Goal: Task Accomplishment & Management: Manage account settings

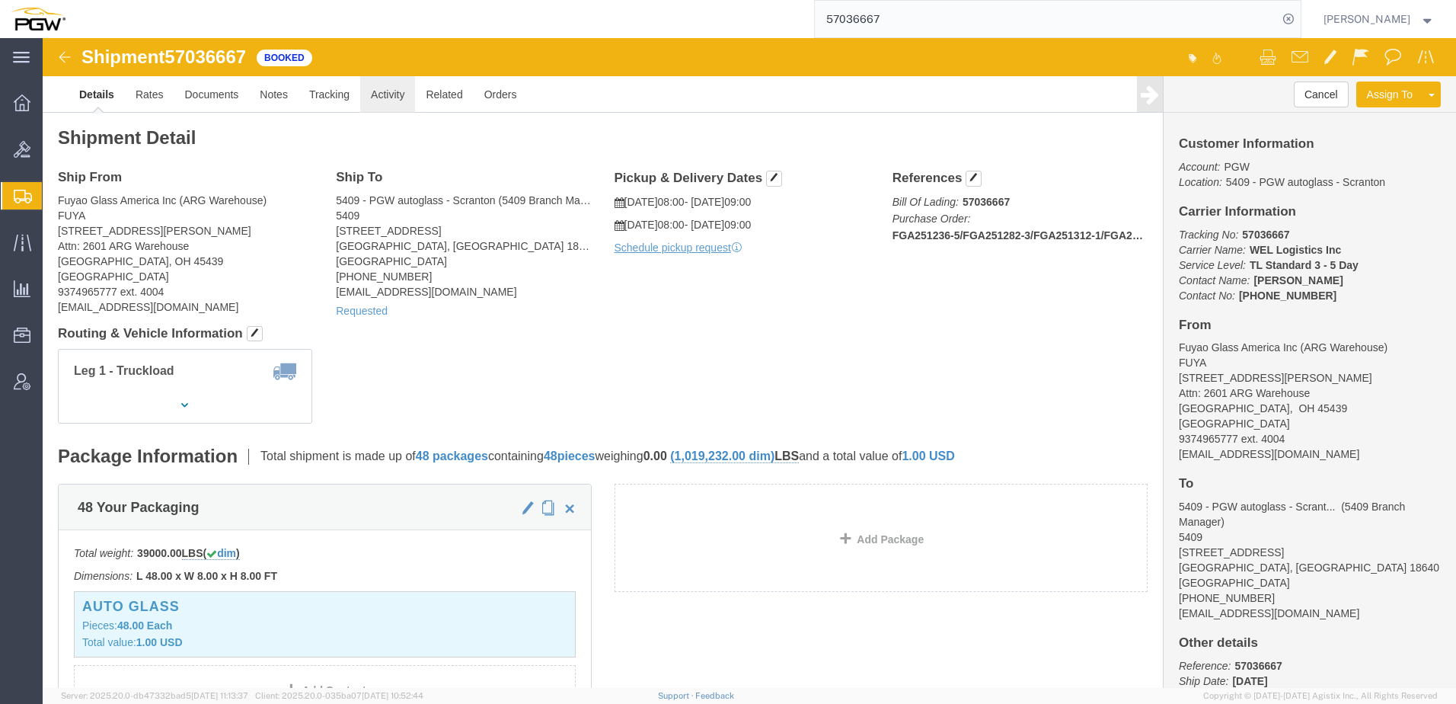
click link "Activity"
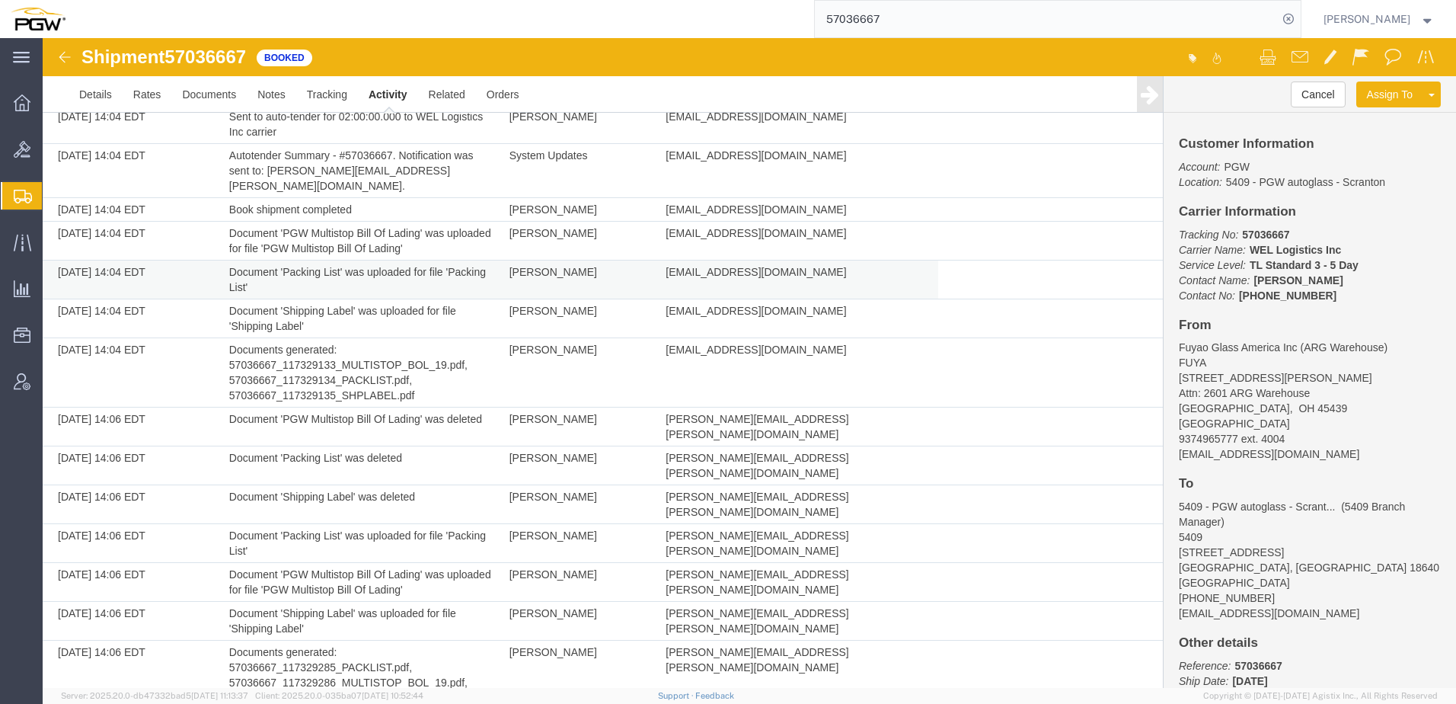
scroll to position [892, 0]
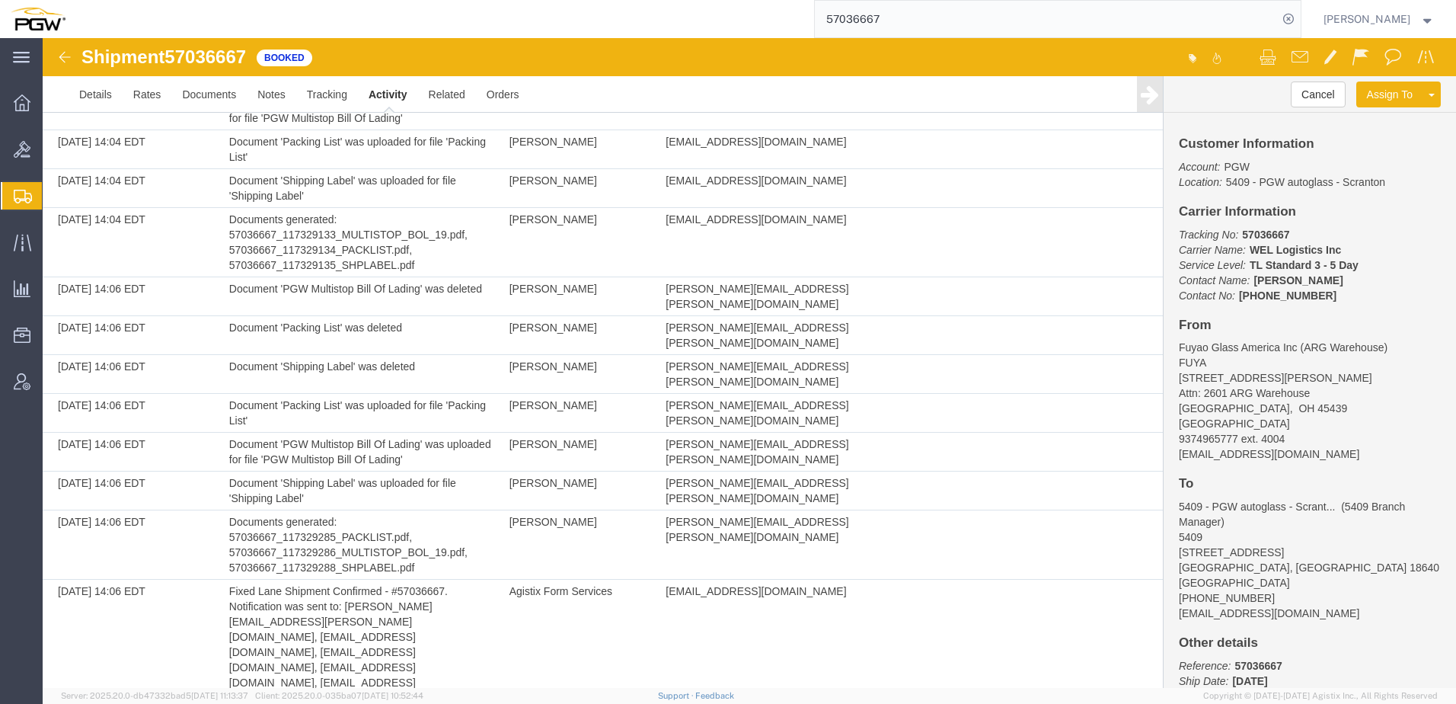
drag, startPoint x: 657, startPoint y: 666, endPoint x: 906, endPoint y: 667, distance: 248.3
copy td "ivan.afanasyev@welcompanies.com"
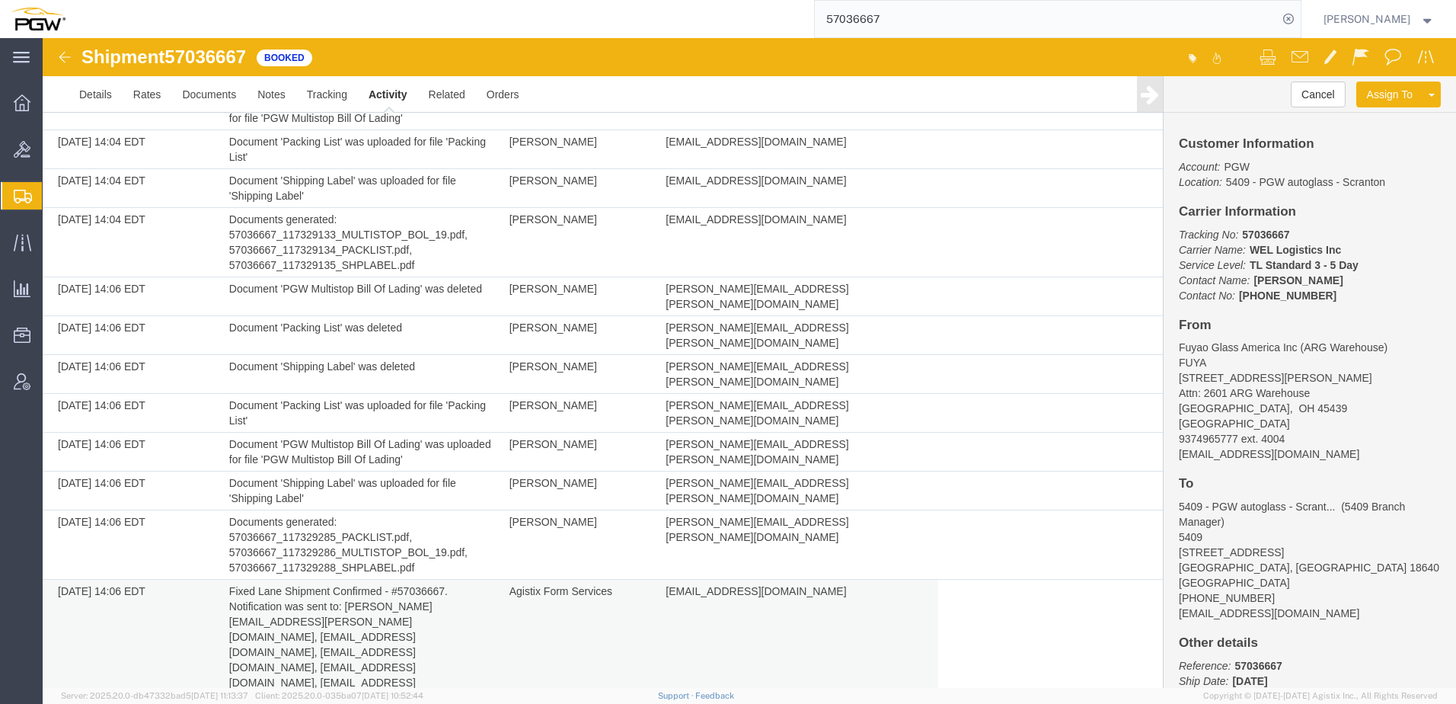
click at [78, 580] on td "10/06/2025 14:06 EDT" at bounding box center [132, 652] width 179 height 145
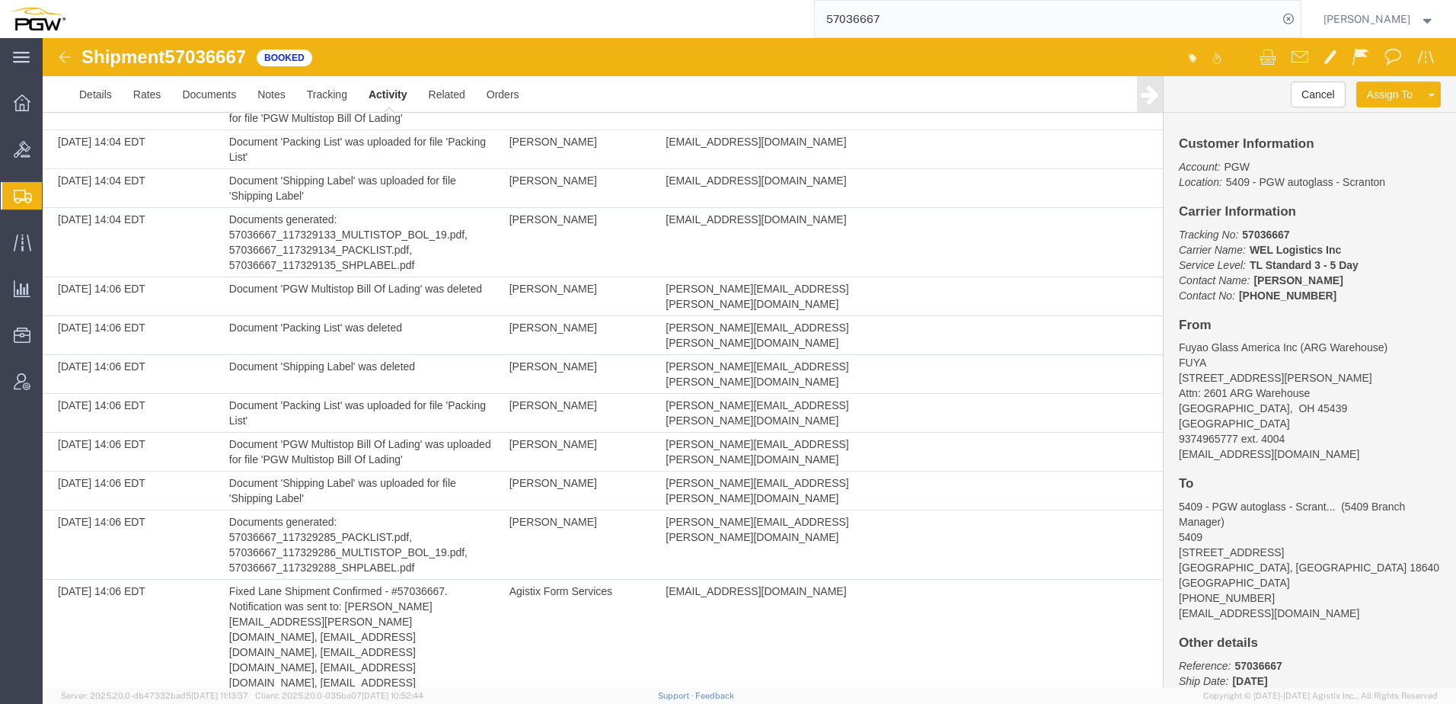
click at [14, 630] on div "main_menu Created with Sketch. Collapse Menu Overview Bids Shipments Shipment M…" at bounding box center [21, 371] width 43 height 666
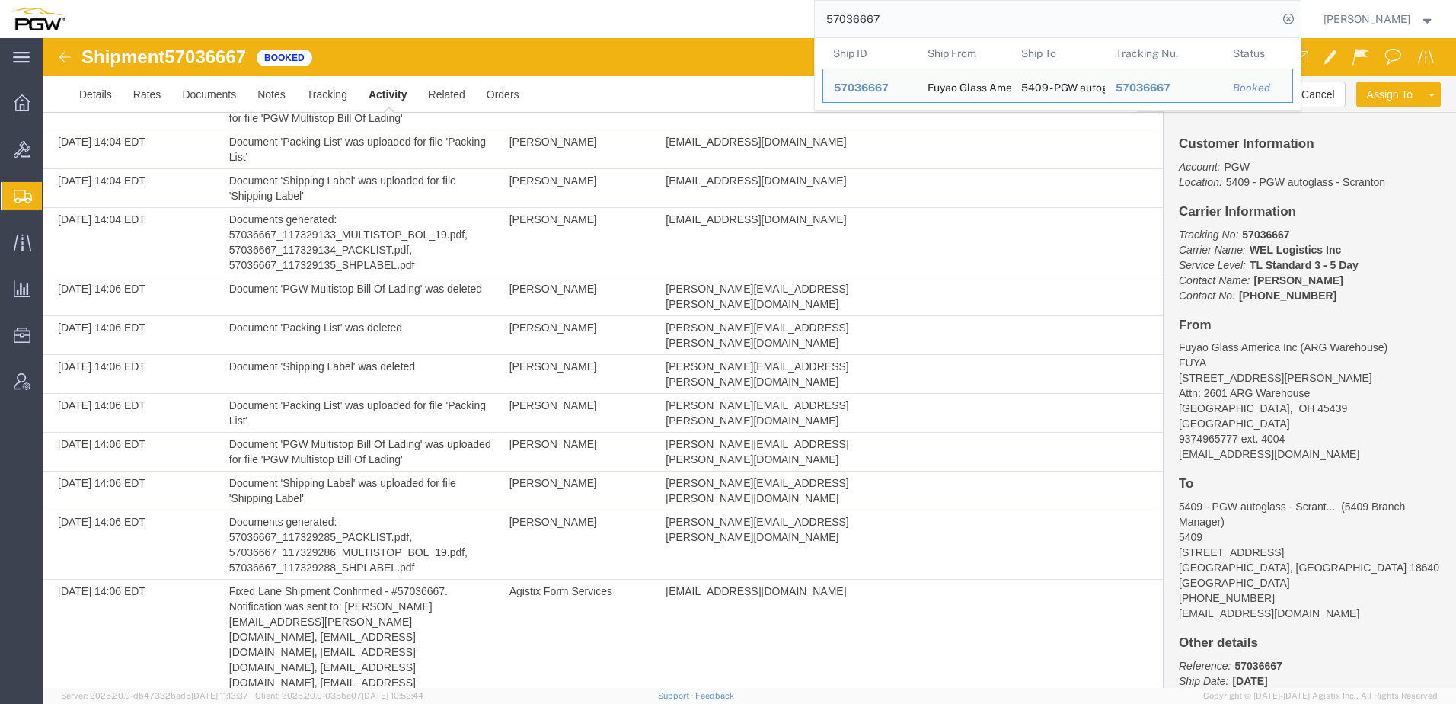
drag, startPoint x: 1010, startPoint y: 17, endPoint x: 169, endPoint y: 17, distance: 840.9
click at [168, 17] on div "57036667 Ship ID Ship From Ship To Tracking Nu. Status Ship ID 57036667 Ship Fr…" at bounding box center [688, 19] width 1225 height 38
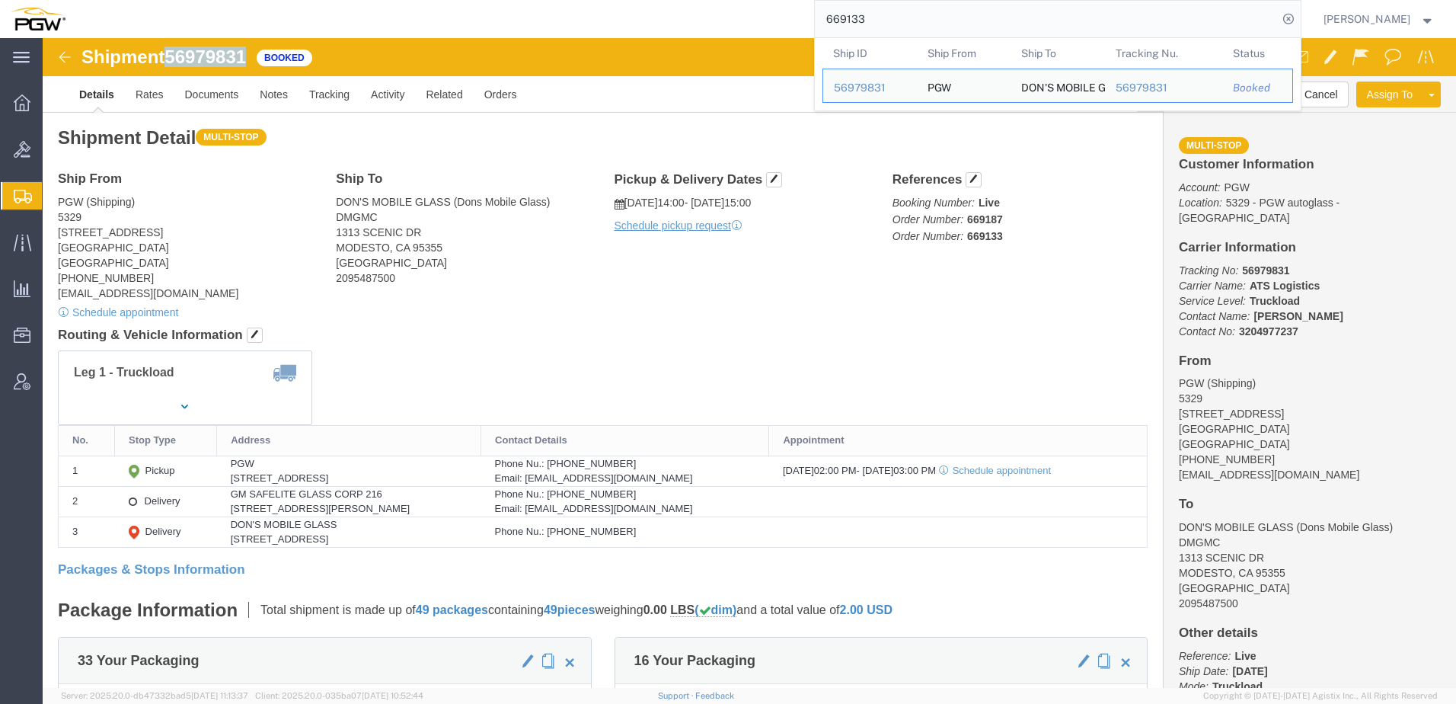
drag, startPoint x: 130, startPoint y: 18, endPoint x: 215, endPoint y: 12, distance: 84.7
click div "Shipment 56979831 Booked"
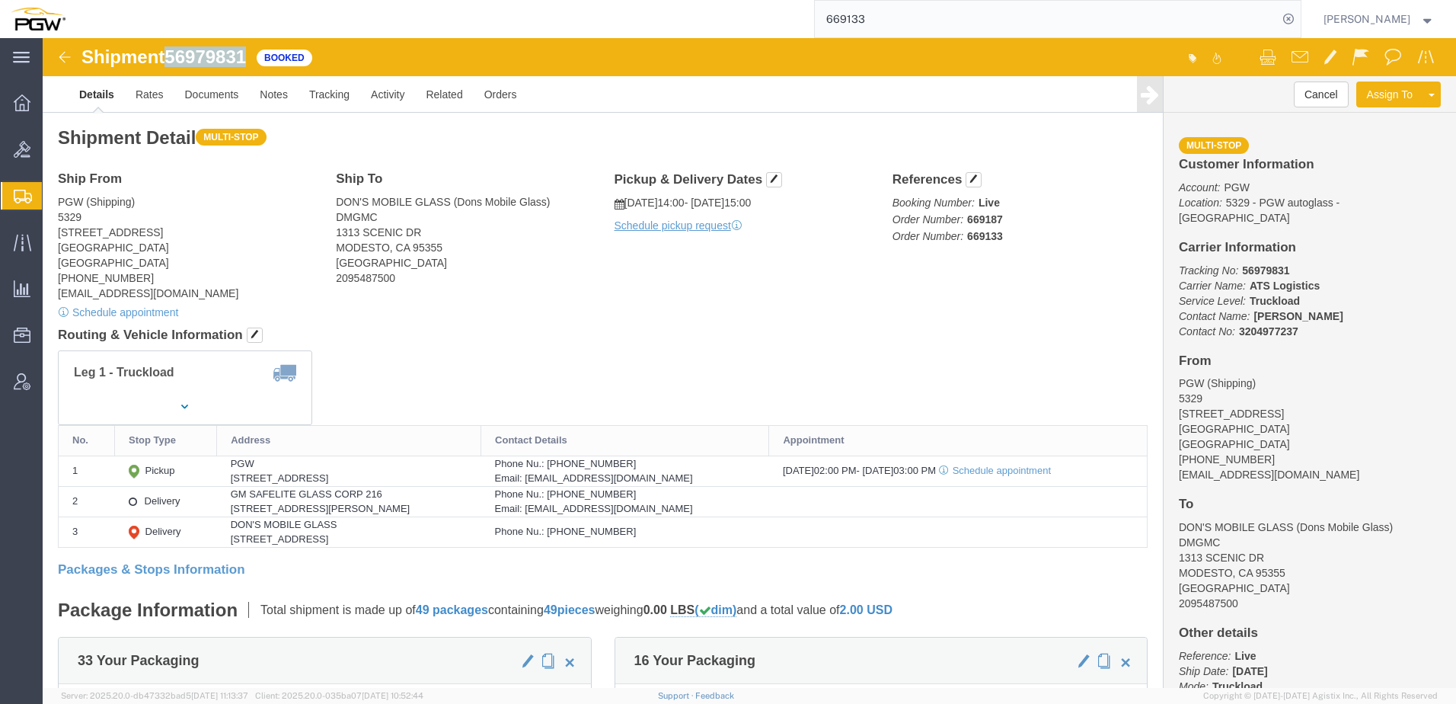
copy span "56979831"
drag, startPoint x: 79, startPoint y: 555, endPoint x: 91, endPoint y: 553, distance: 12.4
click div "Shipment Detail Multi-stop Ship From PGW (Shipping) 5329 850 Southern Ave Chill…"
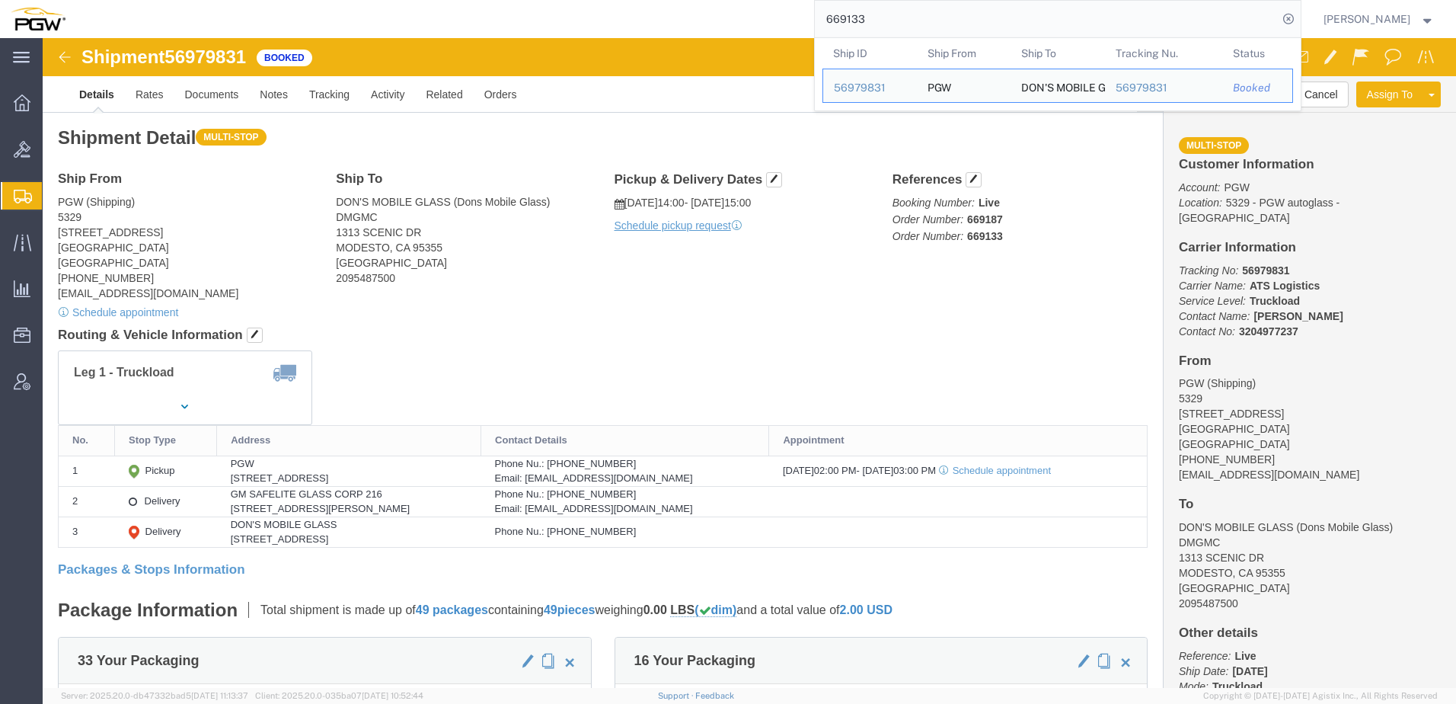
drag, startPoint x: 1012, startPoint y: 26, endPoint x: 620, endPoint y: 18, distance: 392.3
click at [615, 16] on div "669133 Ship ID Ship From Ship To Tracking Nu. Status Ship ID 56979831 Ship From…" at bounding box center [688, 19] width 1225 height 38
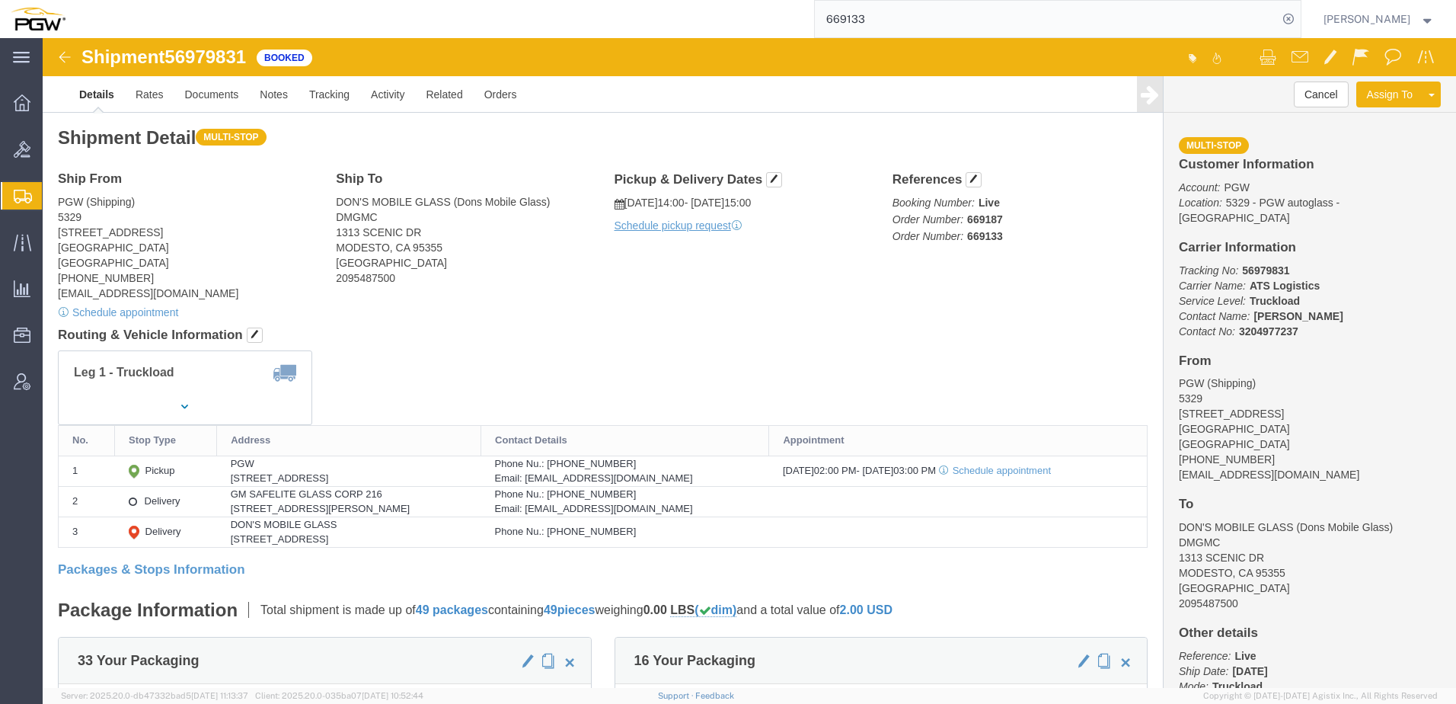
paste input "57036667"
type input "57036667"
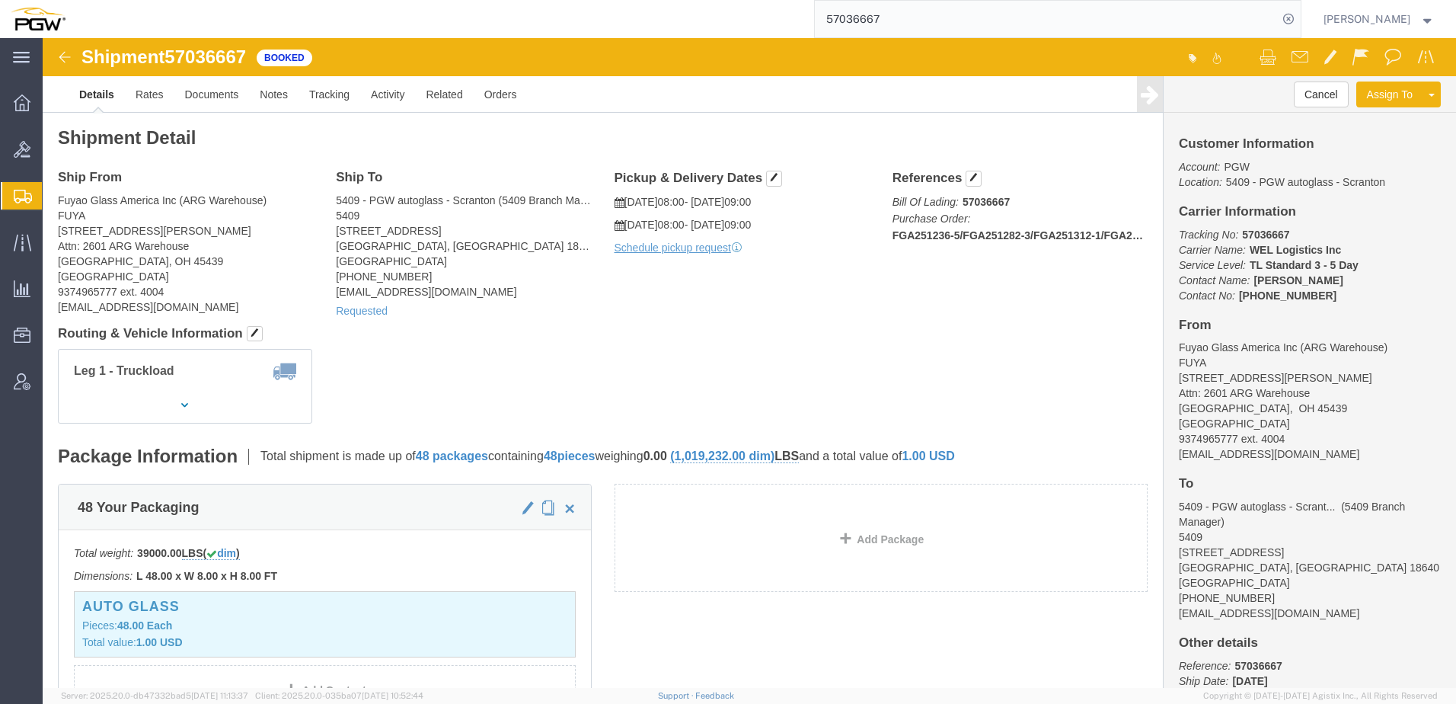
drag, startPoint x: 102, startPoint y: 217, endPoint x: 95, endPoint y: 222, distance: 8.2
click at [0, 0] on span "Shipment Manager" at bounding box center [0, 0] width 0 height 0
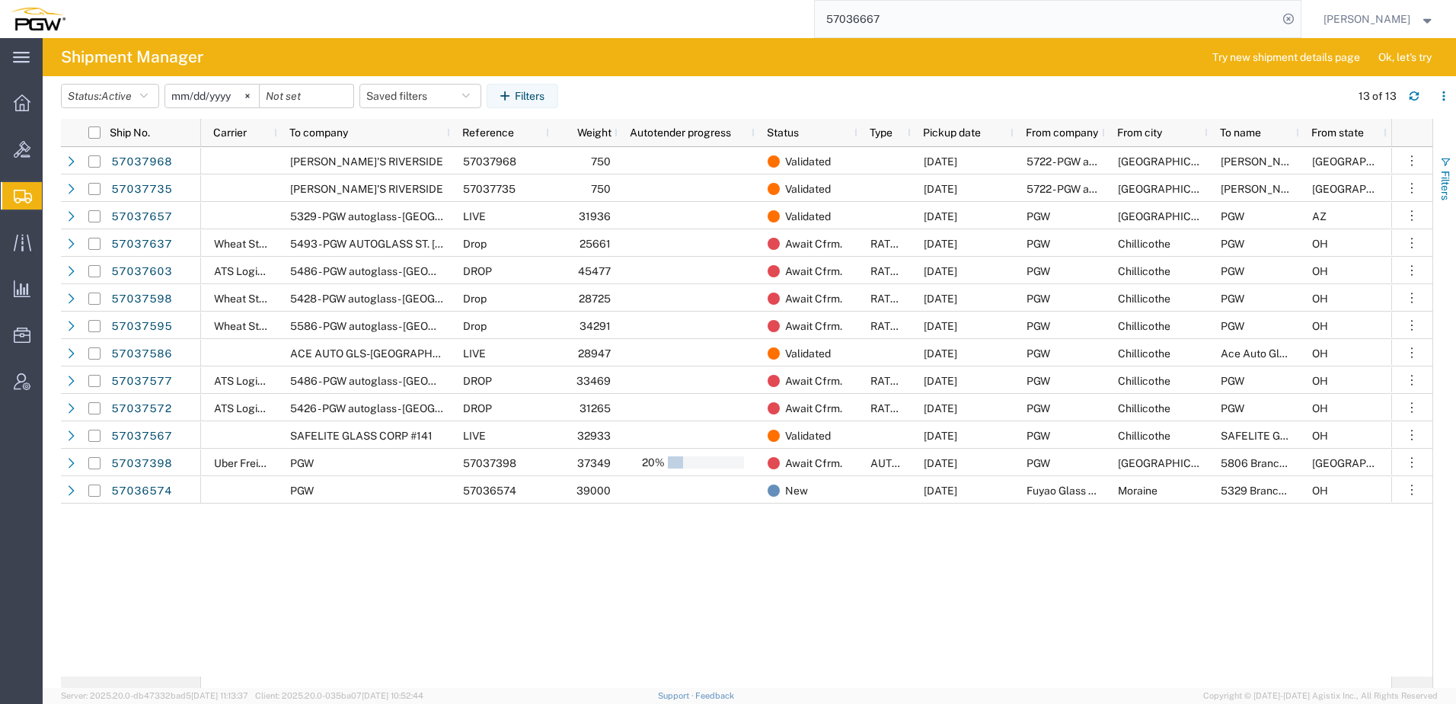
click at [1444, 178] on span "Filters" at bounding box center [1446, 186] width 12 height 30
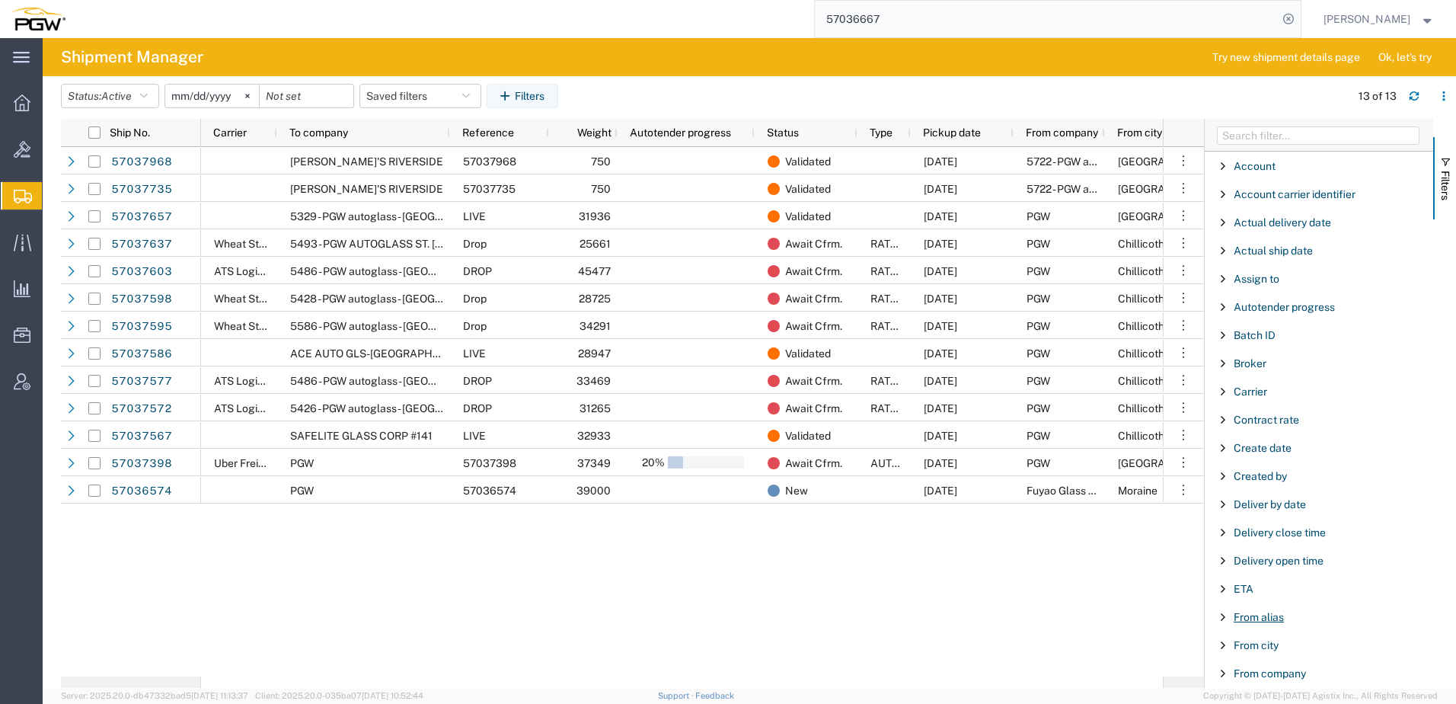
click at [1270, 612] on span "From alias" at bounding box center [1259, 617] width 50 height 12
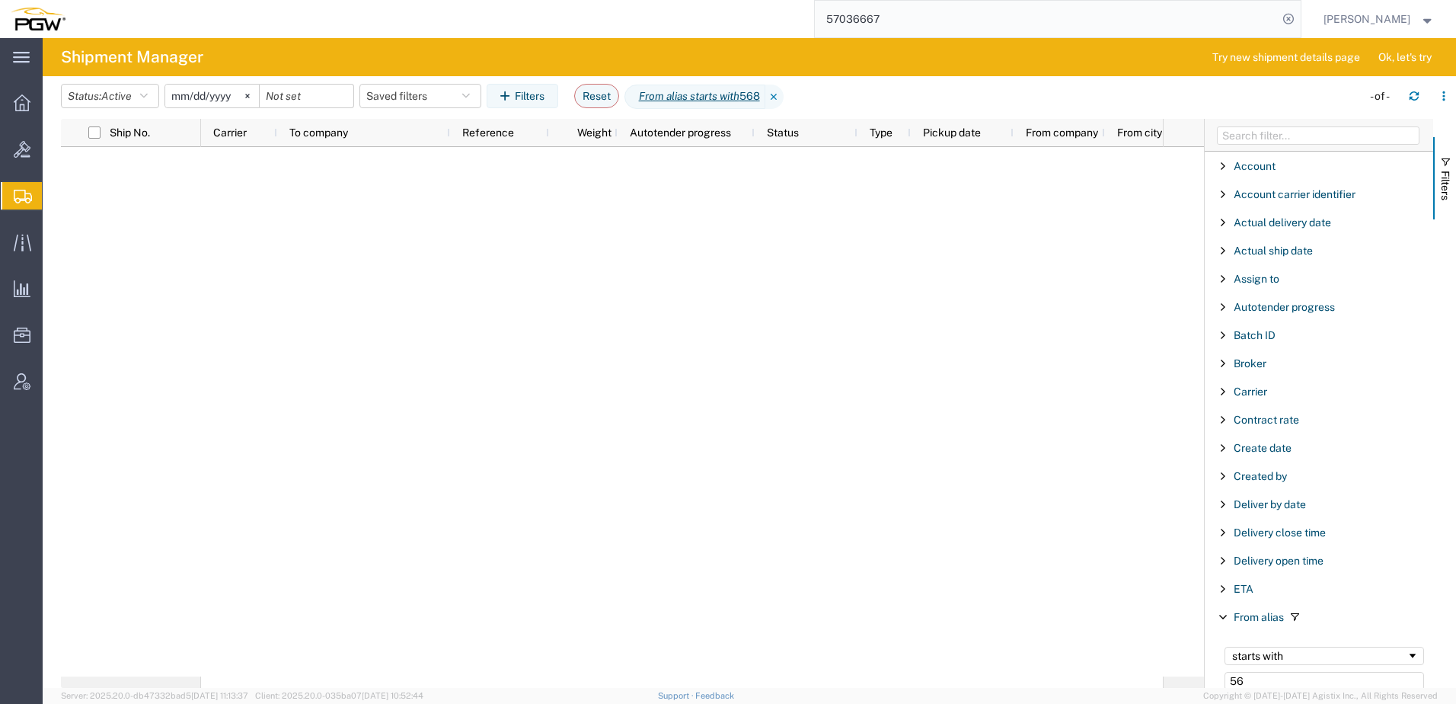
type input "5"
type input "5568"
click at [1286, 661] on div "starts with" at bounding box center [1319, 656] width 174 height 12
click at [110, 88] on button "Status: Active" at bounding box center [110, 96] width 98 height 24
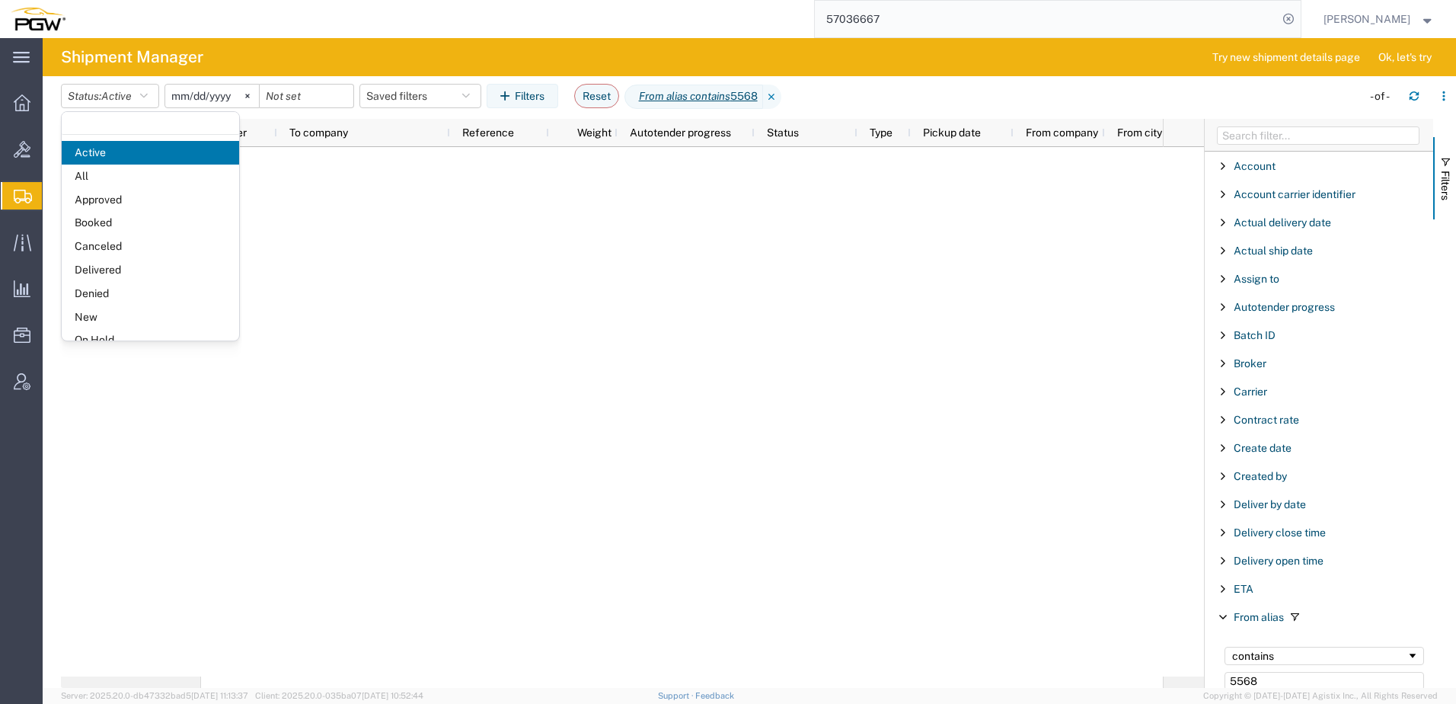
click at [217, 91] on input "[DATE]" at bounding box center [212, 96] width 94 height 23
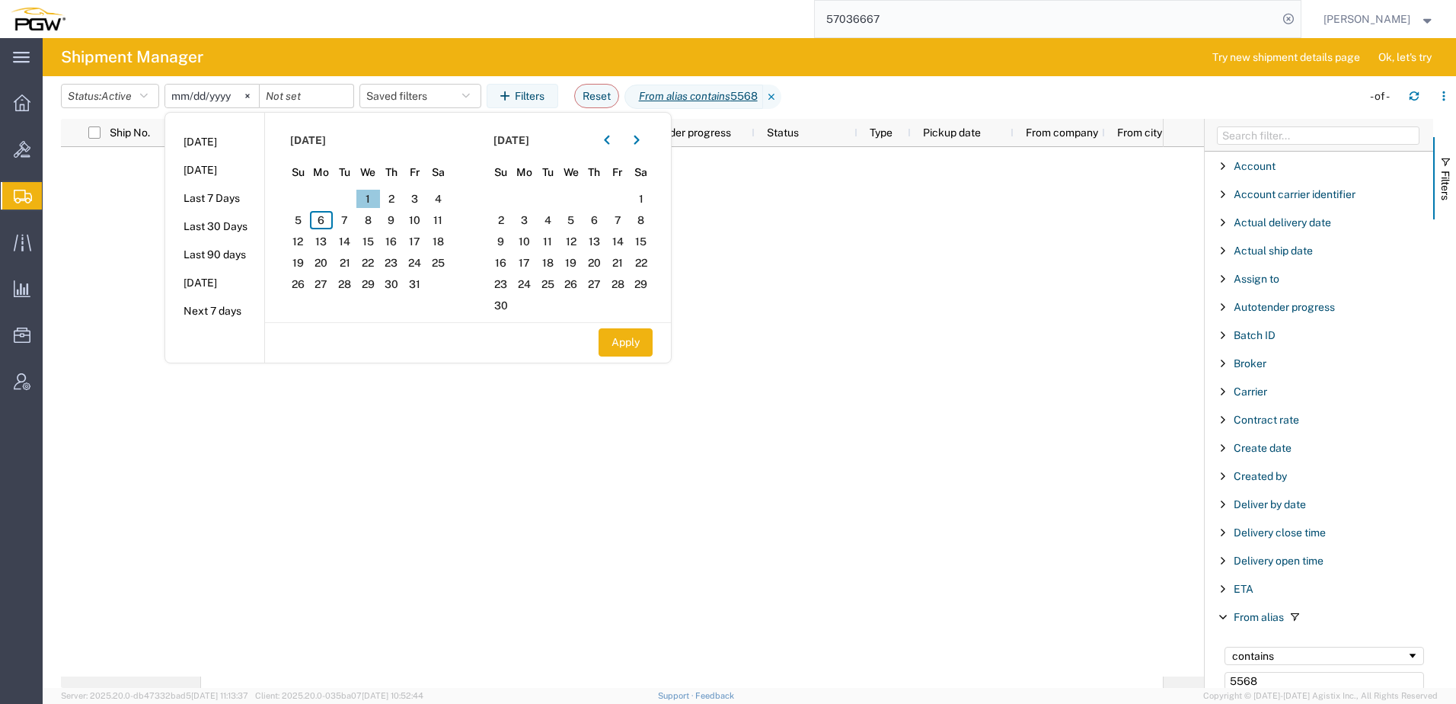
click at [369, 195] on span "1" at bounding box center [368, 199] width 24 height 18
click at [387, 219] on span "9" at bounding box center [392, 220] width 24 height 18
click at [622, 346] on button "Apply" at bounding box center [626, 342] width 54 height 28
type input "2025-10-01"
type input "2025-10-09"
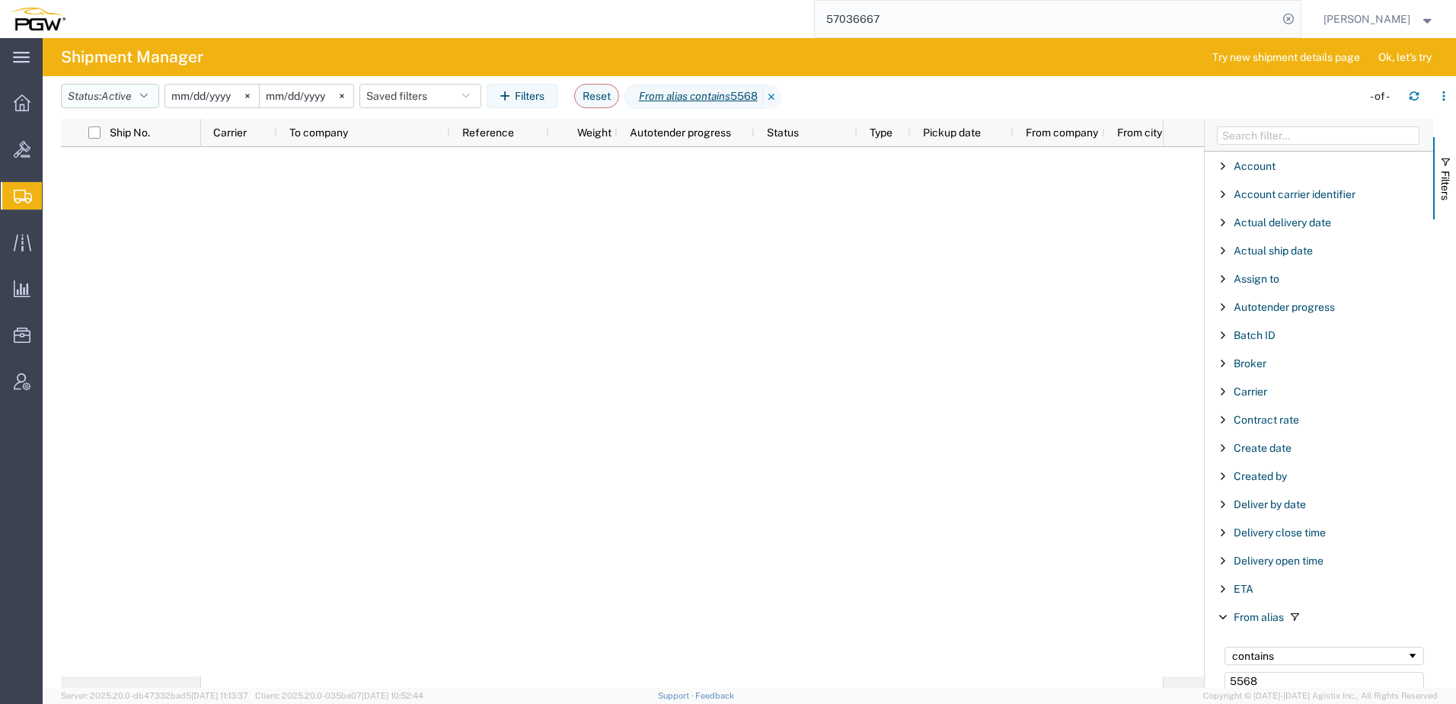
click at [125, 101] on span "Active" at bounding box center [116, 96] width 30 height 12
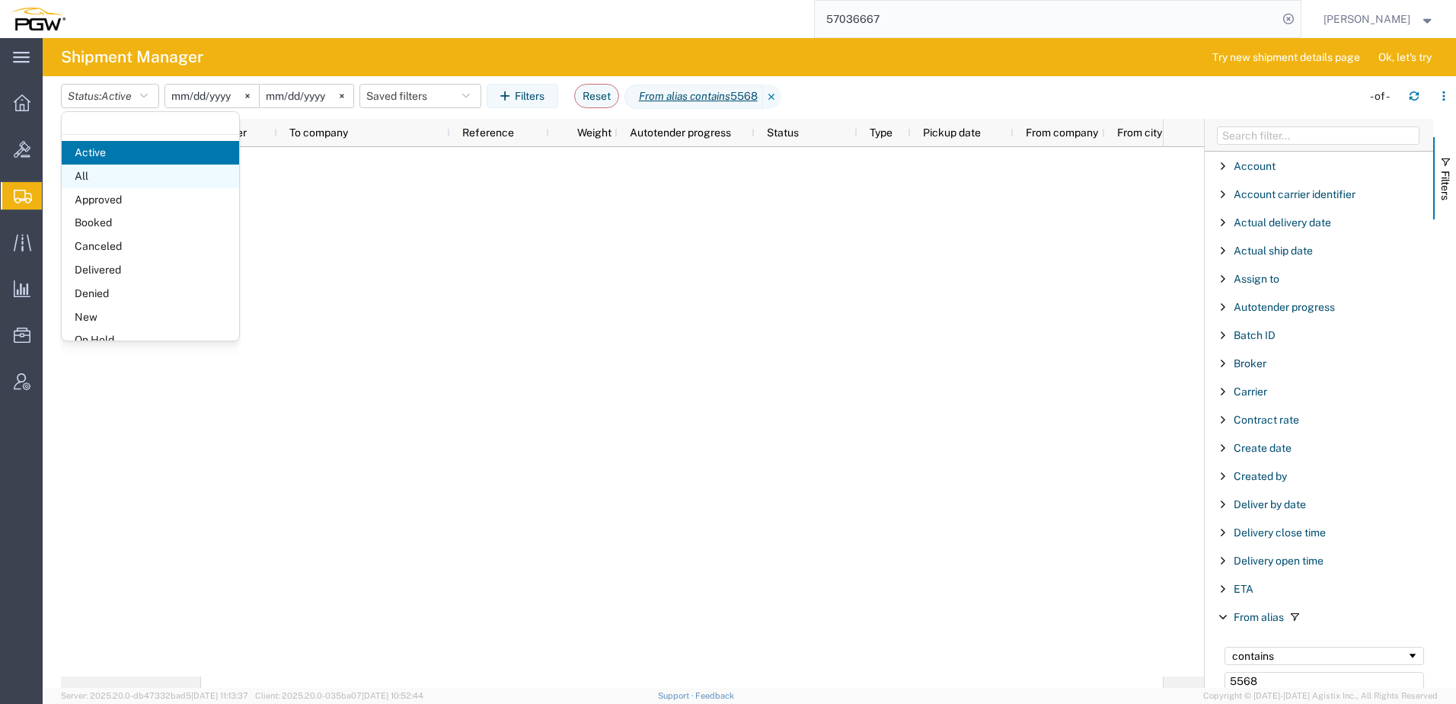
click at [130, 186] on span "All" at bounding box center [150, 177] width 177 height 24
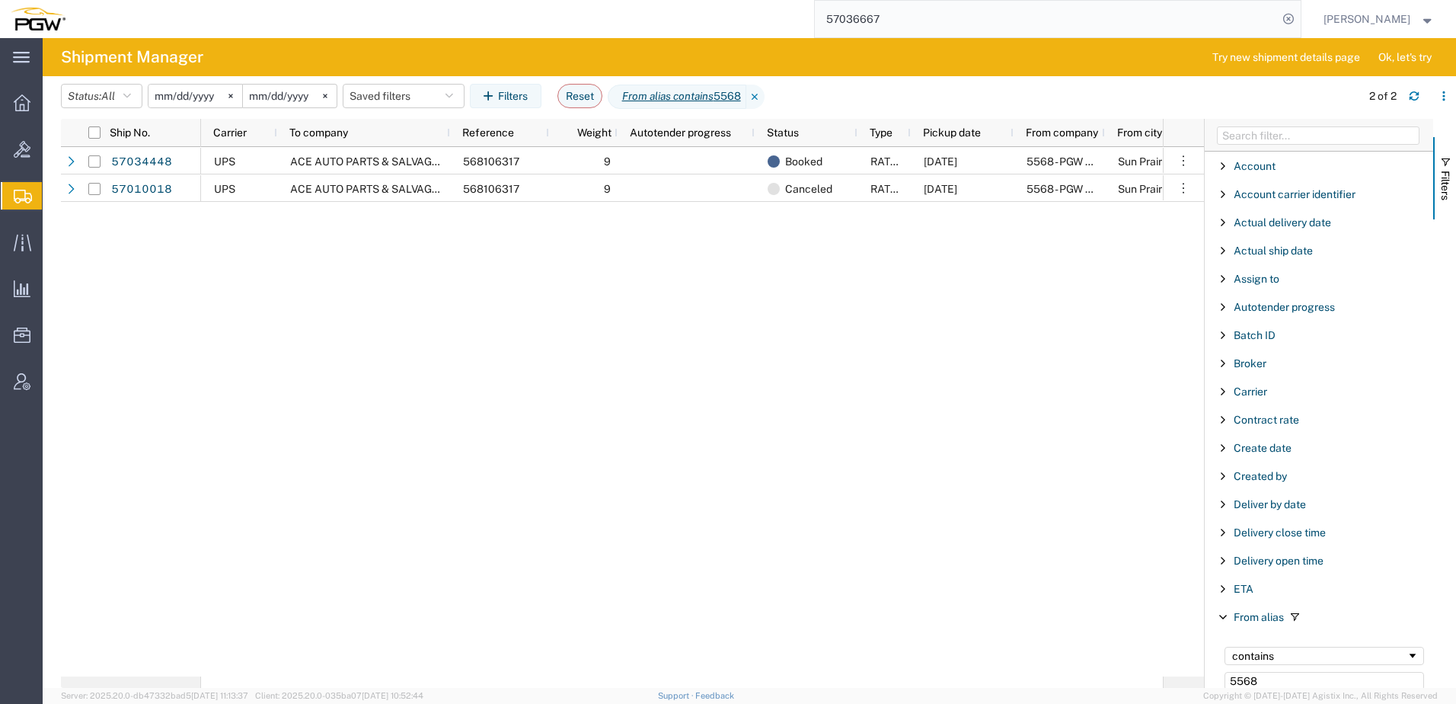
click at [391, 306] on div "UPS ACE AUTO PARTS & SALVAGE INC* 568106317 9 Booked RATED 10/06/2025 5568 - PG…" at bounding box center [682, 411] width 962 height 529
click at [1451, 164] on span "button" at bounding box center [1446, 162] width 12 height 12
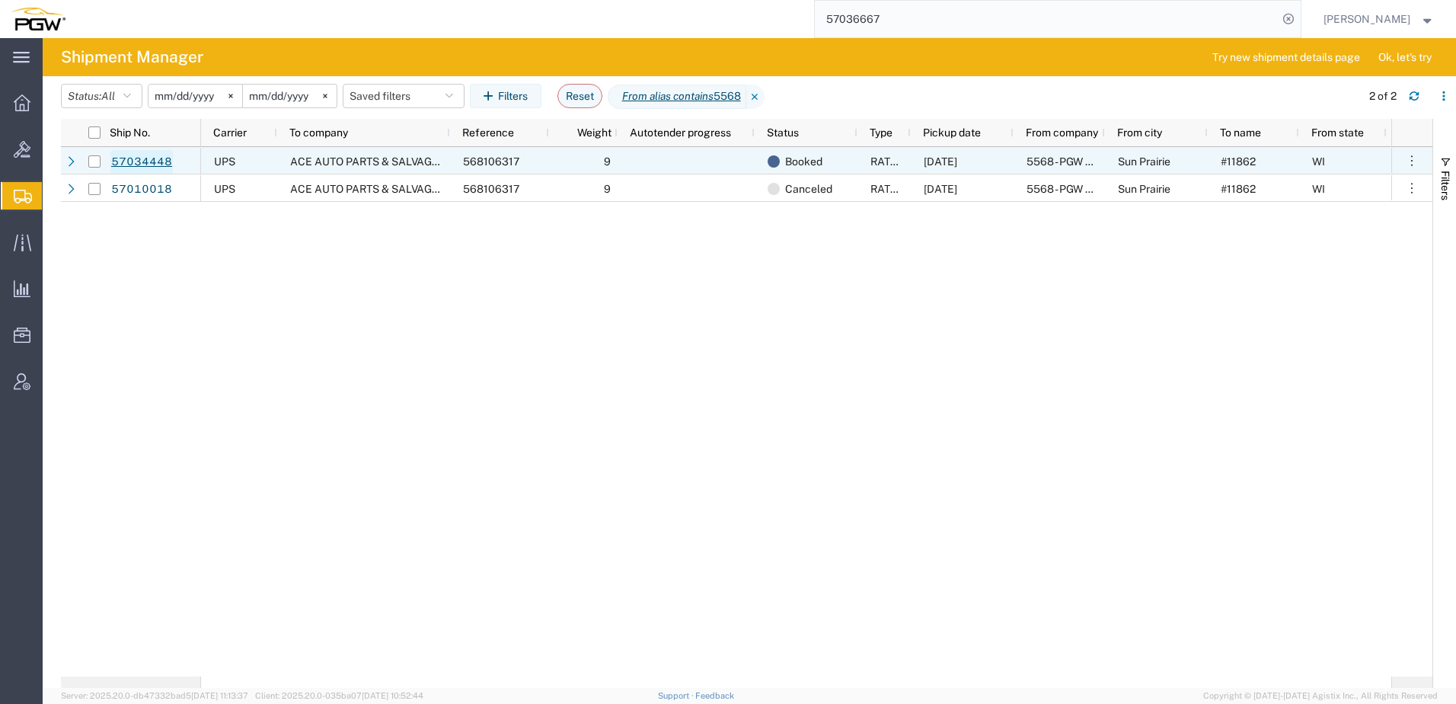
click at [153, 164] on link "57034448" at bounding box center [141, 162] width 62 height 24
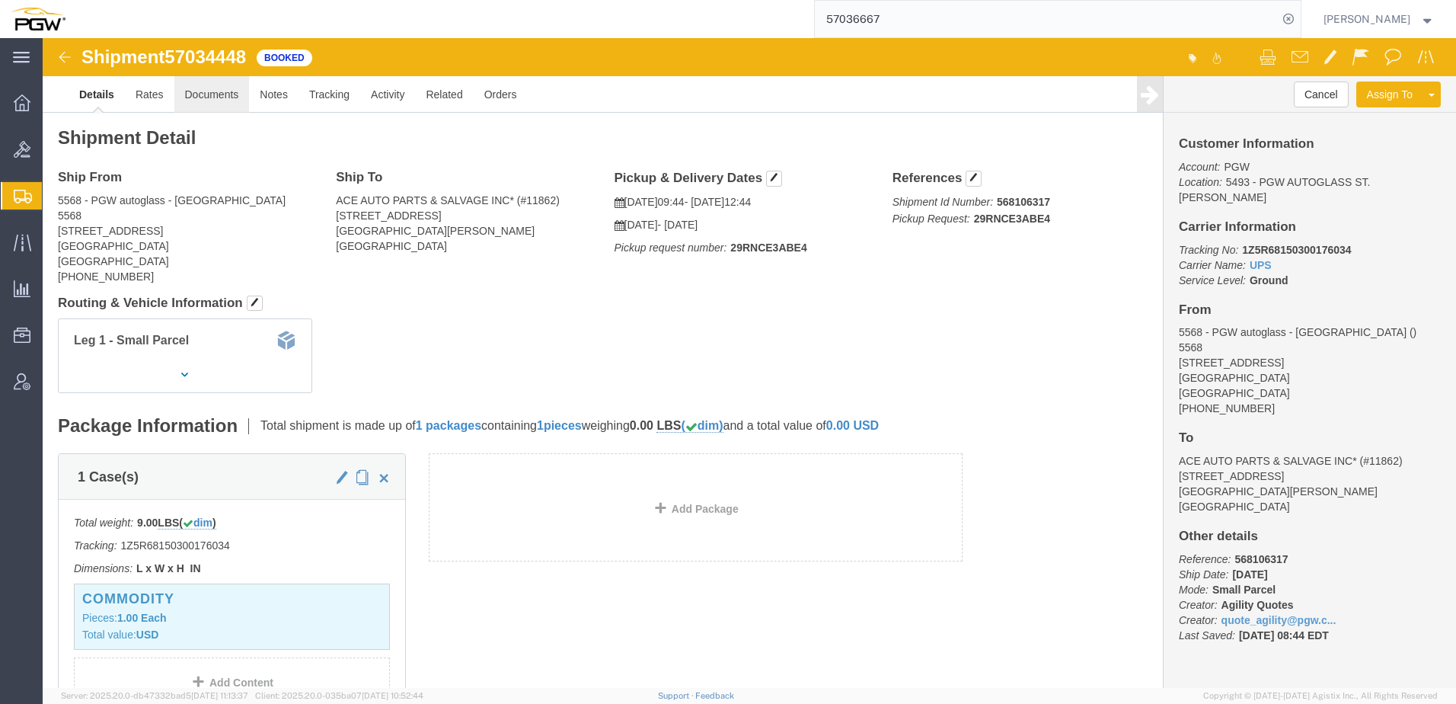
click link "Documents"
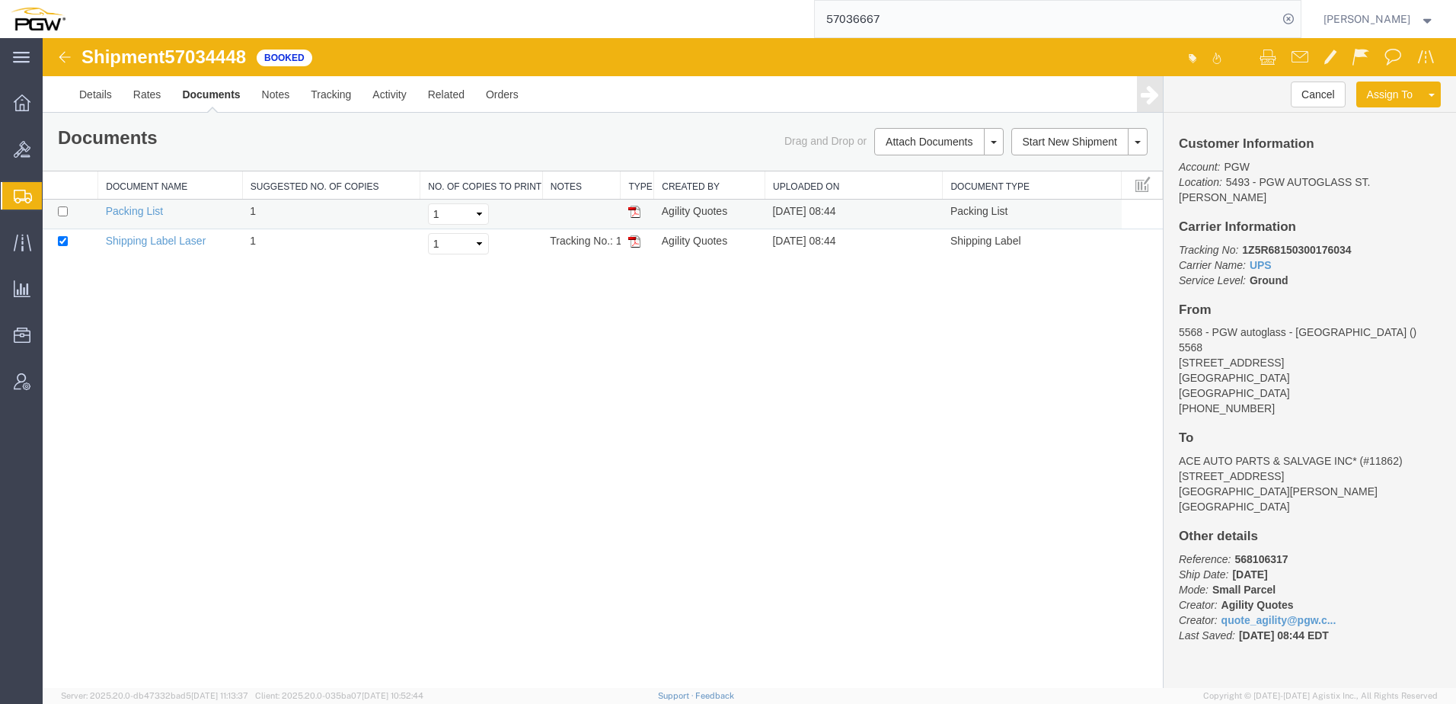
click at [123, 218] on td "Packing List" at bounding box center [170, 215] width 145 height 30
drag, startPoint x: 123, startPoint y: 218, endPoint x: 116, endPoint y: 209, distance: 11.9
click at [116, 209] on link "Packing List" at bounding box center [134, 211] width 57 height 12
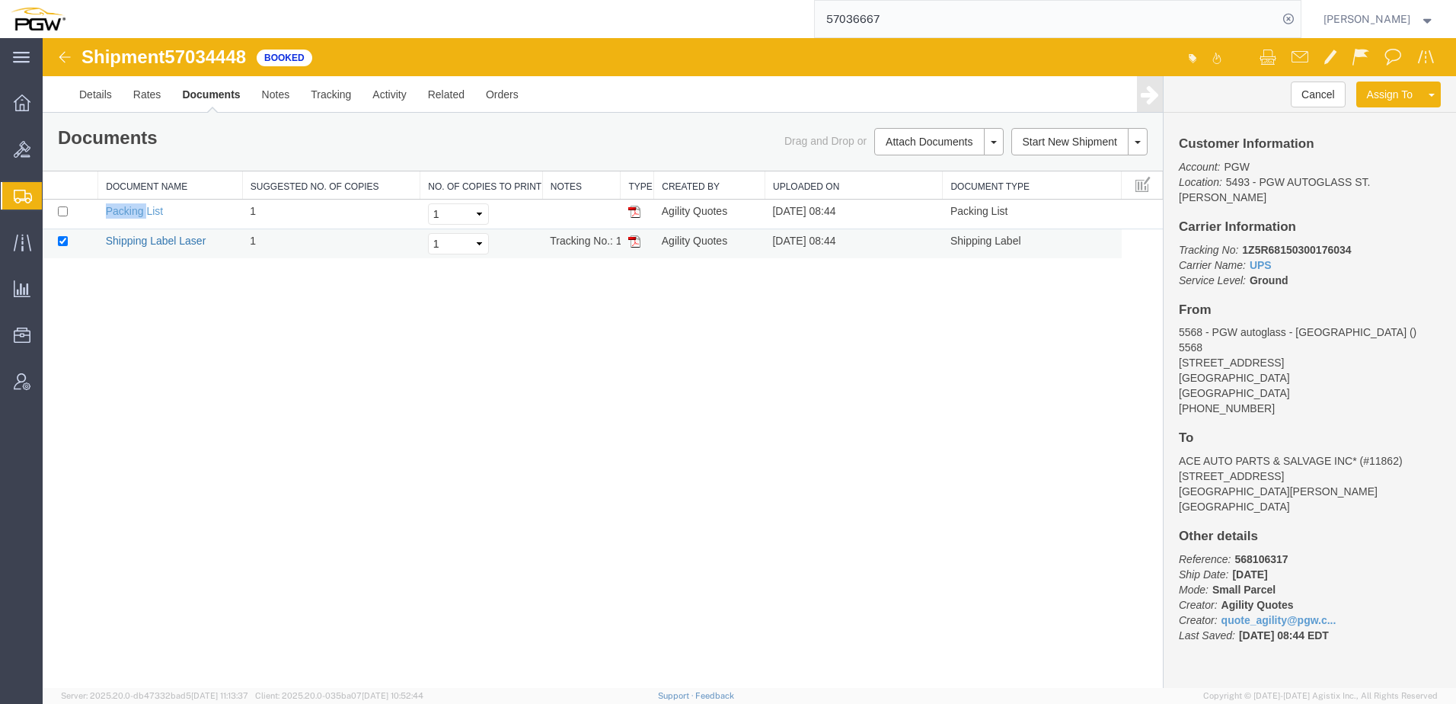
click at [132, 240] on link "Shipping Label Laser" at bounding box center [156, 241] width 101 height 12
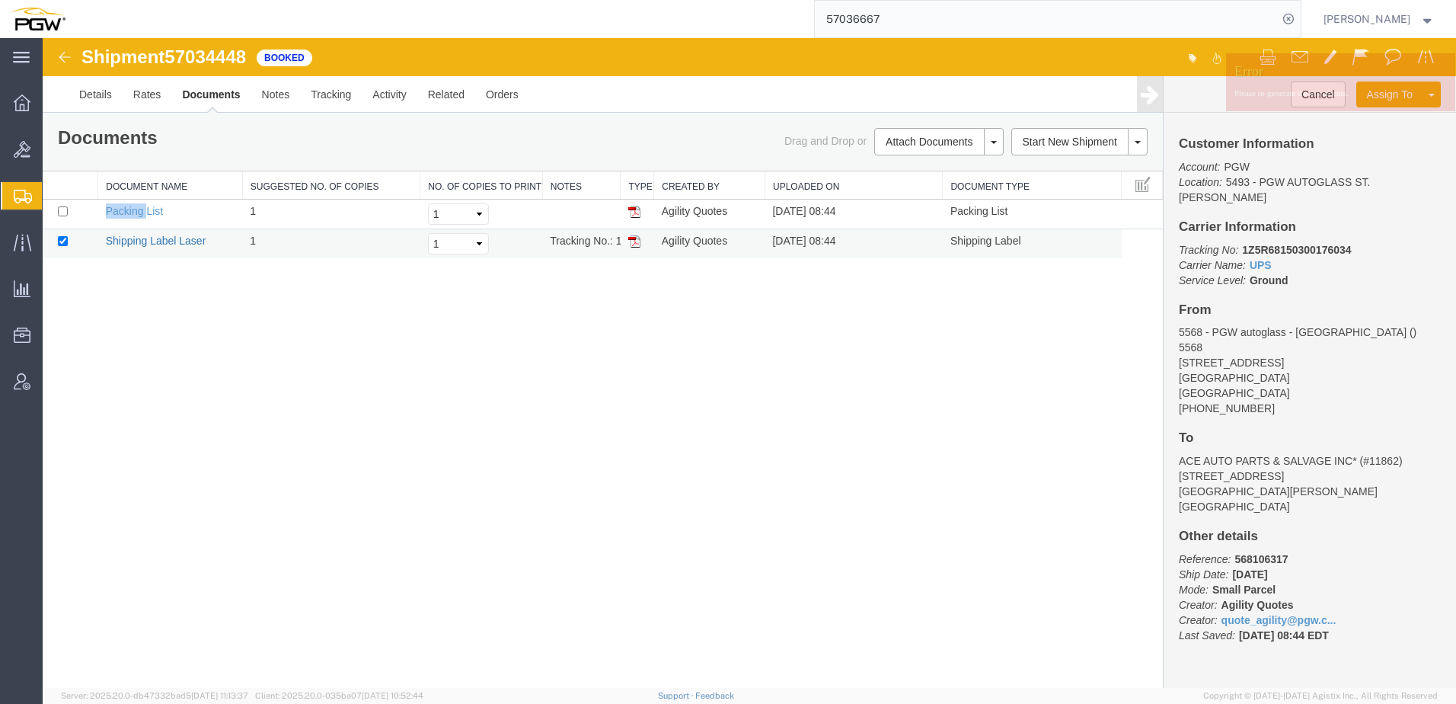
click at [132, 240] on link "Shipping Label Laser" at bounding box center [156, 241] width 101 height 12
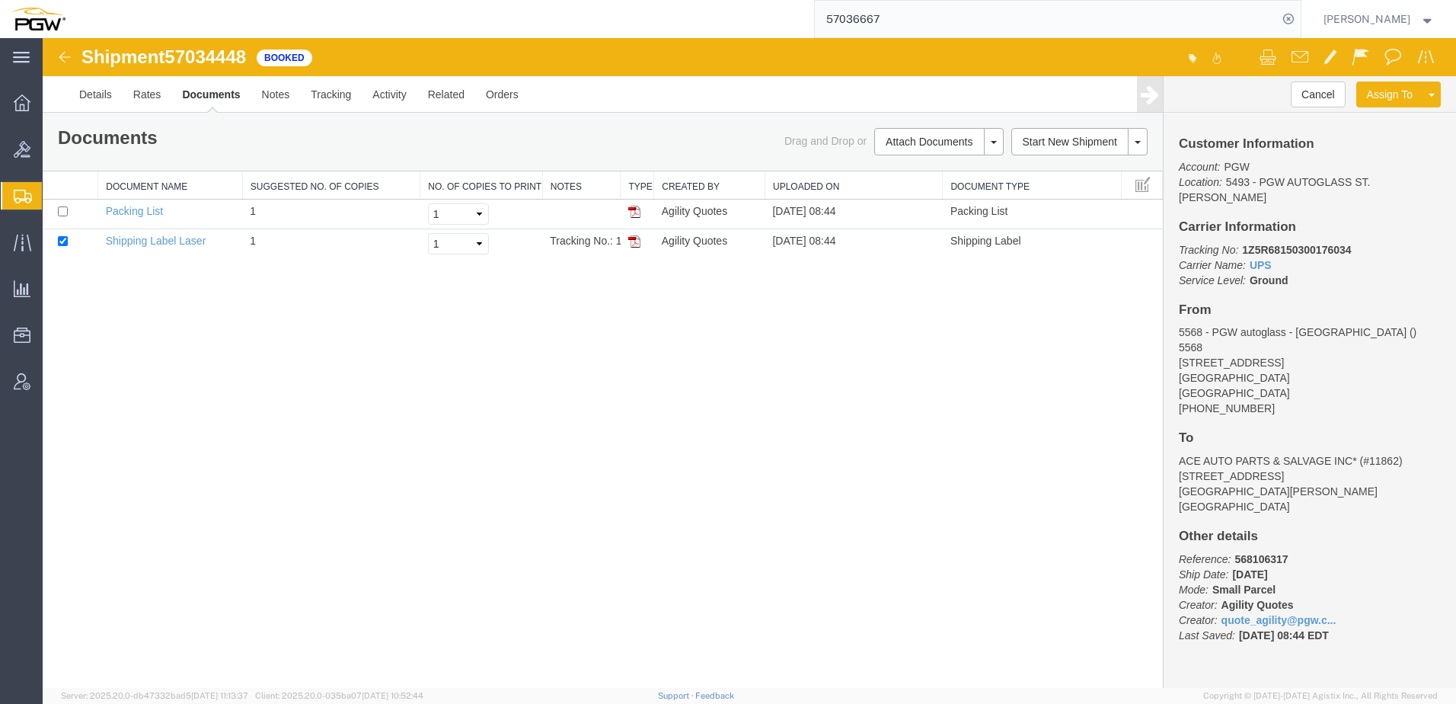
click at [417, 434] on div "Shipment 57034448 2 of 2 Booked Details Rates Documents Notes Tracking Activity…" at bounding box center [750, 363] width 1414 height 650
click at [0, 0] on span "Shipment Manager" at bounding box center [0, 0] width 0 height 0
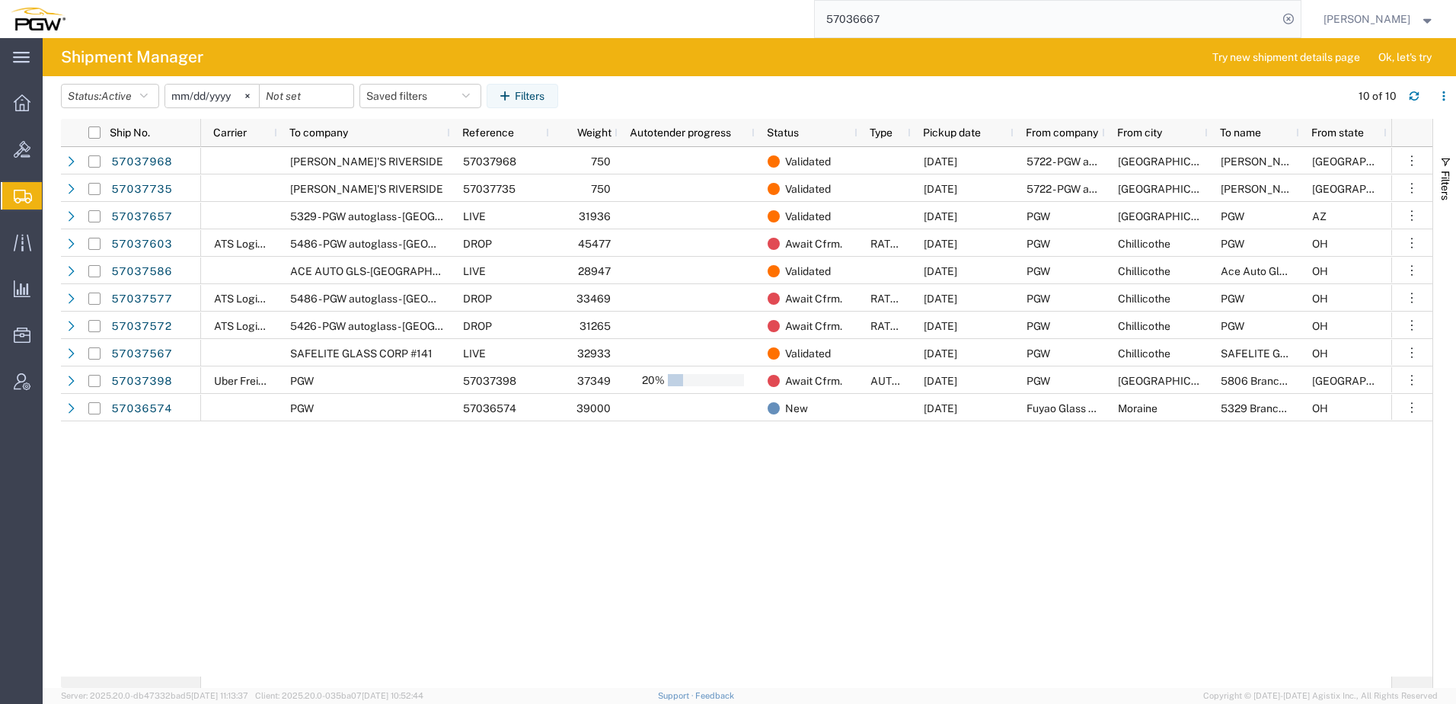
click at [131, 510] on div "57037968 57037735 57037657 57037603 57037586 57037577 57037572" at bounding box center [747, 411] width 1372 height 529
click at [109, 101] on span "Active" at bounding box center [116, 96] width 30 height 12
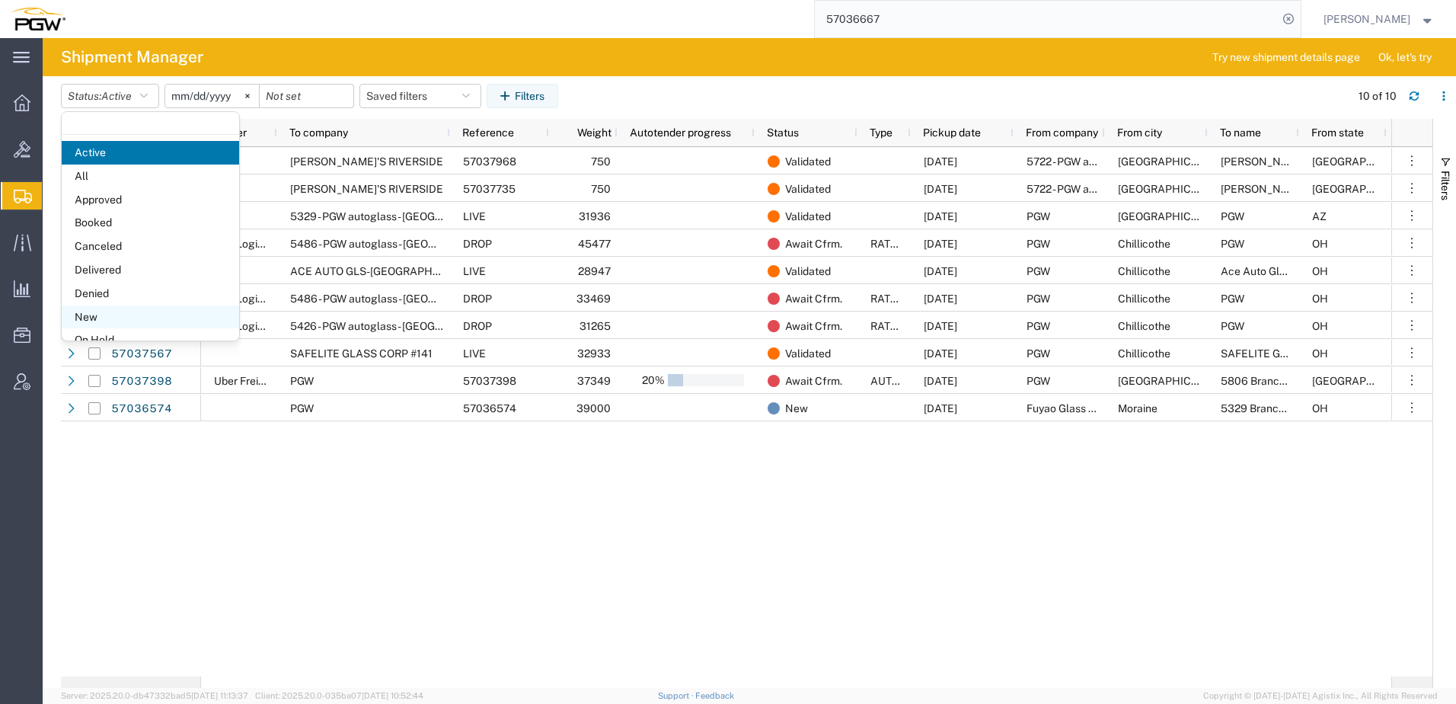
click at [104, 316] on span "New" at bounding box center [150, 317] width 177 height 24
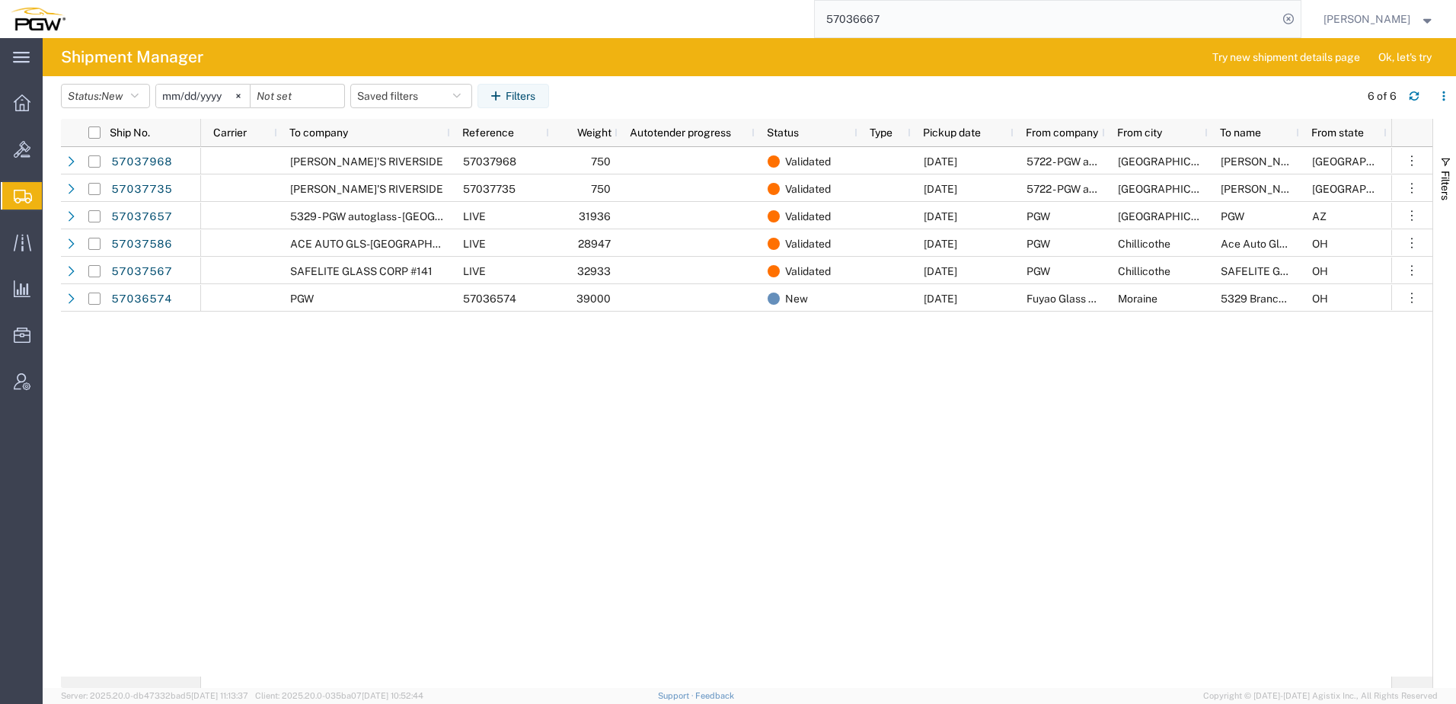
drag, startPoint x: 284, startPoint y: 411, endPoint x: 341, endPoint y: 408, distance: 57.2
click at [284, 411] on div "SAM'S RIVERSIDE 57037968 750 Validated 10/06/2025 5722 - PGW autoglass - Housto…" at bounding box center [796, 411] width 1190 height 529
drag, startPoint x: 253, startPoint y: 486, endPoint x: 253, endPoint y: 477, distance: 9.1
click at [253, 486] on div "750 Validated 10/06/2025 5722 - PGW autoglass - Houston Houston Brent TX 77022 …" at bounding box center [796, 411] width 1190 height 529
click at [454, 506] on div "750 Validated 10/06/2025 5722 - PGW autoglass - Houston Houston Brent TX 77022 …" at bounding box center [796, 411] width 1190 height 529
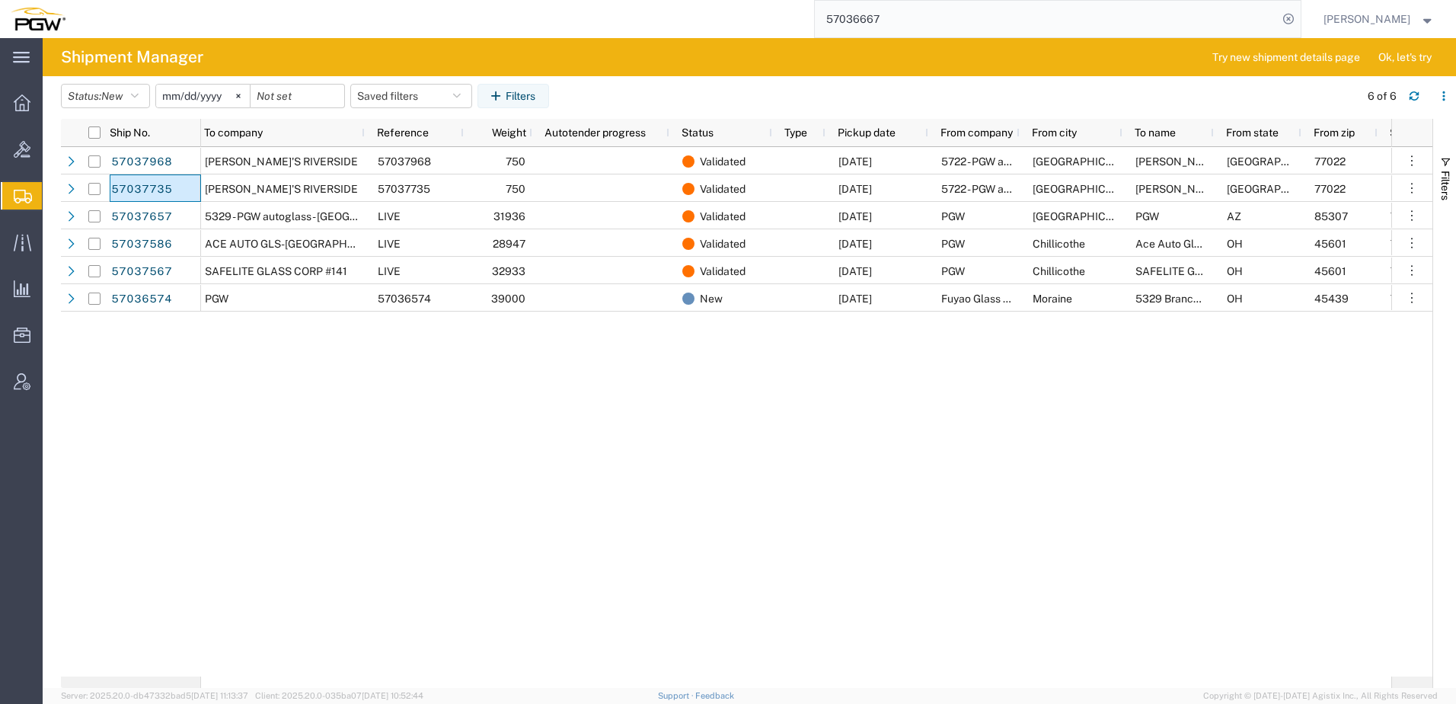
scroll to position [0, 267]
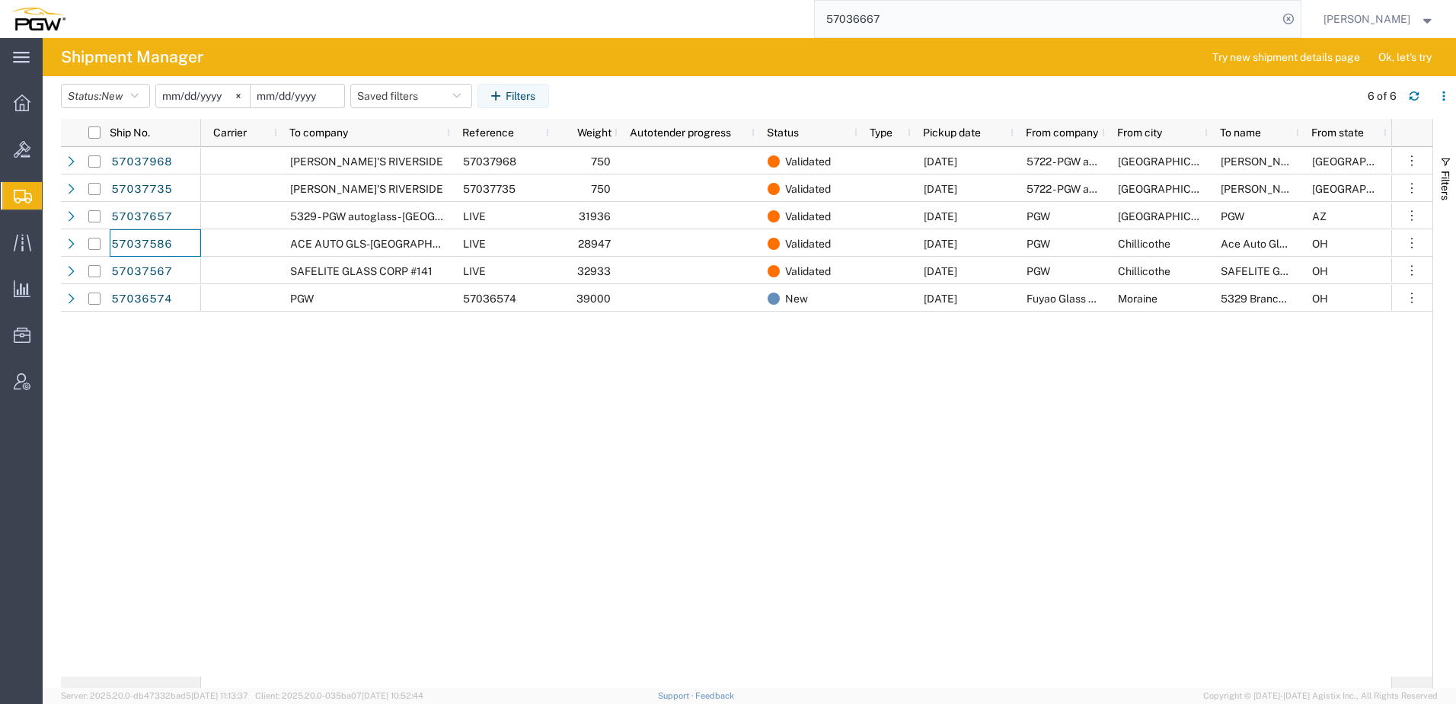
click at [329, 94] on input "date" at bounding box center [298, 96] width 94 height 23
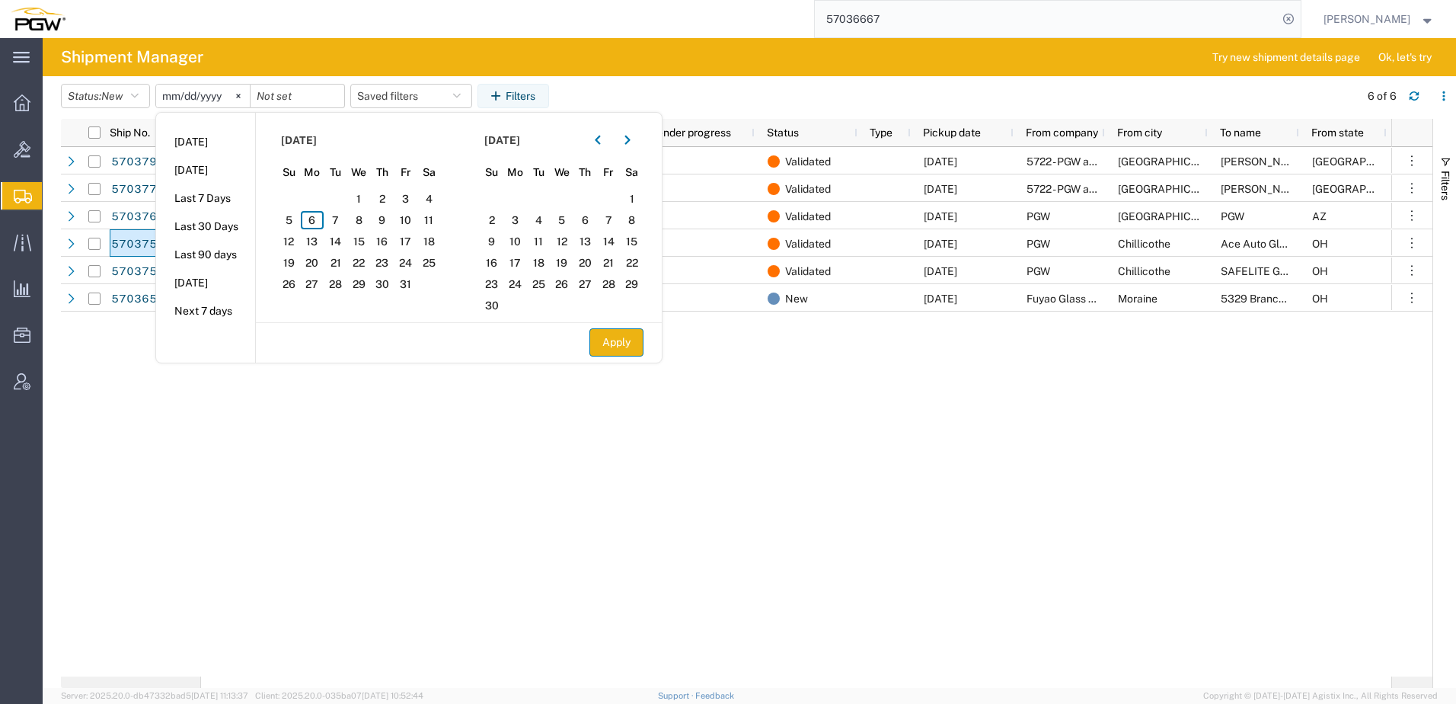
click at [612, 343] on button "Apply" at bounding box center [617, 342] width 54 height 28
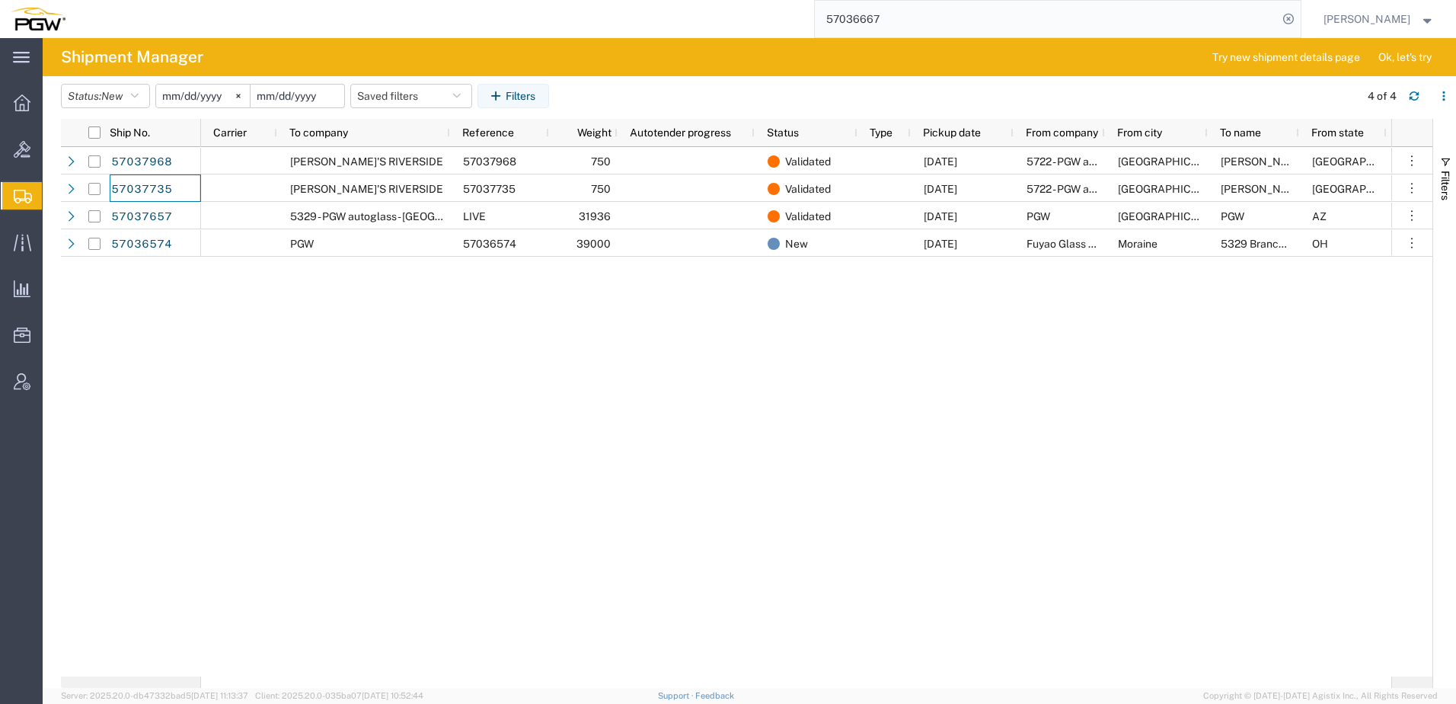
click at [327, 93] on input "date" at bounding box center [298, 96] width 94 height 23
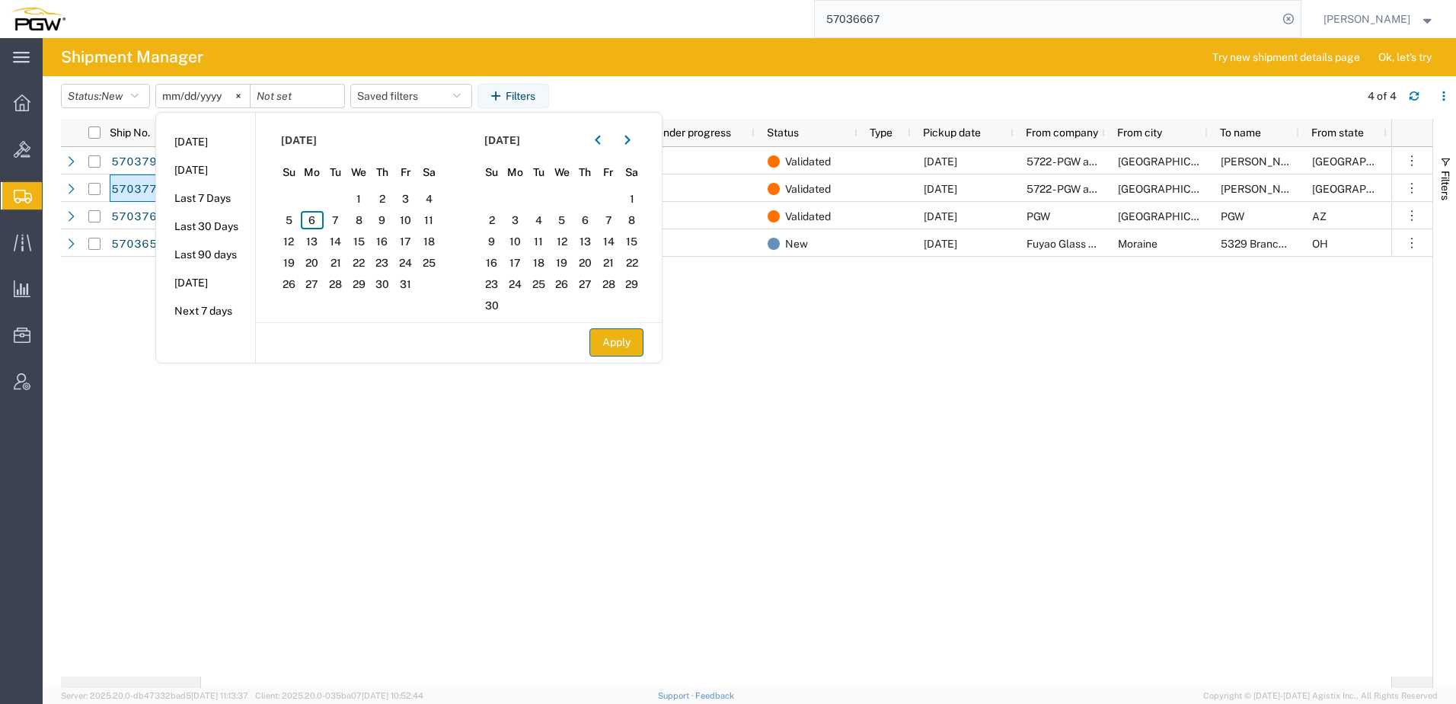
click at [634, 351] on button "Apply" at bounding box center [617, 342] width 54 height 28
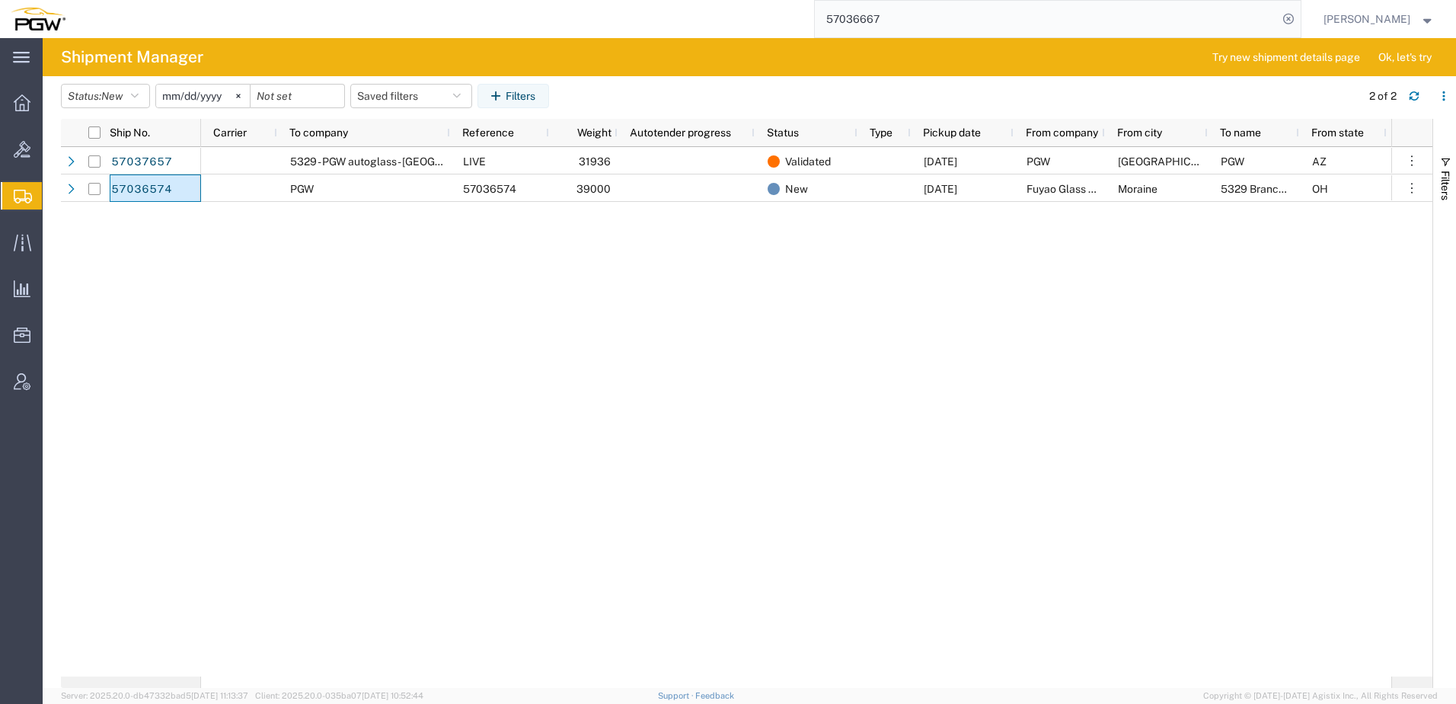
click at [927, 295] on div "5329 - PGW autoglass - Chillicothe LIVE 31936 Validated 10/09/2025 PGW Glendale…" at bounding box center [796, 411] width 1190 height 529
drag, startPoint x: 914, startPoint y: 21, endPoint x: 393, endPoint y: 40, distance: 521.3
click at [401, 35] on div "57036667" at bounding box center [688, 19] width 1225 height 38
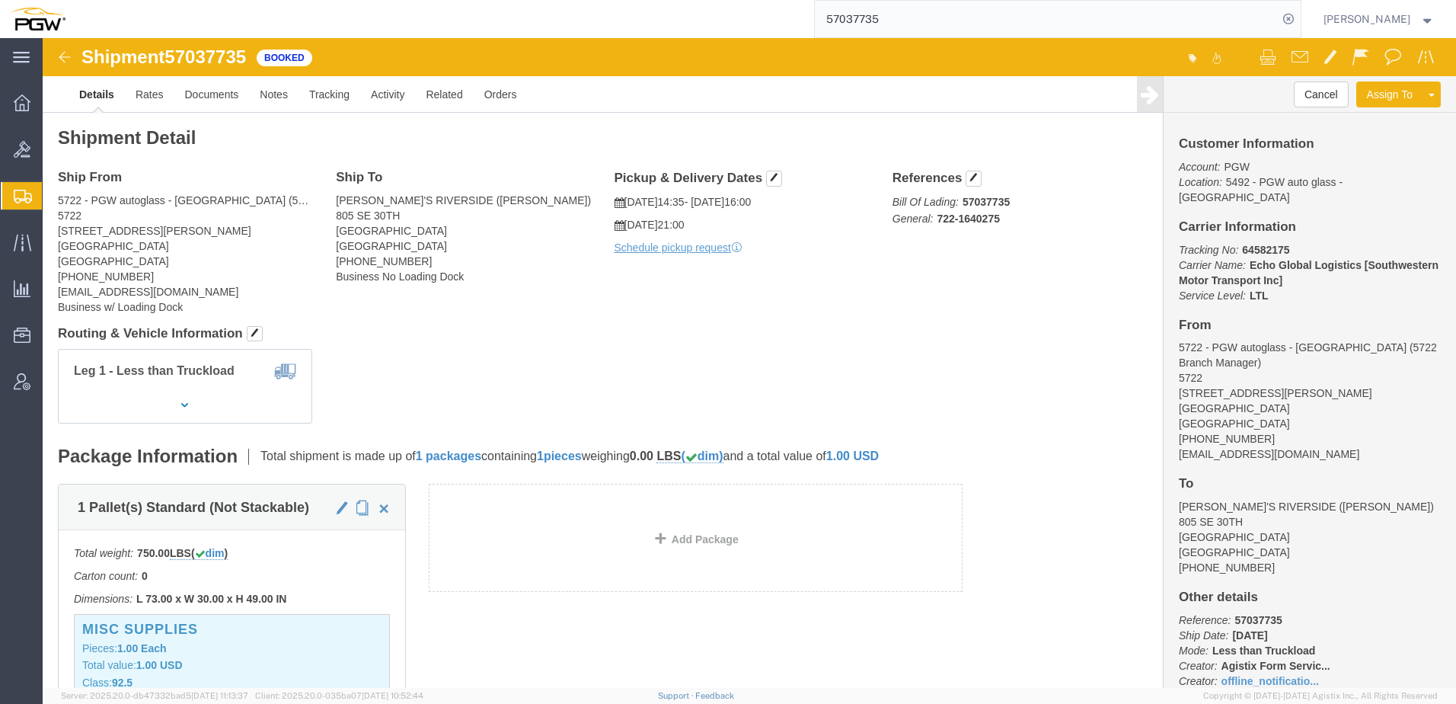
drag, startPoint x: 925, startPoint y: 21, endPoint x: 432, endPoint y: 24, distance: 493.6
click at [432, 24] on div "57037735" at bounding box center [688, 19] width 1225 height 38
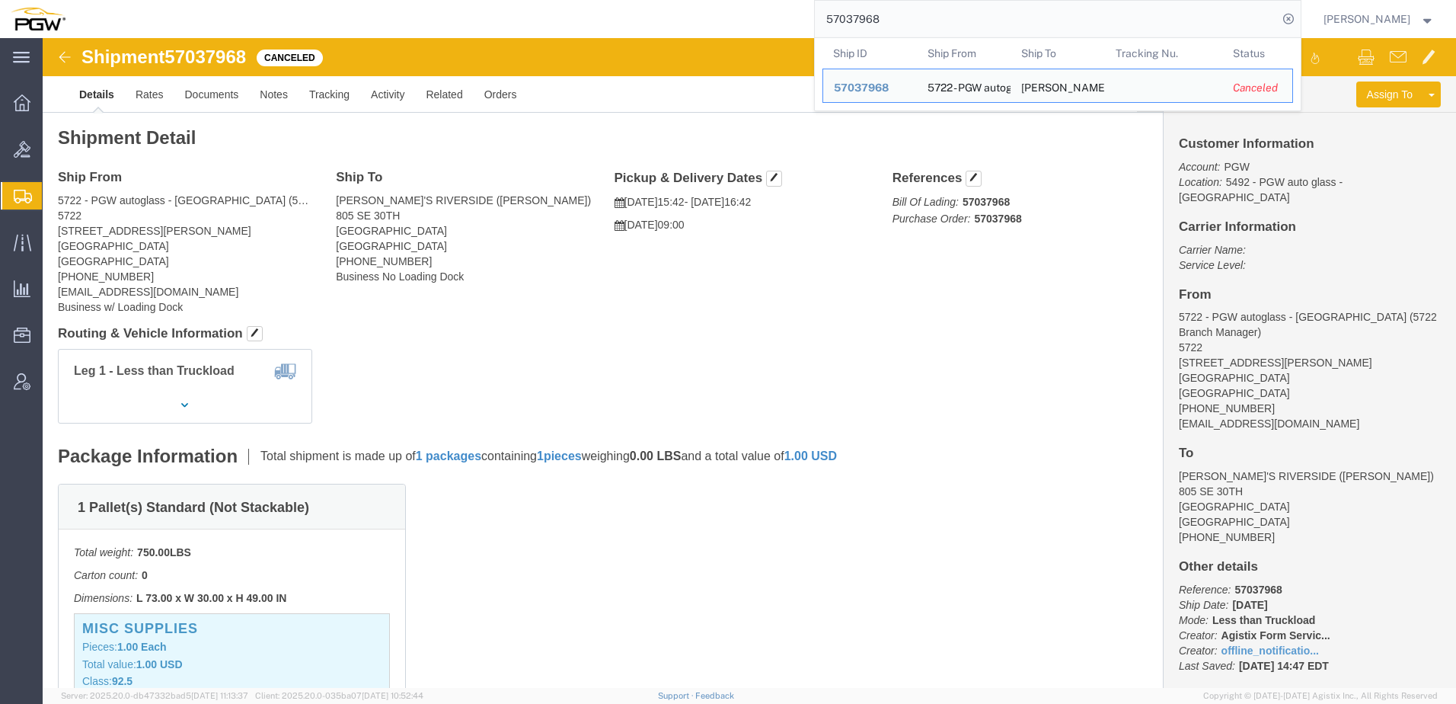
click div "Leg 1 - Less than Truckload"
drag, startPoint x: 938, startPoint y: 20, endPoint x: 304, endPoint y: 16, distance: 633.7
click at [307, 18] on div "57037968 Ship ID Ship From Ship To Tracking Nu. Status Ship ID 57037968 Ship Fr…" at bounding box center [688, 19] width 1225 height 38
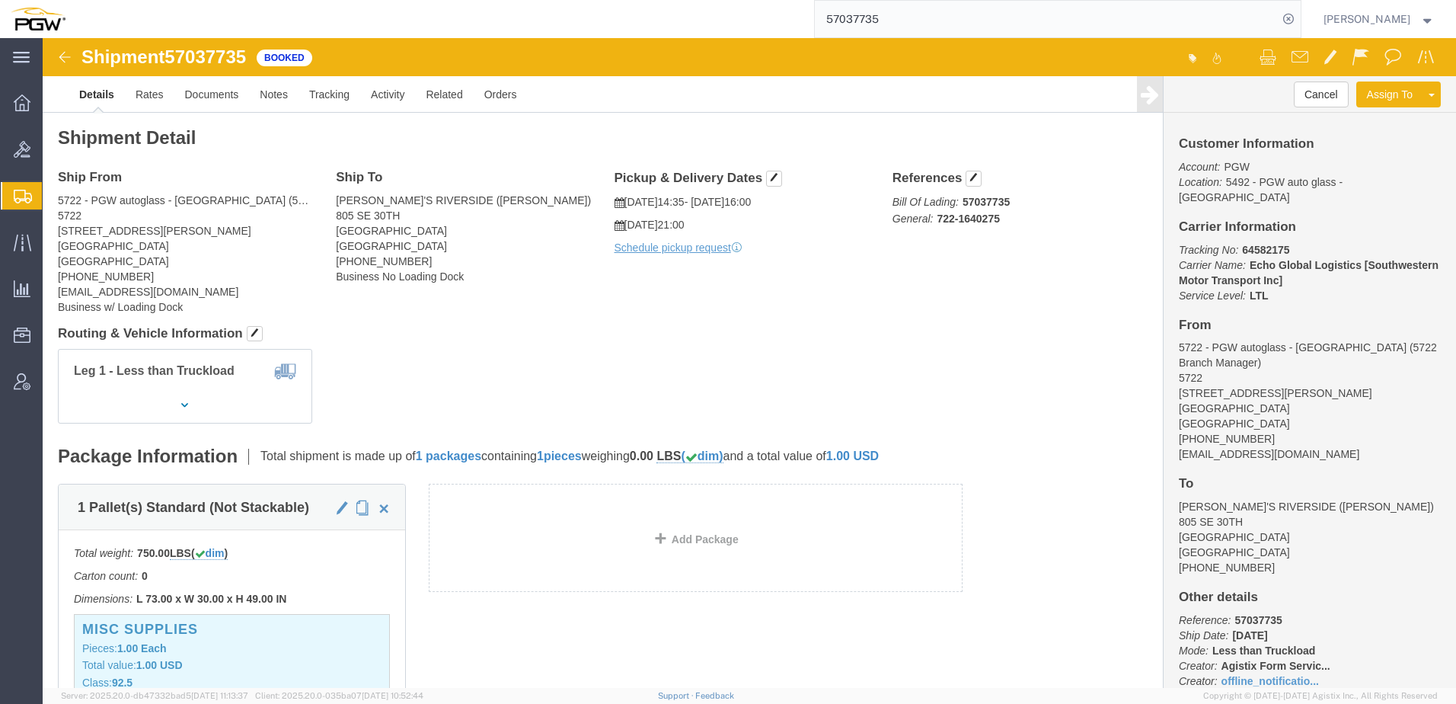
click div "Leg 1 - Less than Truckload"
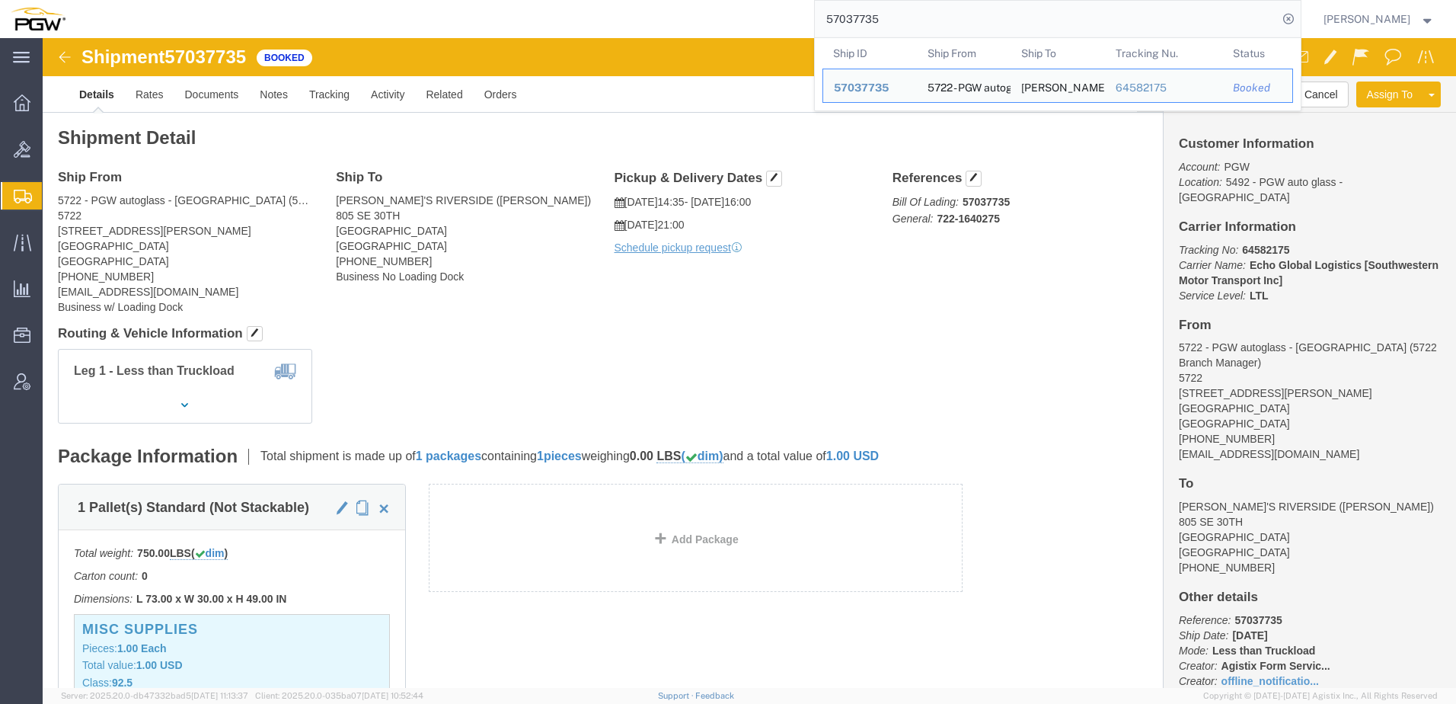
drag, startPoint x: 979, startPoint y: 17, endPoint x: 417, endPoint y: 31, distance: 562.3
click at [454, 24] on div "57037735 Ship ID Ship From Ship To Tracking Nu. Status Ship ID 57037735 Ship Fr…" at bounding box center [688, 19] width 1225 height 38
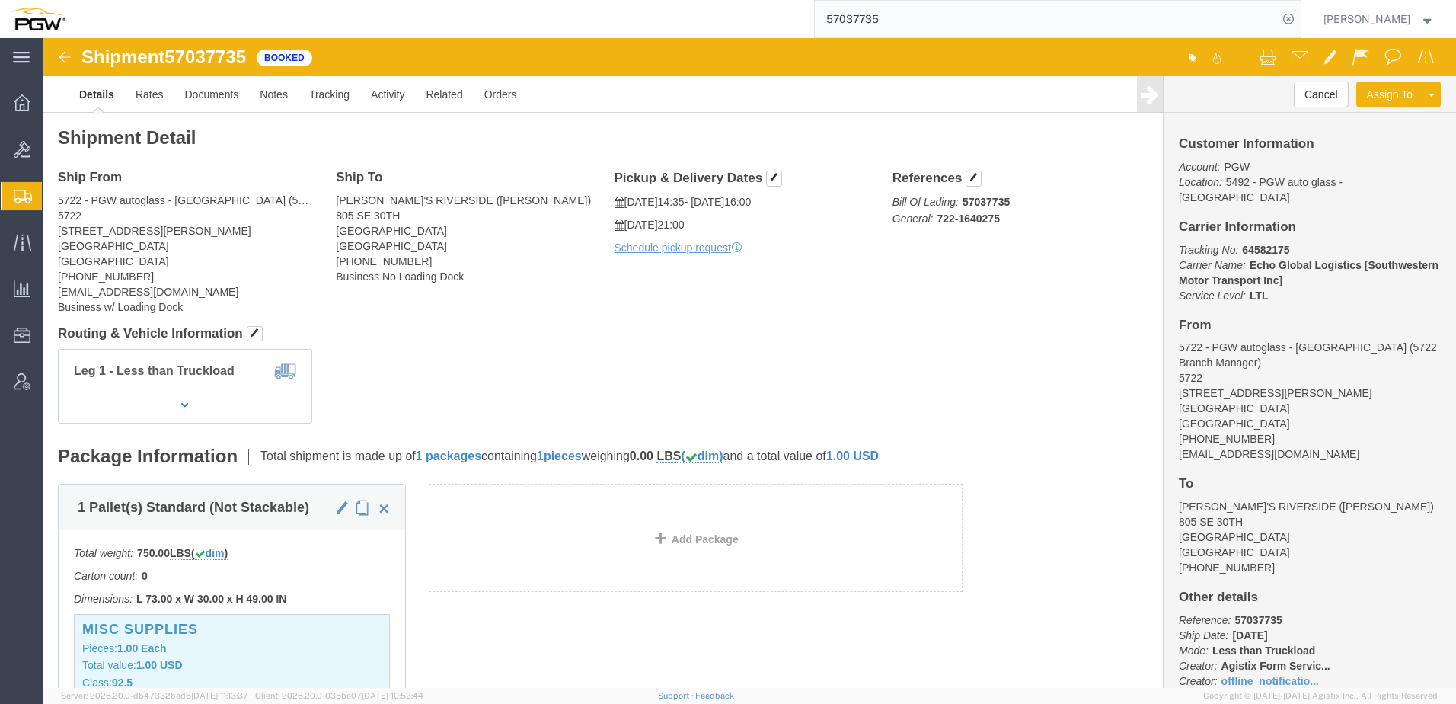
paste input "668071"
type input "668071"
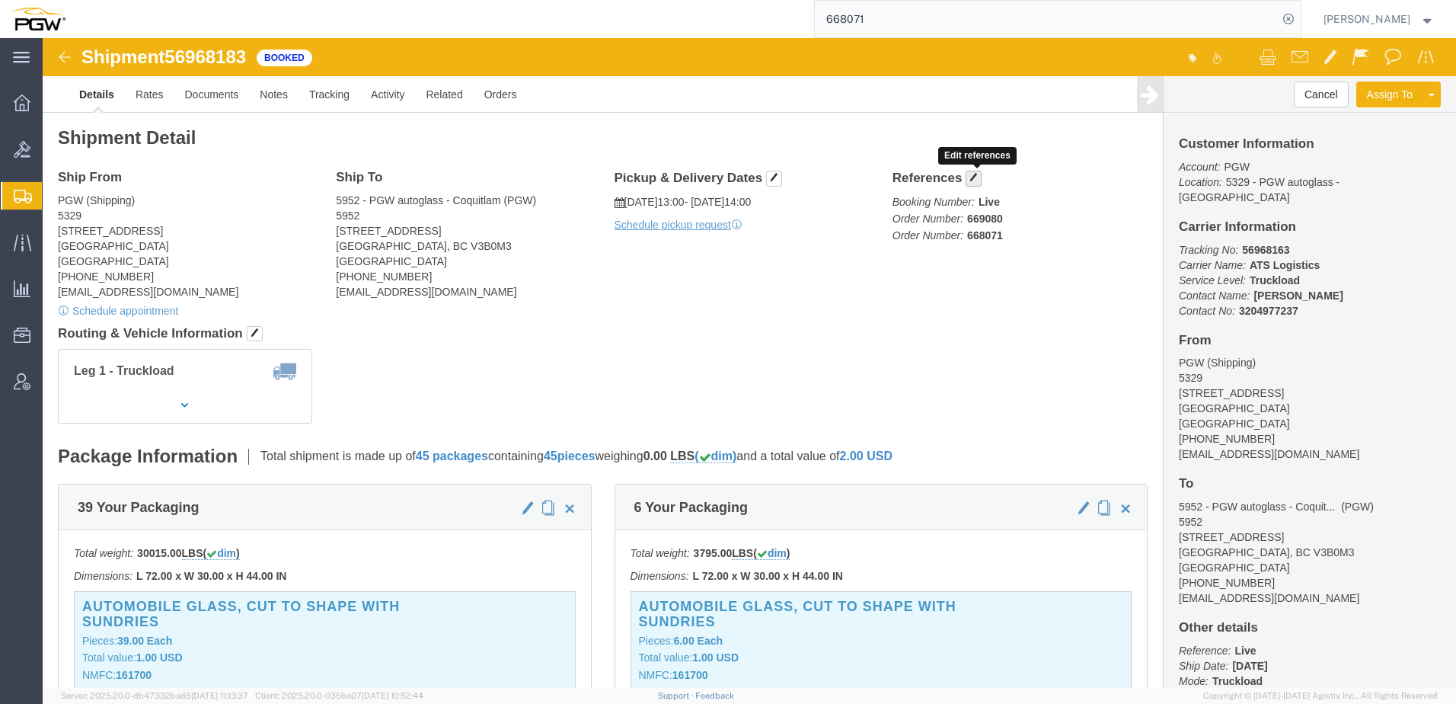
click button "button"
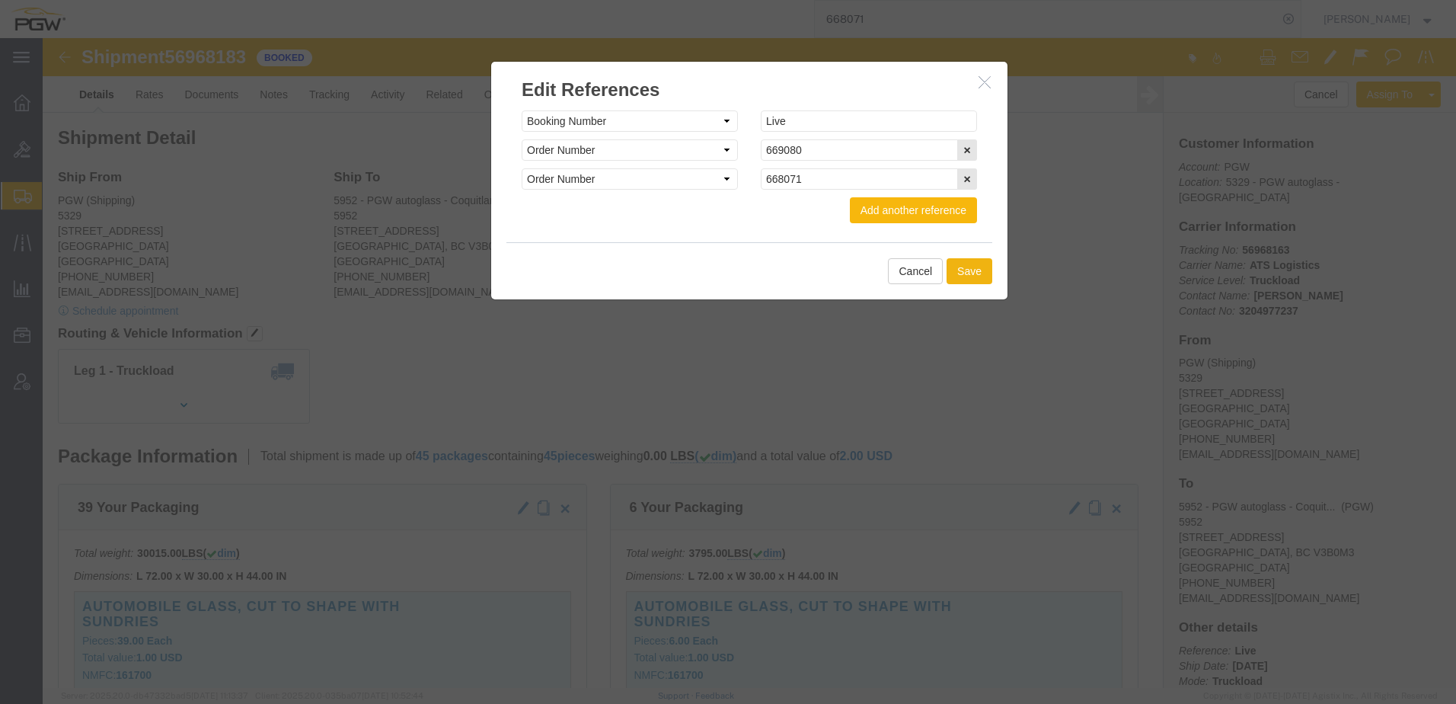
click button "Add another reference"
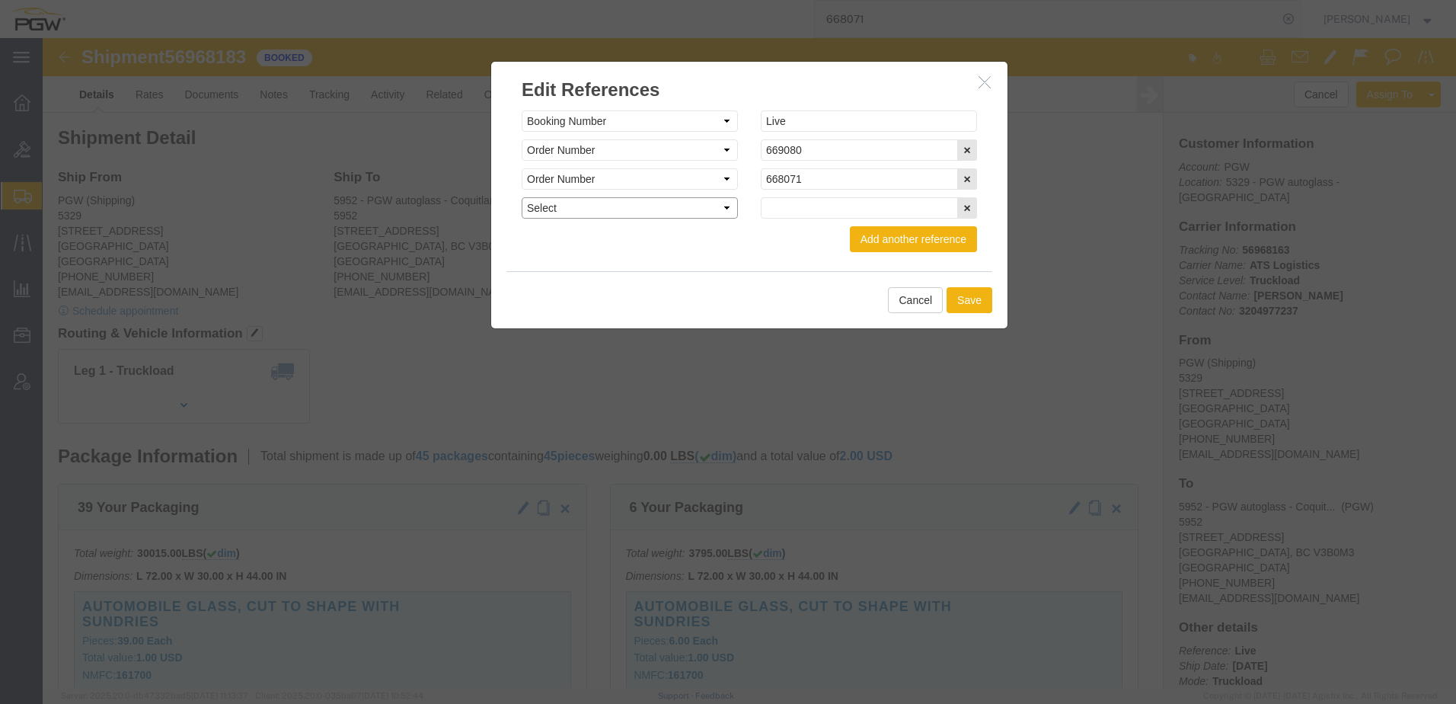
click select "Select Account Type Activity ID Airline Appointment Number ASN Batch Request # …"
select select "PURCHORD"
click select "Select Account Type Activity ID Airline Appointment Number ASN Batch Request # …"
click input "text"
type input "189518"
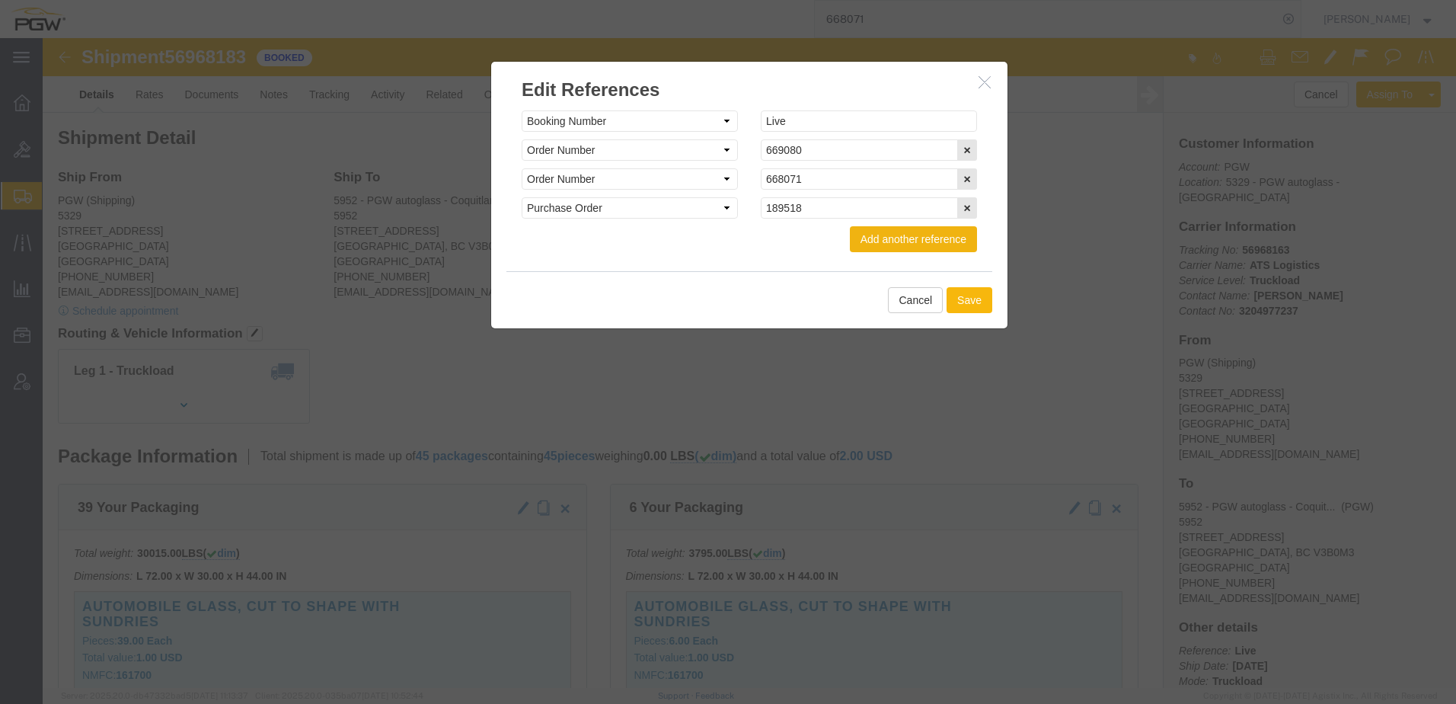
click button "Save"
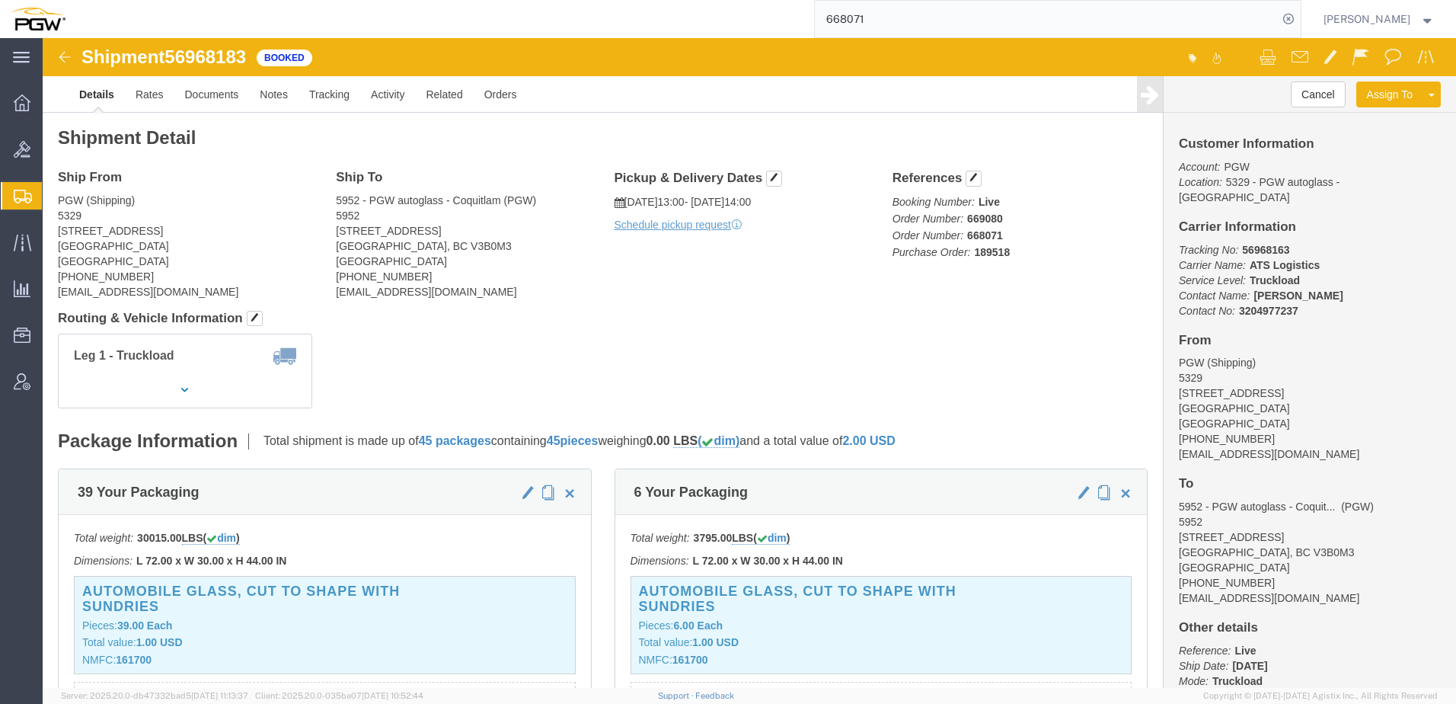
click div "Leg 1 - Truckload Number of trucks: 1"
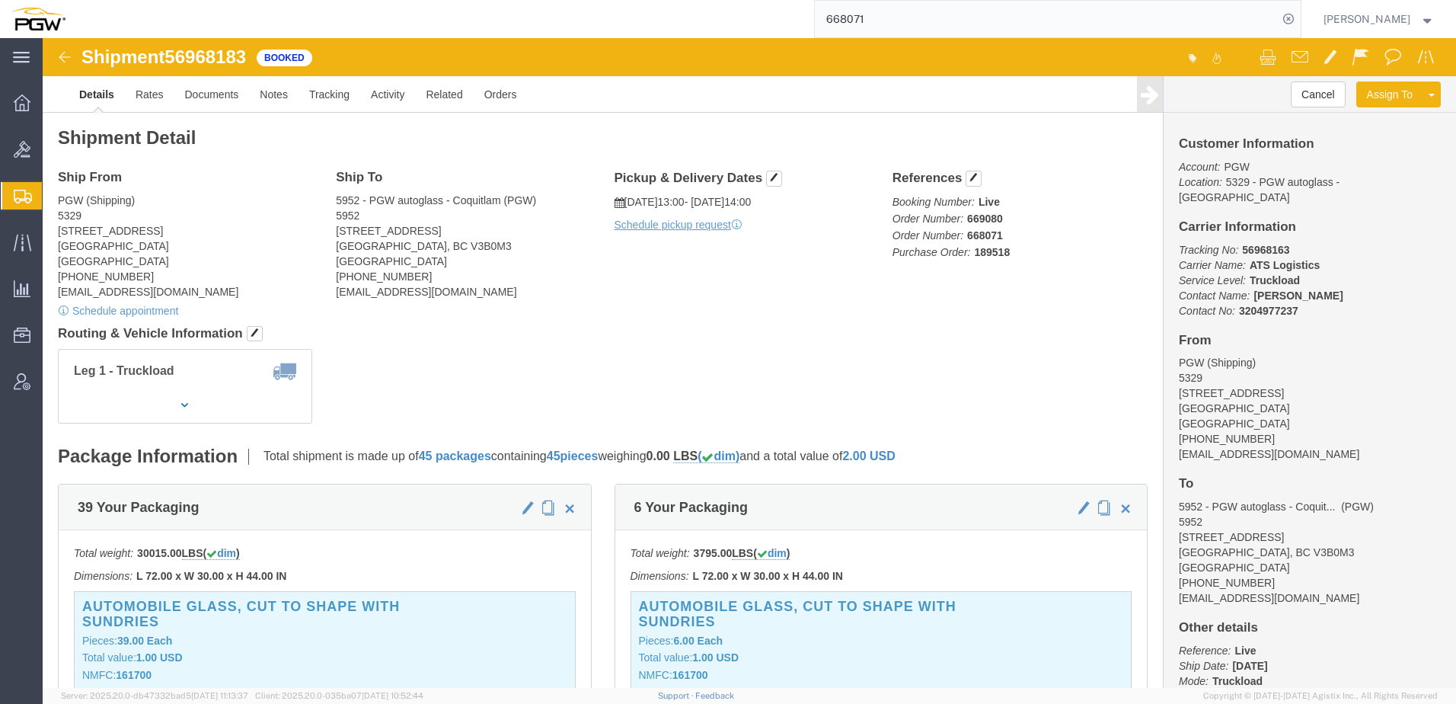
click at [0, 0] on span "Shipment Manager" at bounding box center [0, 0] width 0 height 0
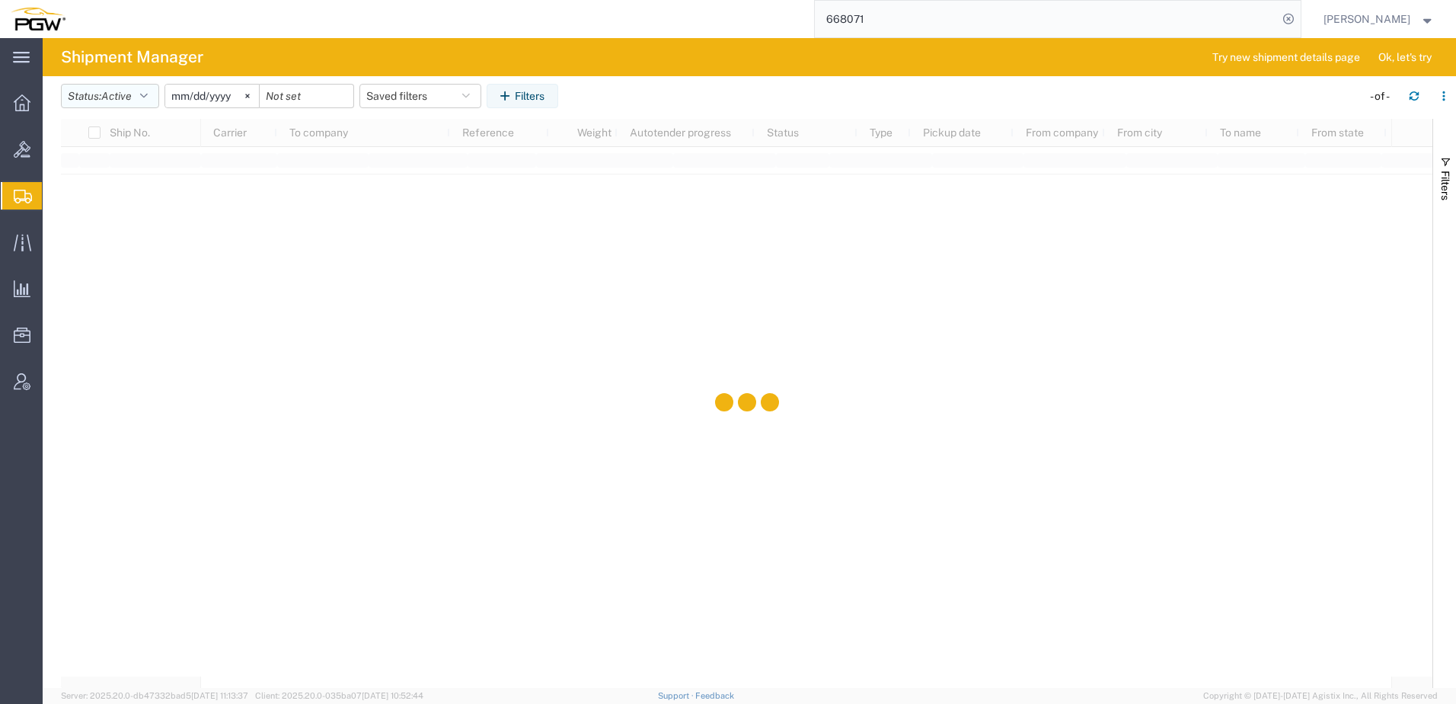
click at [125, 98] on span "Active" at bounding box center [116, 96] width 30 height 12
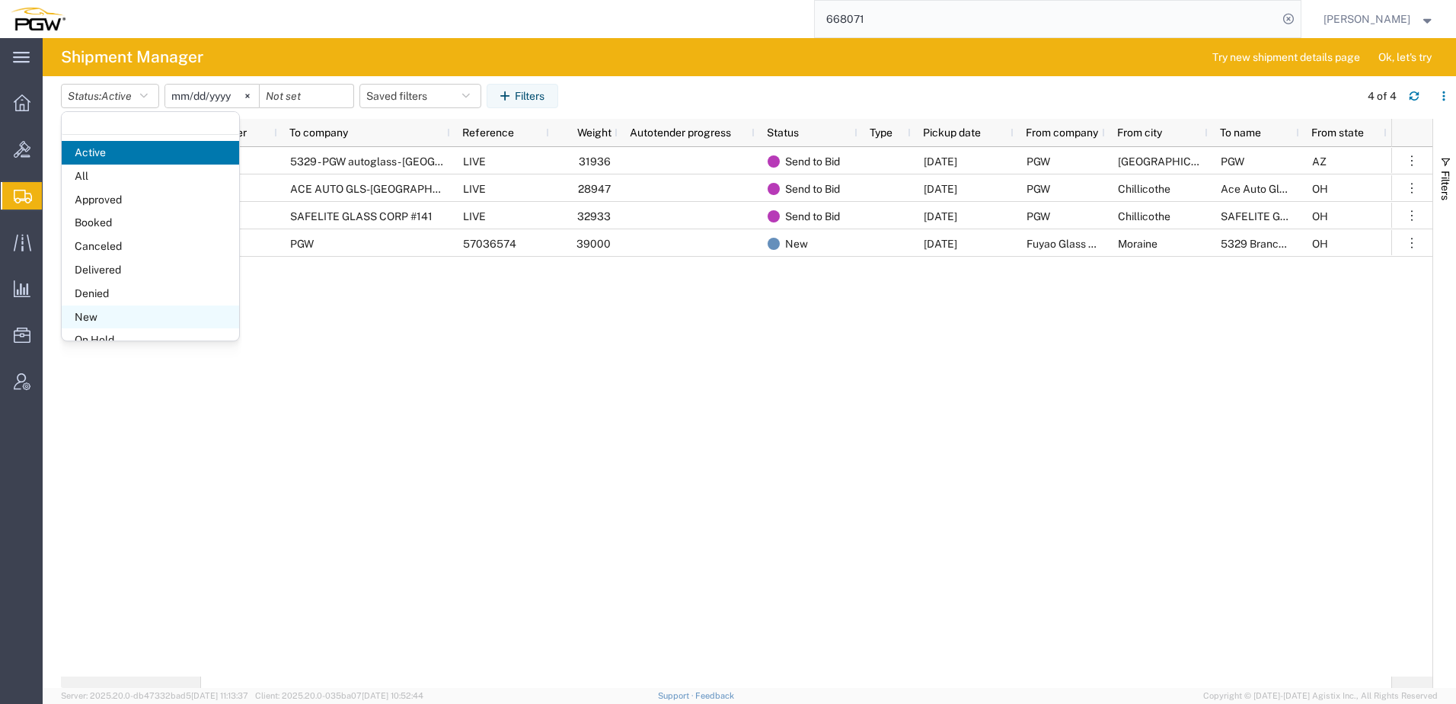
click at [115, 317] on span "New" at bounding box center [150, 317] width 177 height 24
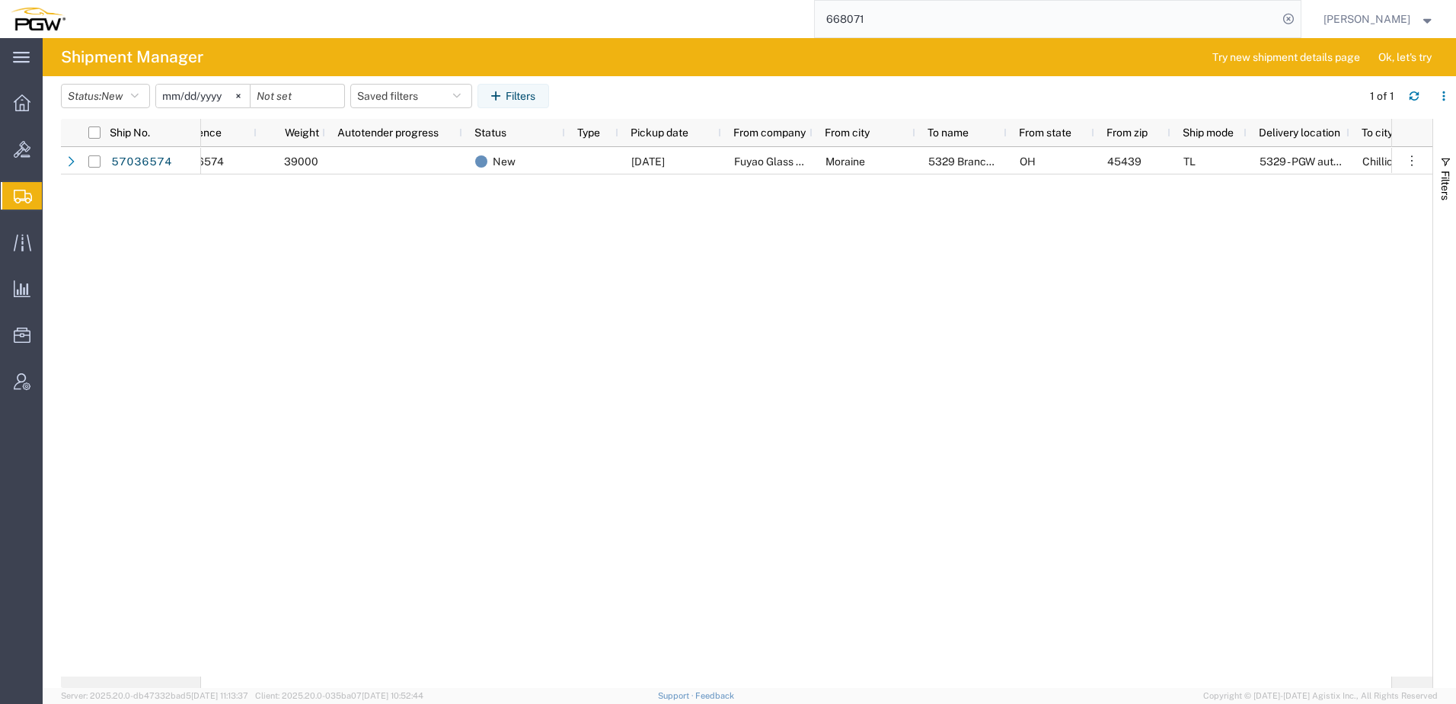
scroll to position [0, 607]
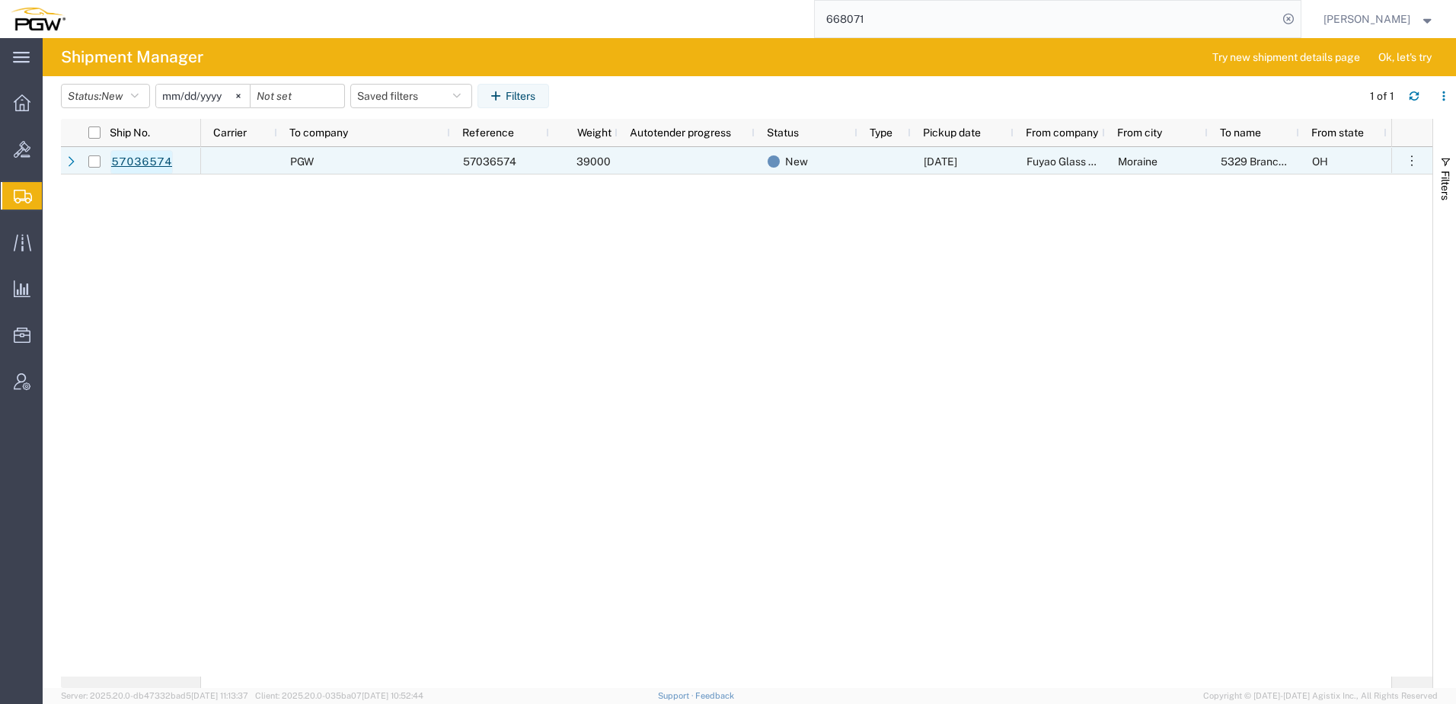
click at [129, 159] on link "57036574" at bounding box center [141, 162] width 62 height 24
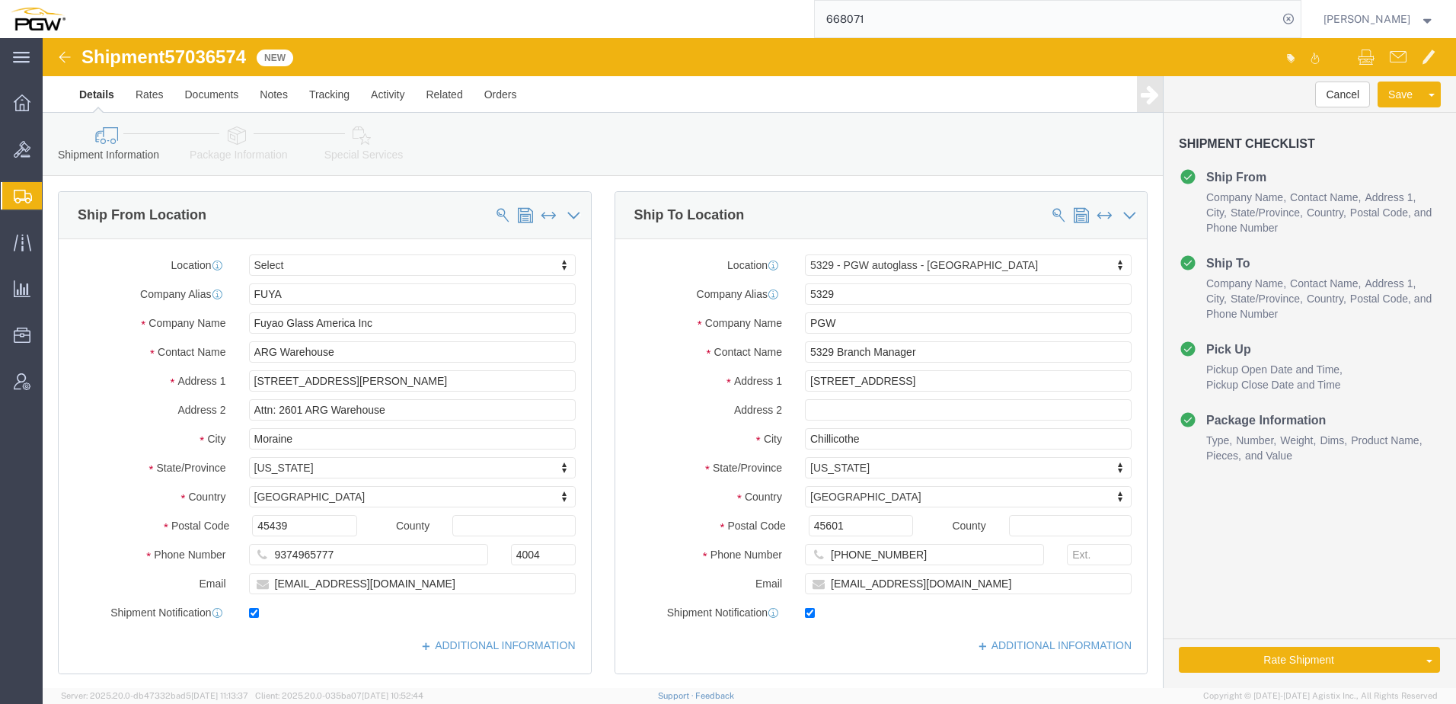
select select
select select "28253"
drag, startPoint x: 127, startPoint y: 19, endPoint x: 216, endPoint y: 8, distance: 89.8
click div "Shipment 57036574 New Details Rates Documents Notes Tracking Activity Related O…"
copy span "57036574"
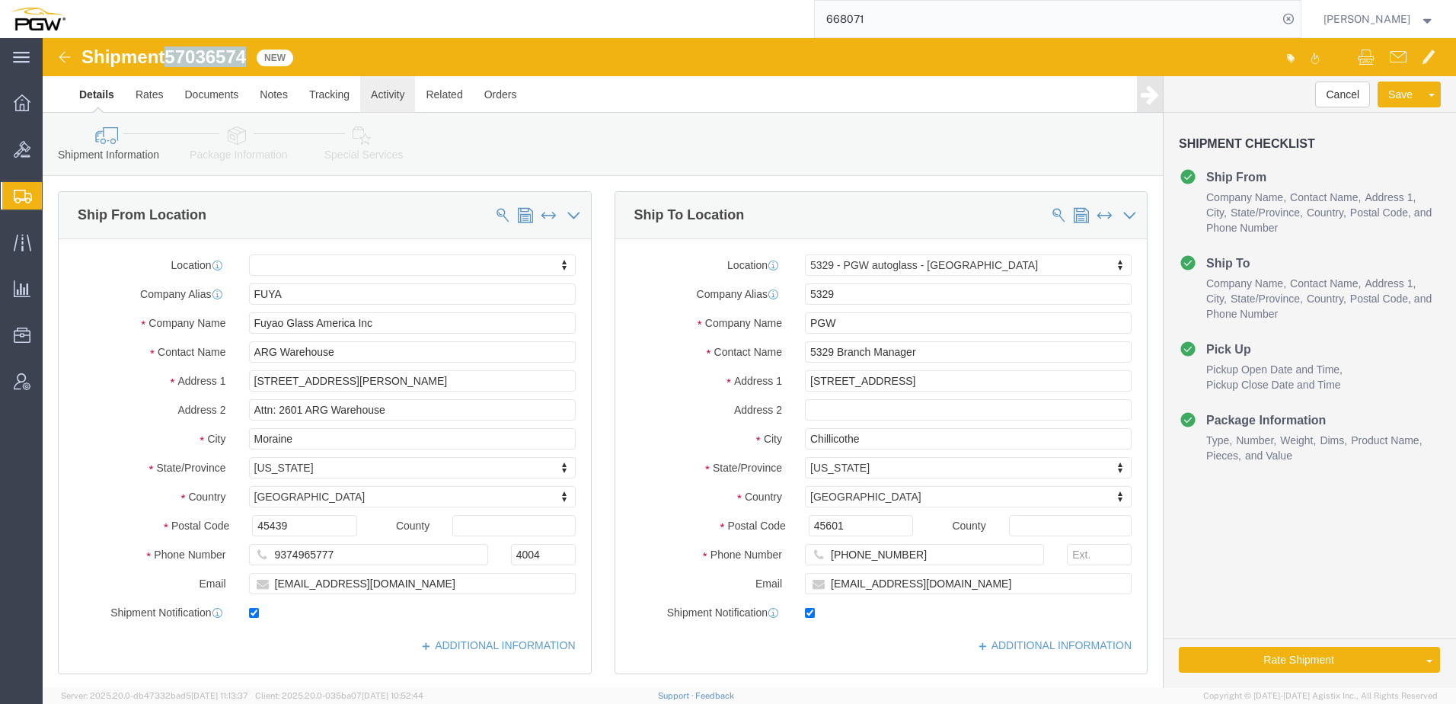
click link "Activity"
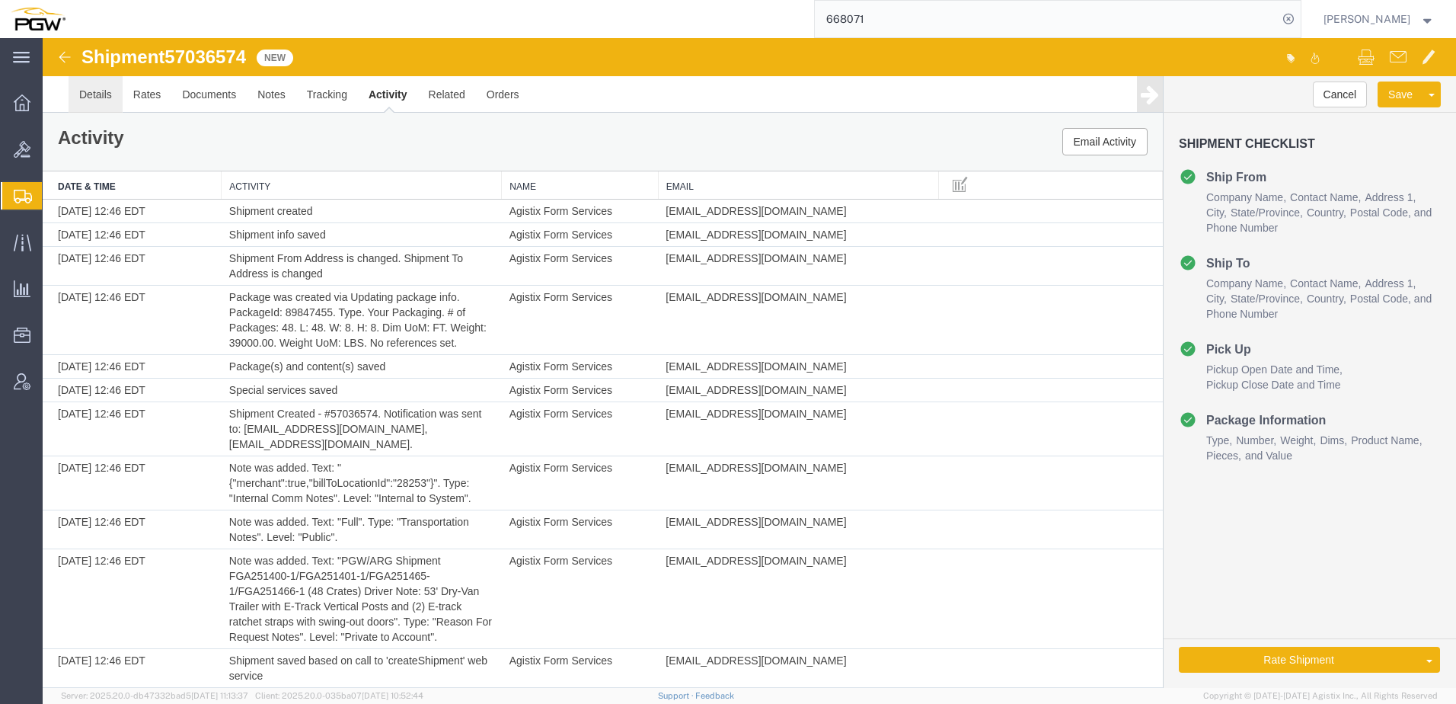
click at [91, 90] on link "Details" at bounding box center [96, 94] width 54 height 37
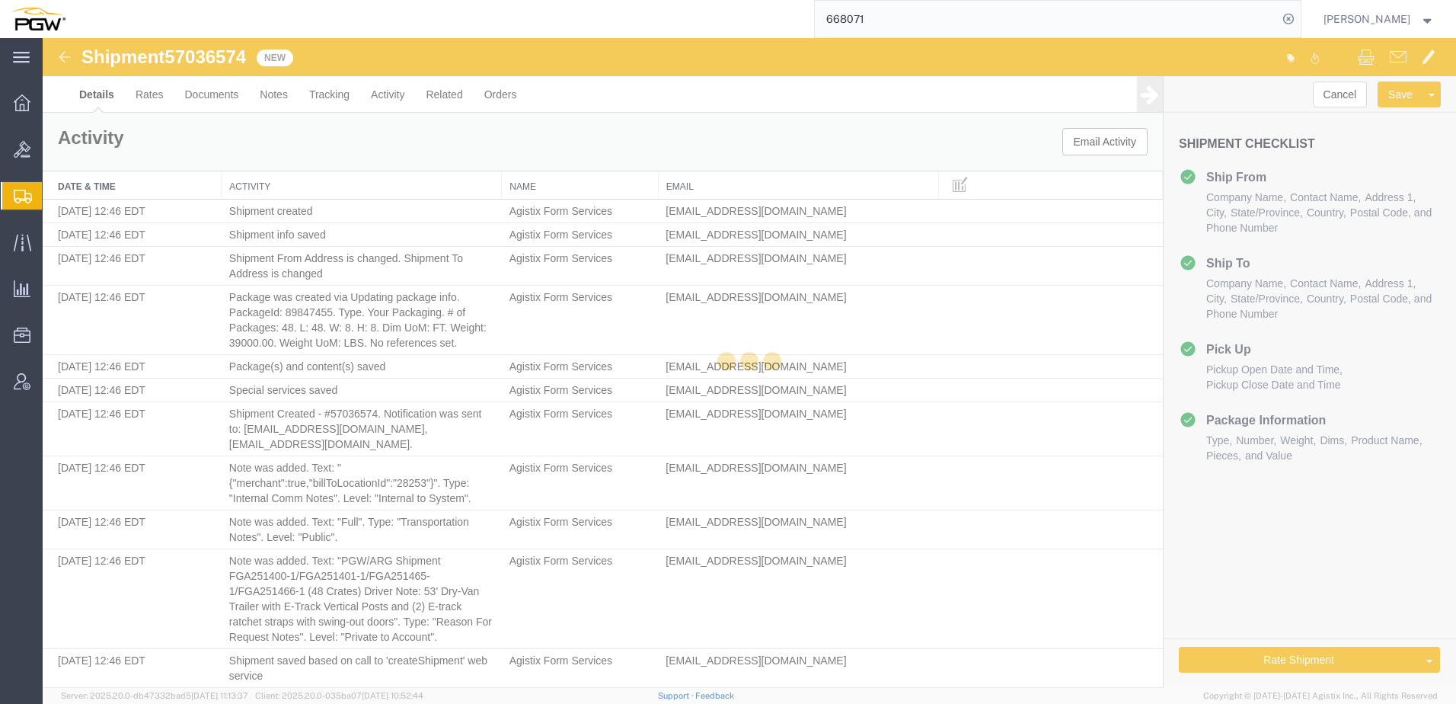
select select "28253"
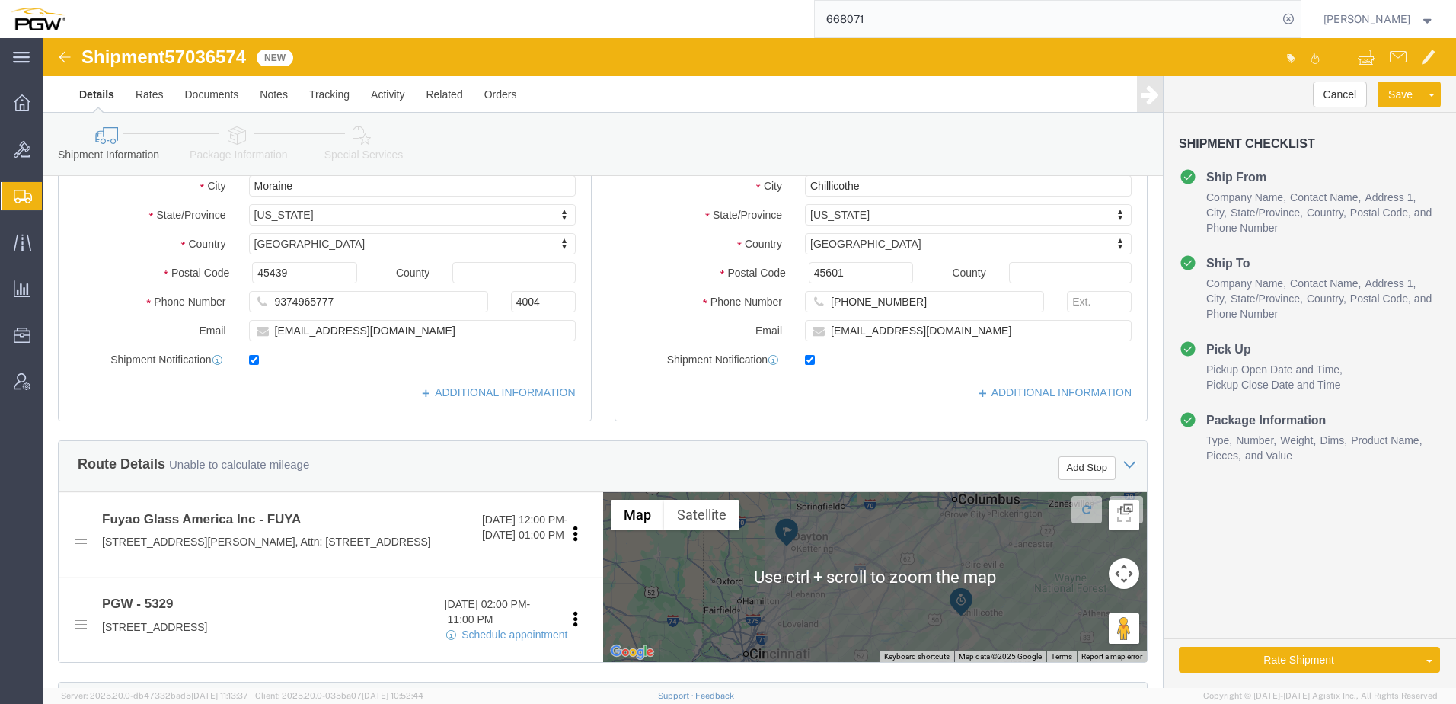
scroll to position [152, 0]
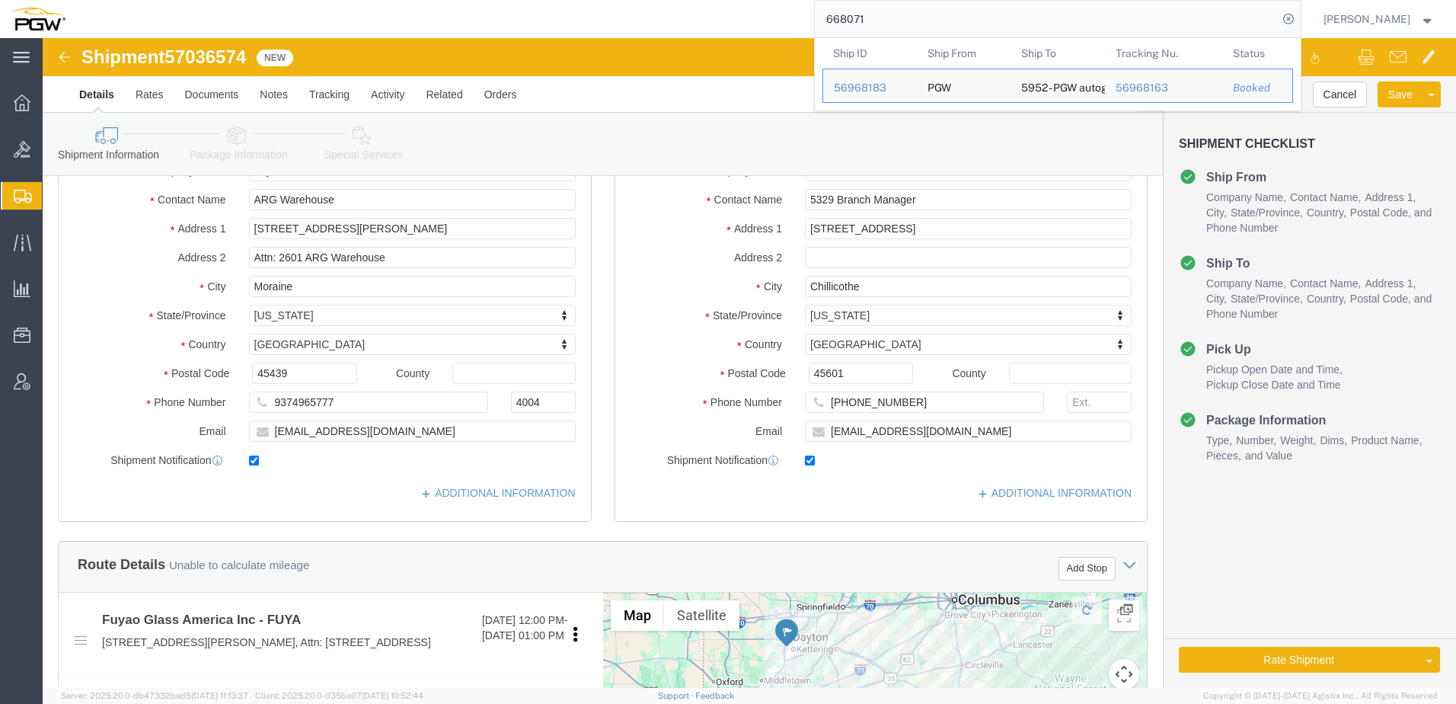
drag, startPoint x: 903, startPoint y: 18, endPoint x: 568, endPoint y: 10, distance: 335.2
click at [570, 10] on div "668071 Ship ID Ship From Ship To Tracking Nu. Status Ship ID 56968183 Ship From…" at bounding box center [688, 19] width 1225 height 38
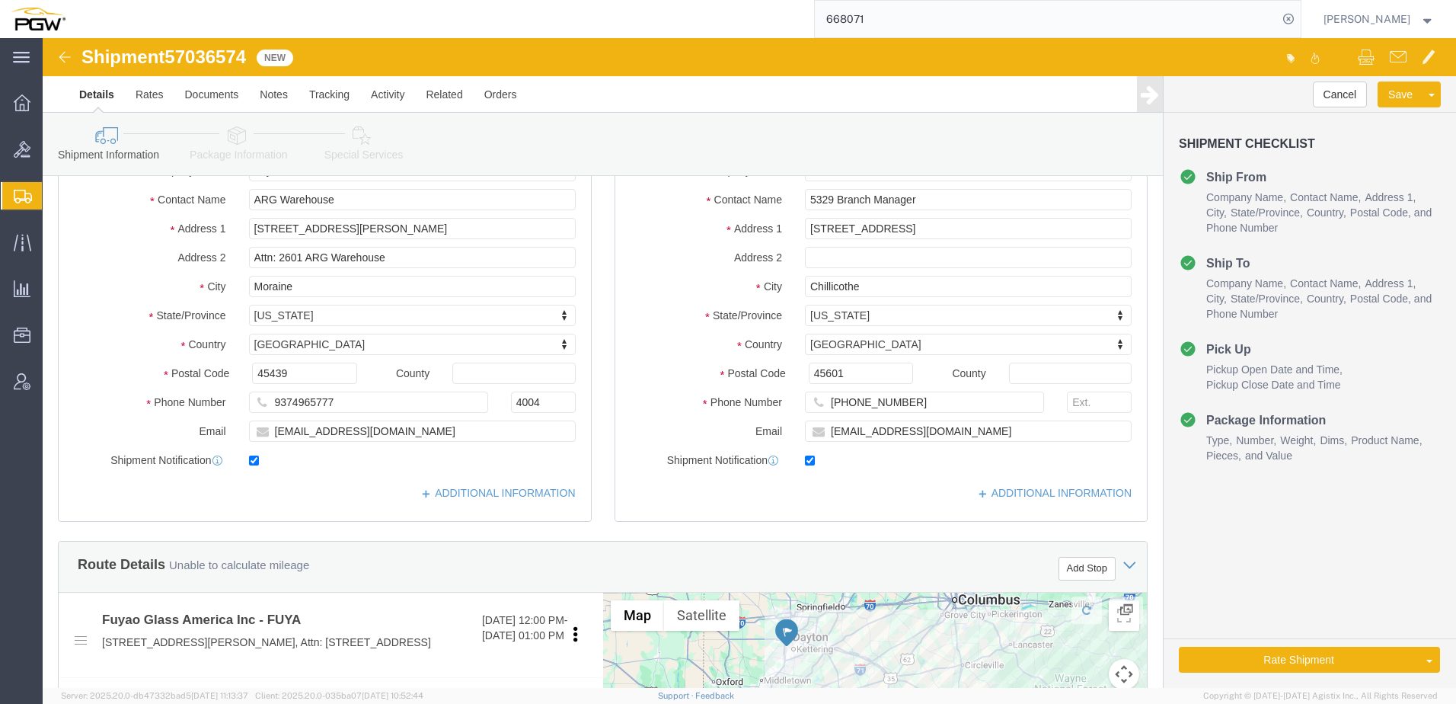
paste input "932"
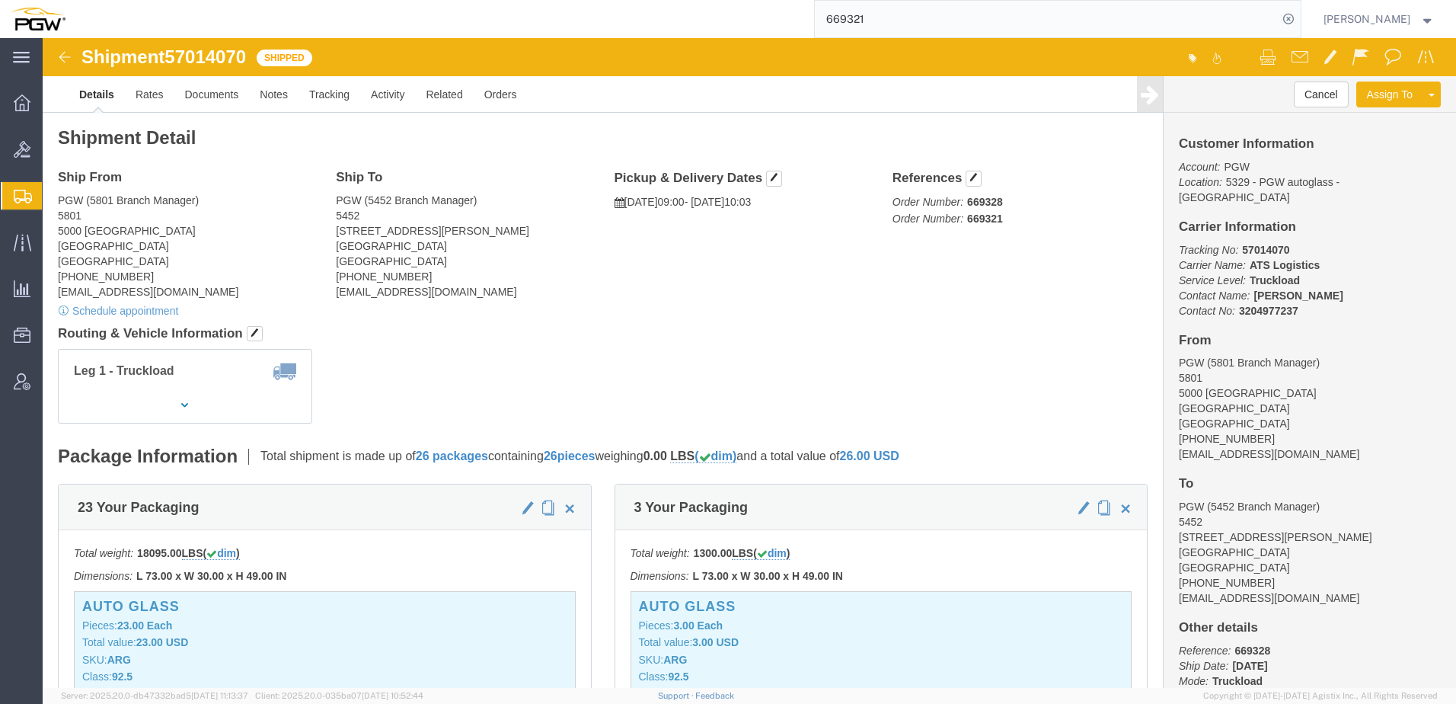
click div "Ship From PGW (5801 Branch Manager) 5801 5000 South Freeway Fort Worth, TX 7611…"
drag, startPoint x: 131, startPoint y: 21, endPoint x: 207, endPoint y: 20, distance: 76.2
click span "57014070"
copy span "57014070"
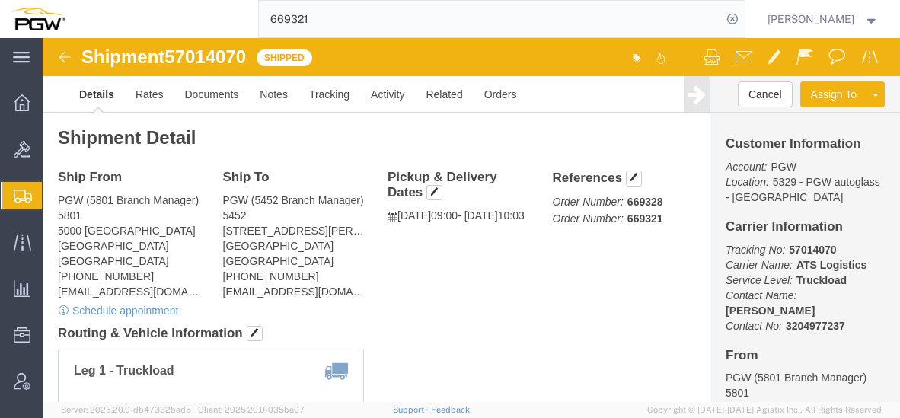
click div "Shipment Detail Ship From PGW (5801 Branch Manager) 5801 5000 South Freeway For…"
drag, startPoint x: 115, startPoint y: 62, endPoint x: 126, endPoint y: 60, distance: 11.5
click link "Rates"
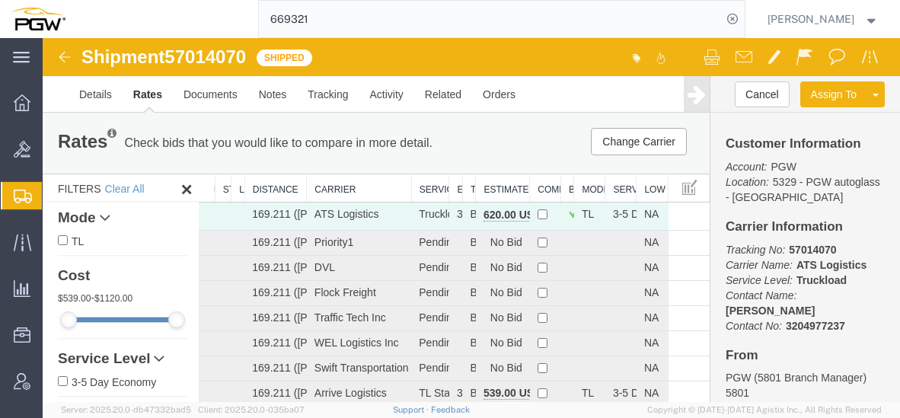
click at [504, 187] on th "Estimated Cost" at bounding box center [503, 188] width 54 height 28
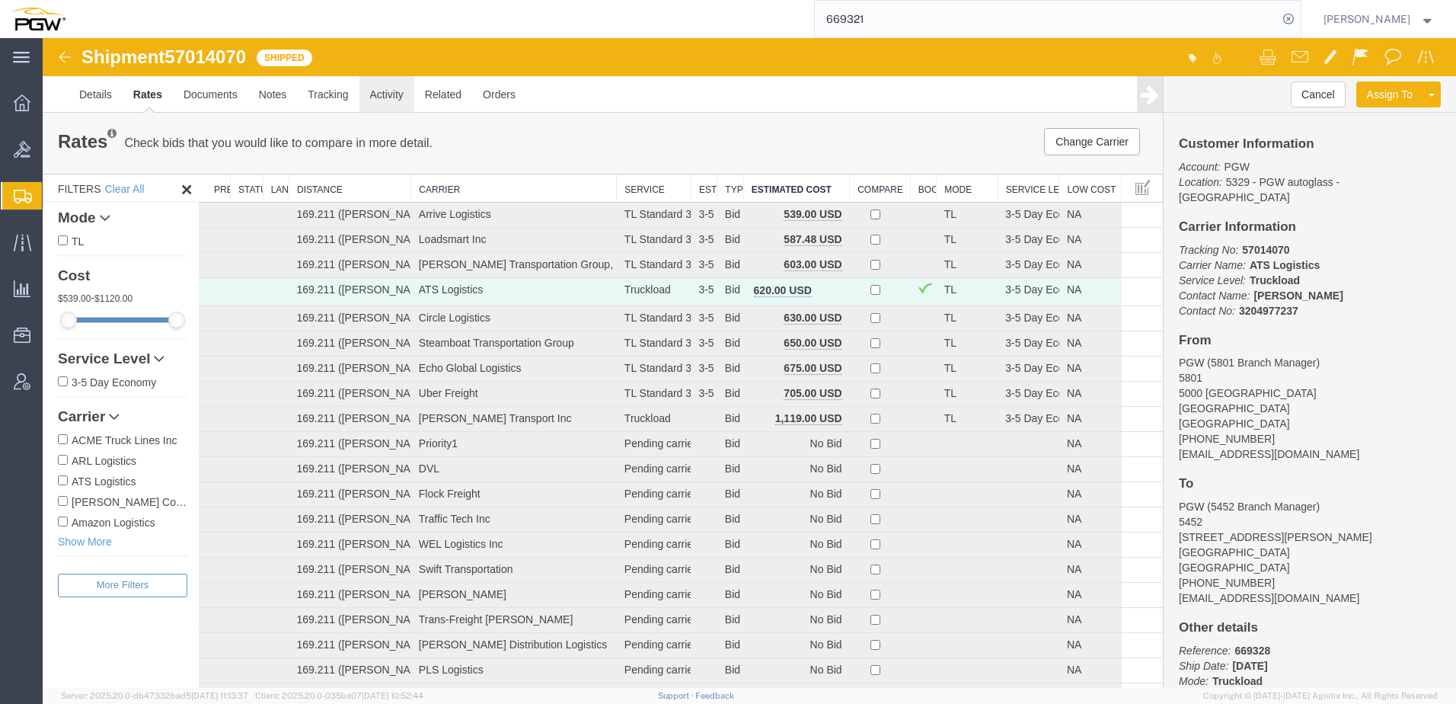
click at [394, 91] on link "Activity" at bounding box center [386, 94] width 55 height 37
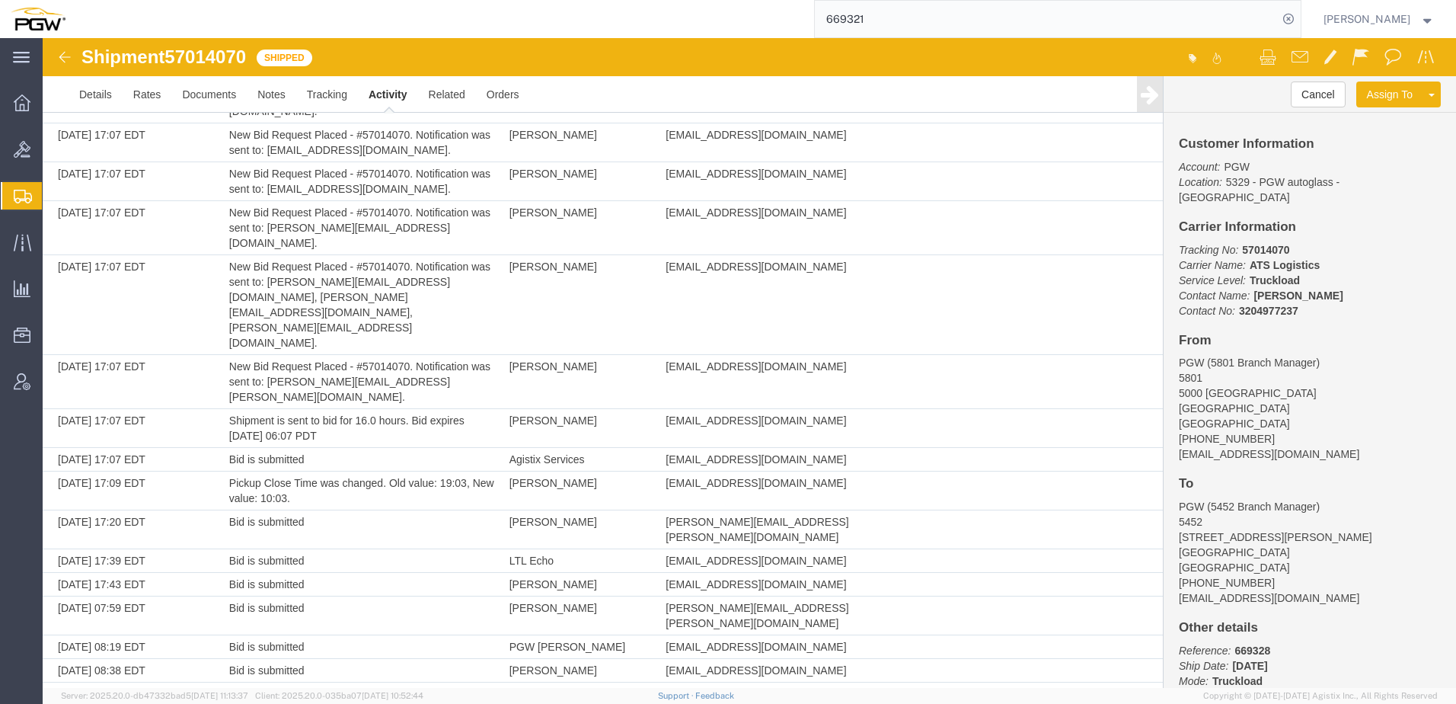
scroll to position [4249, 0]
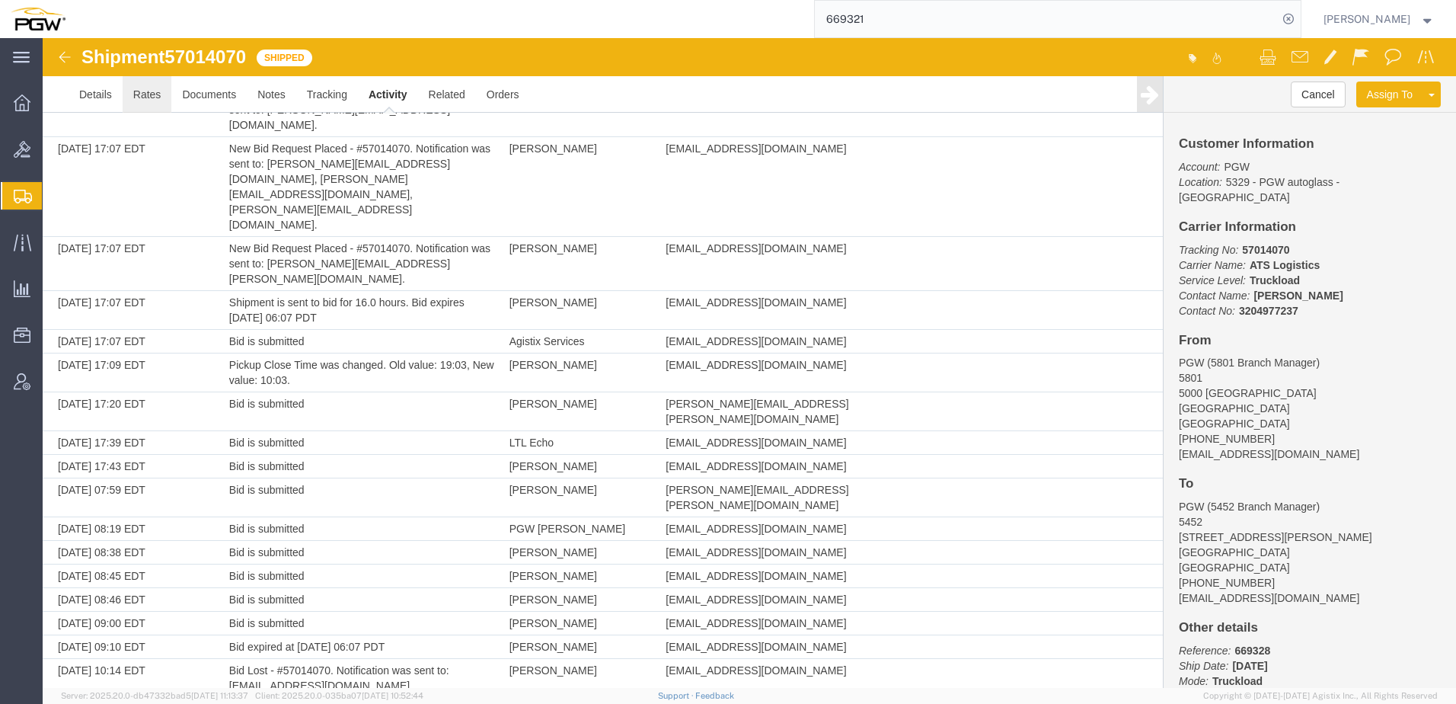
click at [156, 92] on link "Rates" at bounding box center [148, 94] width 50 height 37
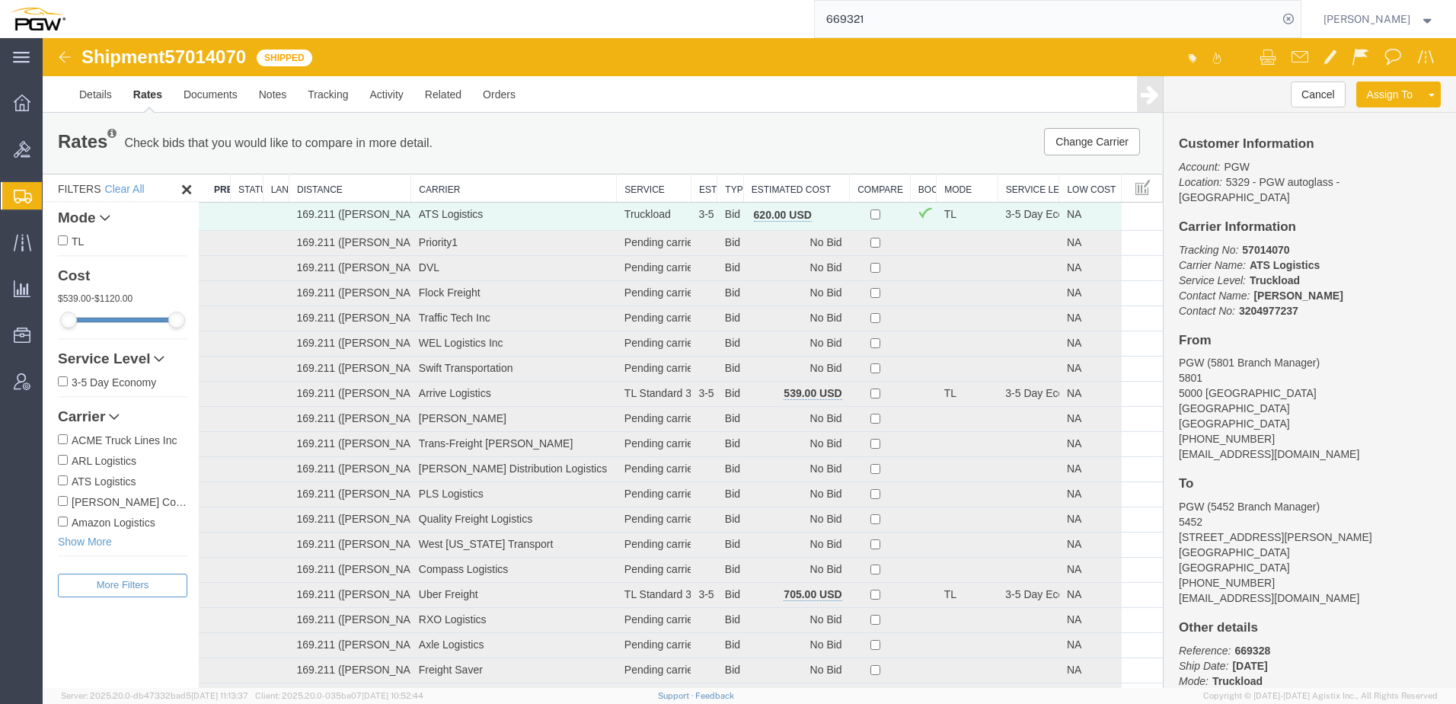
click at [772, 187] on th "Estimated Cost" at bounding box center [796, 188] width 106 height 28
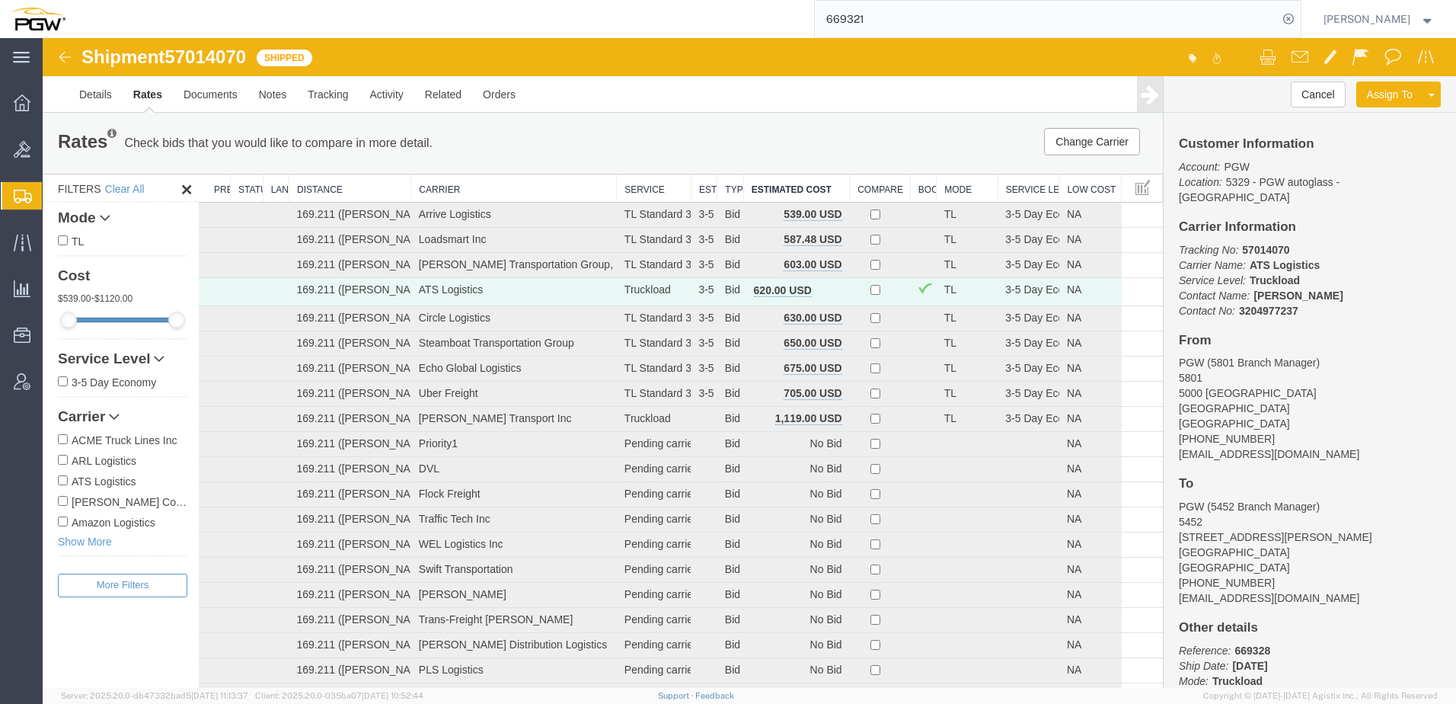
click at [0, 0] on span "Shipment Manager" at bounding box center [0, 0] width 0 height 0
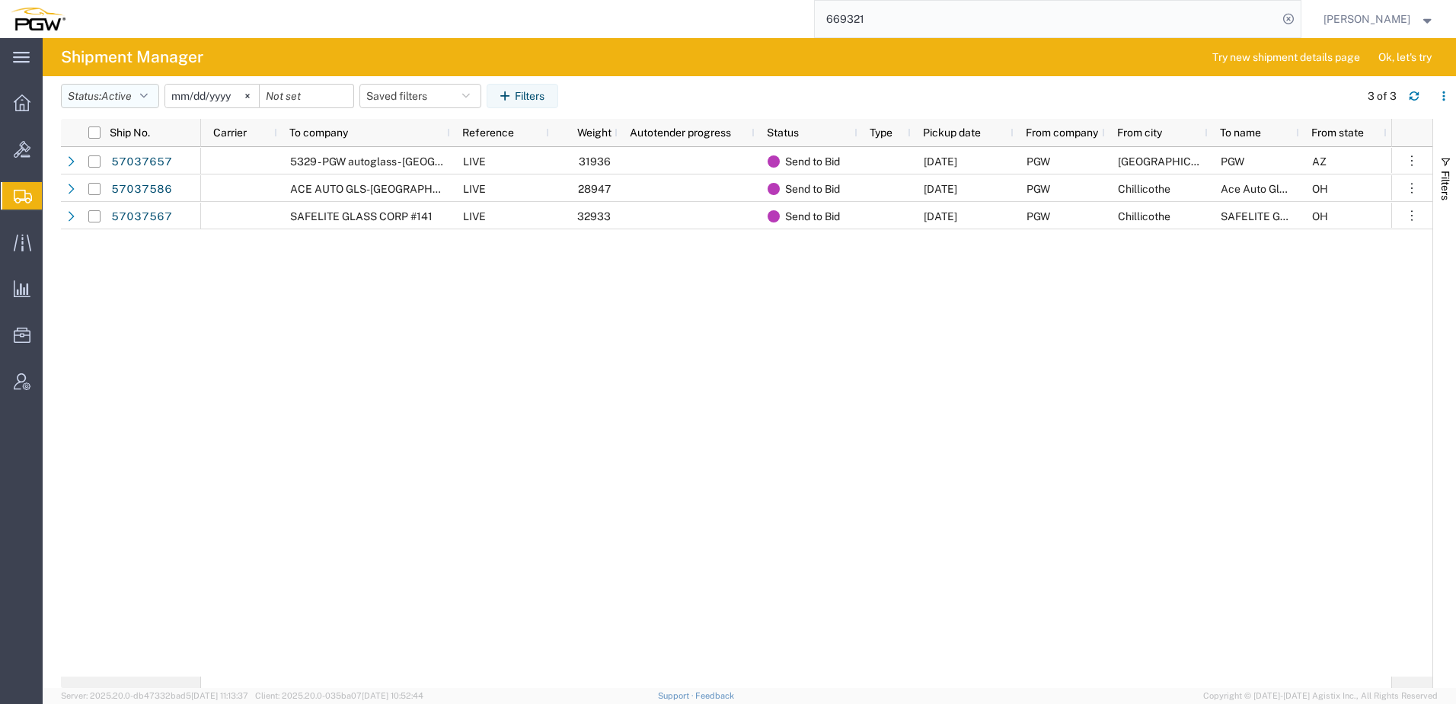
click at [109, 89] on span "Active" at bounding box center [116, 96] width 30 height 14
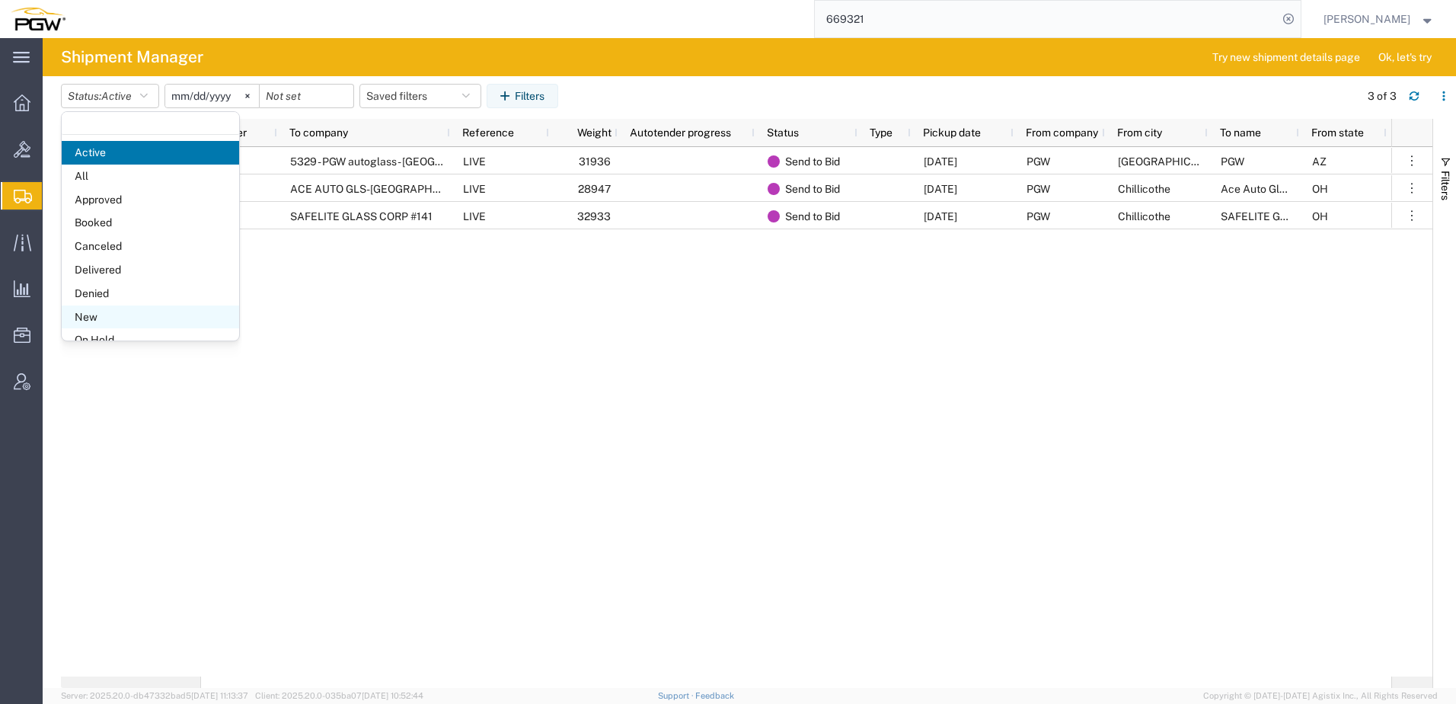
click at [102, 315] on span "New" at bounding box center [150, 317] width 177 height 24
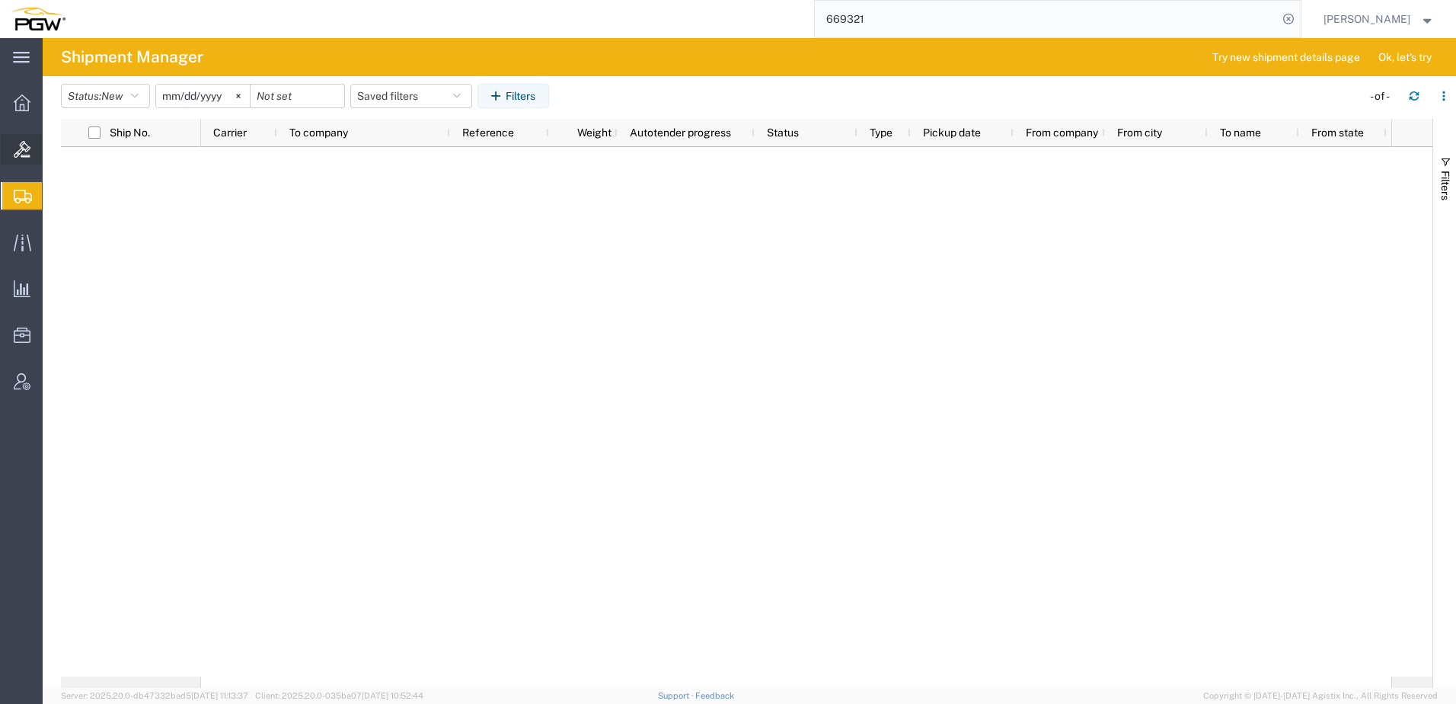
click at [24, 147] on icon at bounding box center [22, 149] width 17 height 17
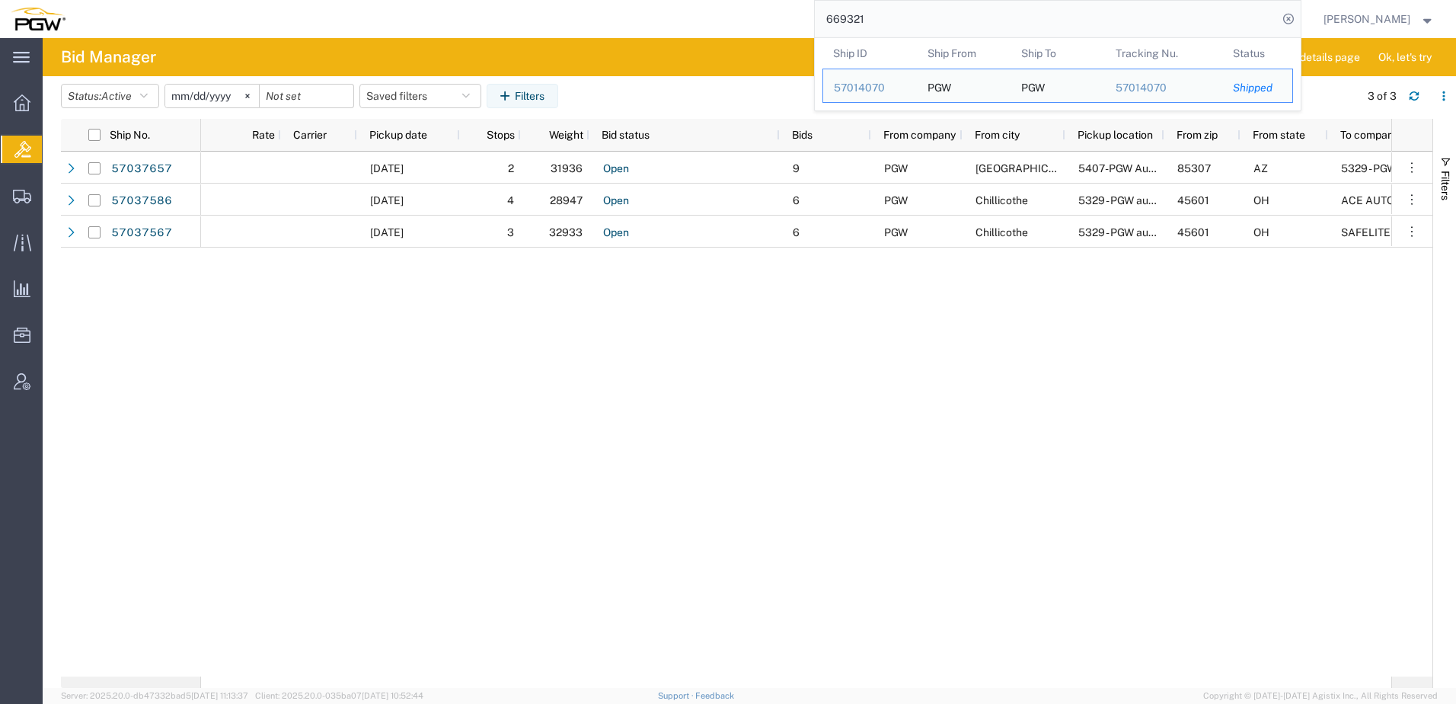
drag, startPoint x: 979, startPoint y: 13, endPoint x: 708, endPoint y: 9, distance: 271.2
click at [723, 13] on div "669321 Ship ID Ship From Ship To Tracking Nu. Status Ship ID 57014070 Ship From…" at bounding box center [688, 19] width 1225 height 38
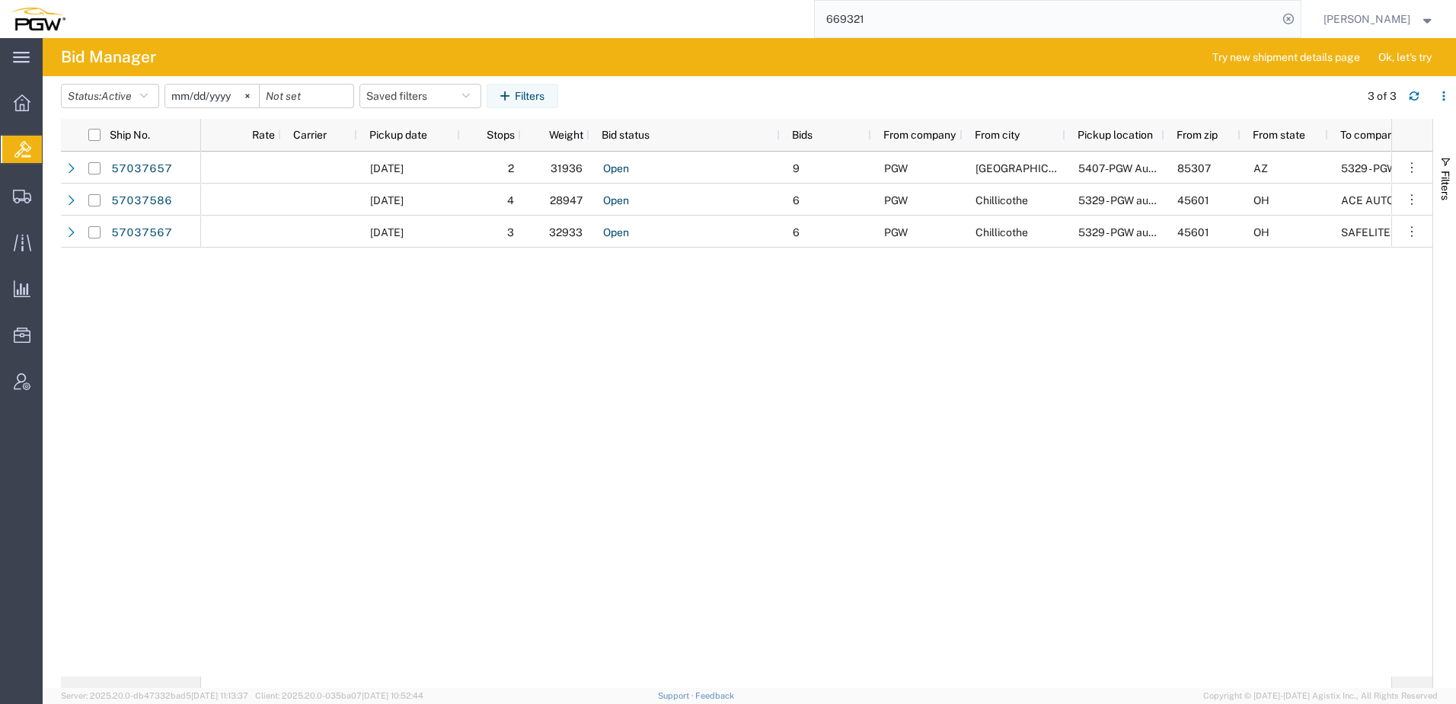
paste input "5702688"
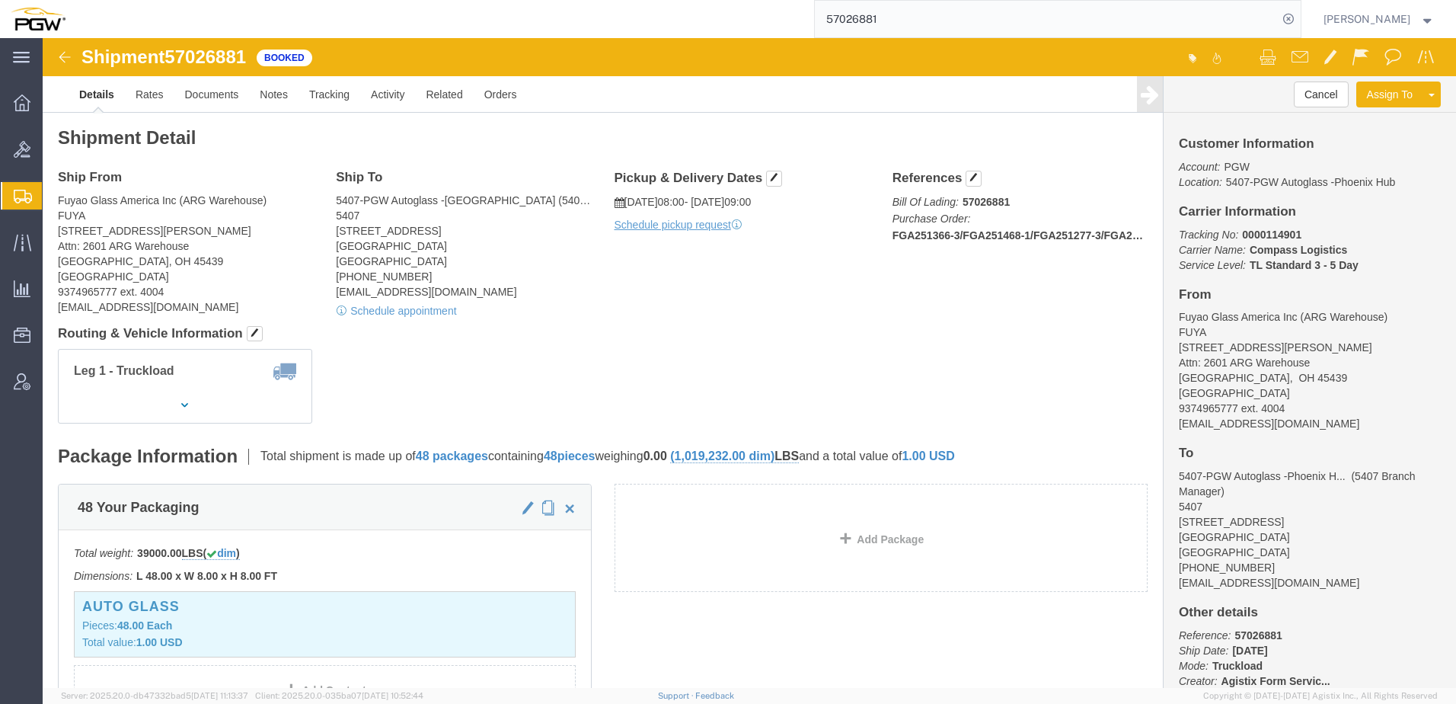
click at [157, 21] on div "57026881" at bounding box center [688, 19] width 1225 height 38
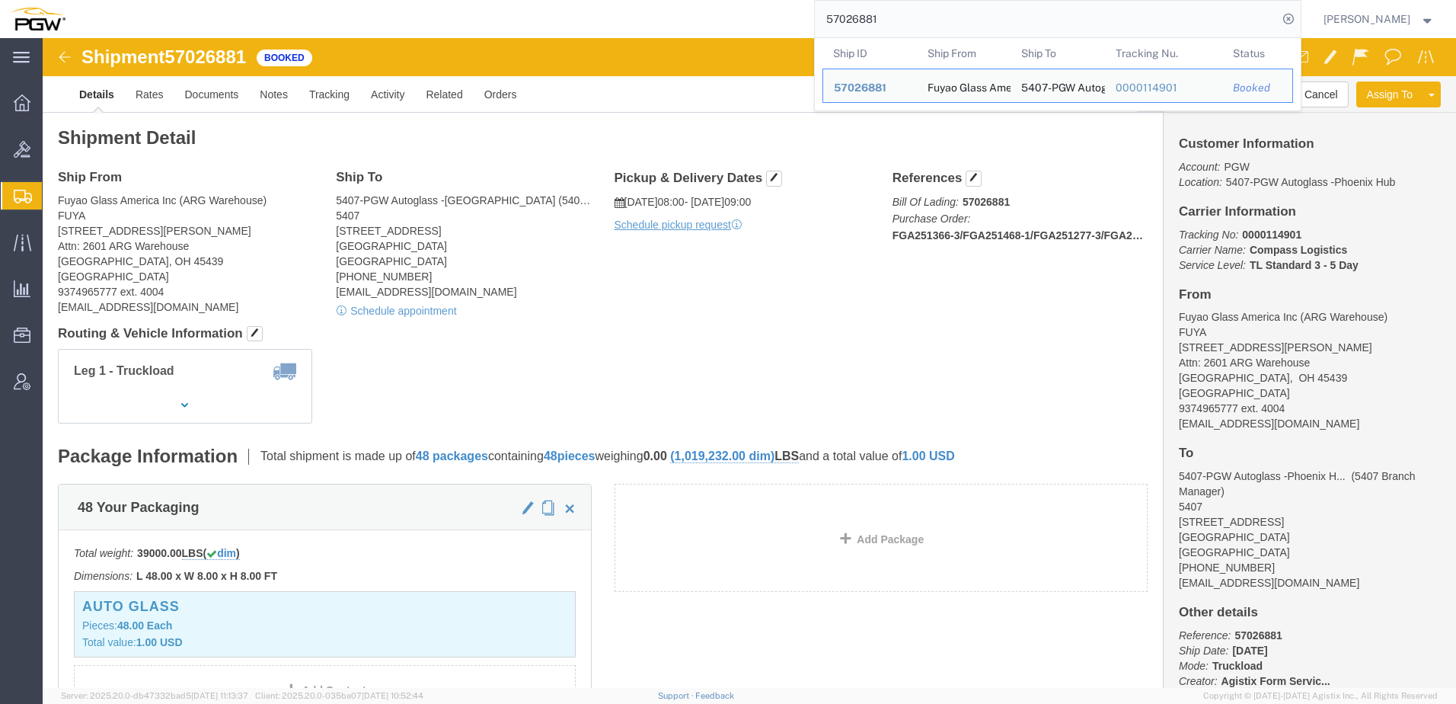
drag, startPoint x: 948, startPoint y: 20, endPoint x: 548, endPoint y: 21, distance: 399.9
click at [551, 22] on div "57026881 Ship ID Ship From Ship To Tracking Nu. Status Ship ID 57026881 Ship Fr…" at bounding box center [688, 19] width 1225 height 38
paste input "669469"
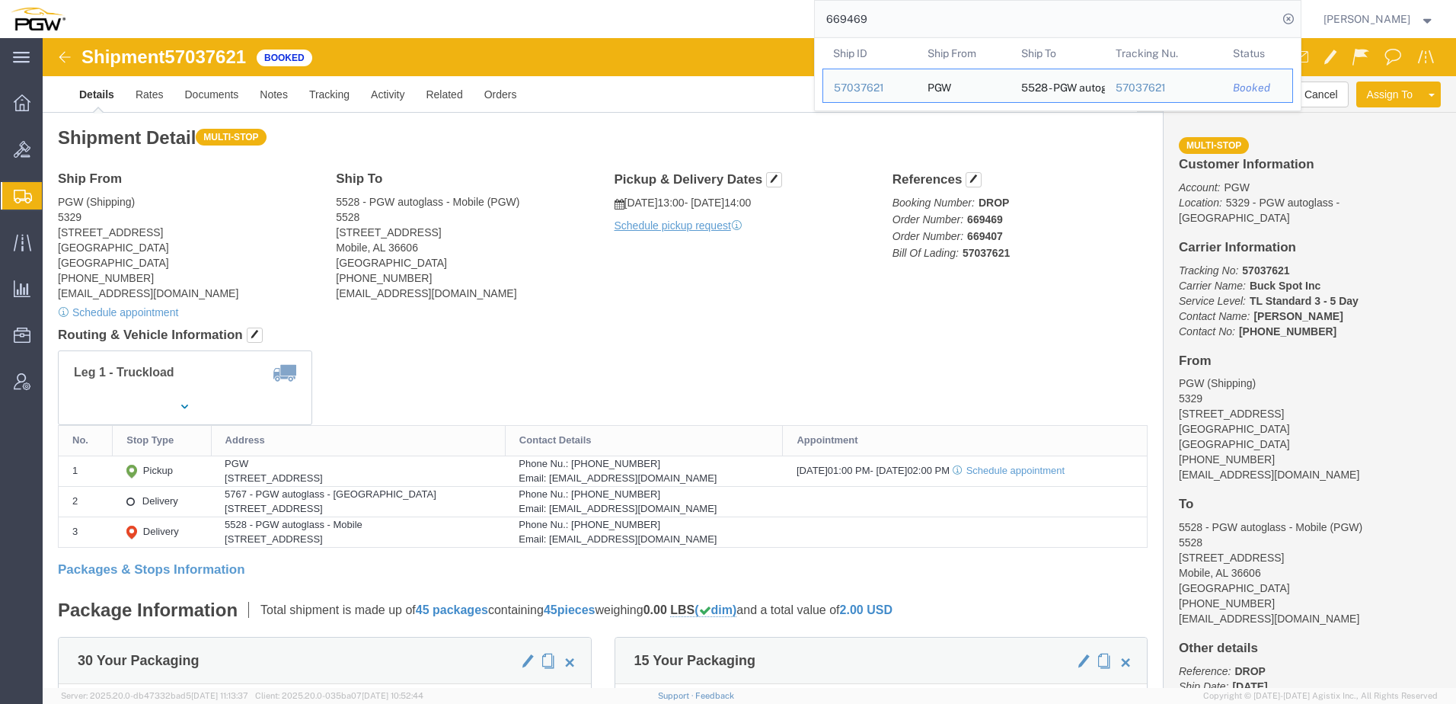
drag, startPoint x: 886, startPoint y: 24, endPoint x: 538, endPoint y: 14, distance: 348.2
click at [545, 14] on div "669469 Ship ID Ship From Ship To Tracking Nu. Status Ship ID 57037621 Ship From…" at bounding box center [688, 19] width 1225 height 38
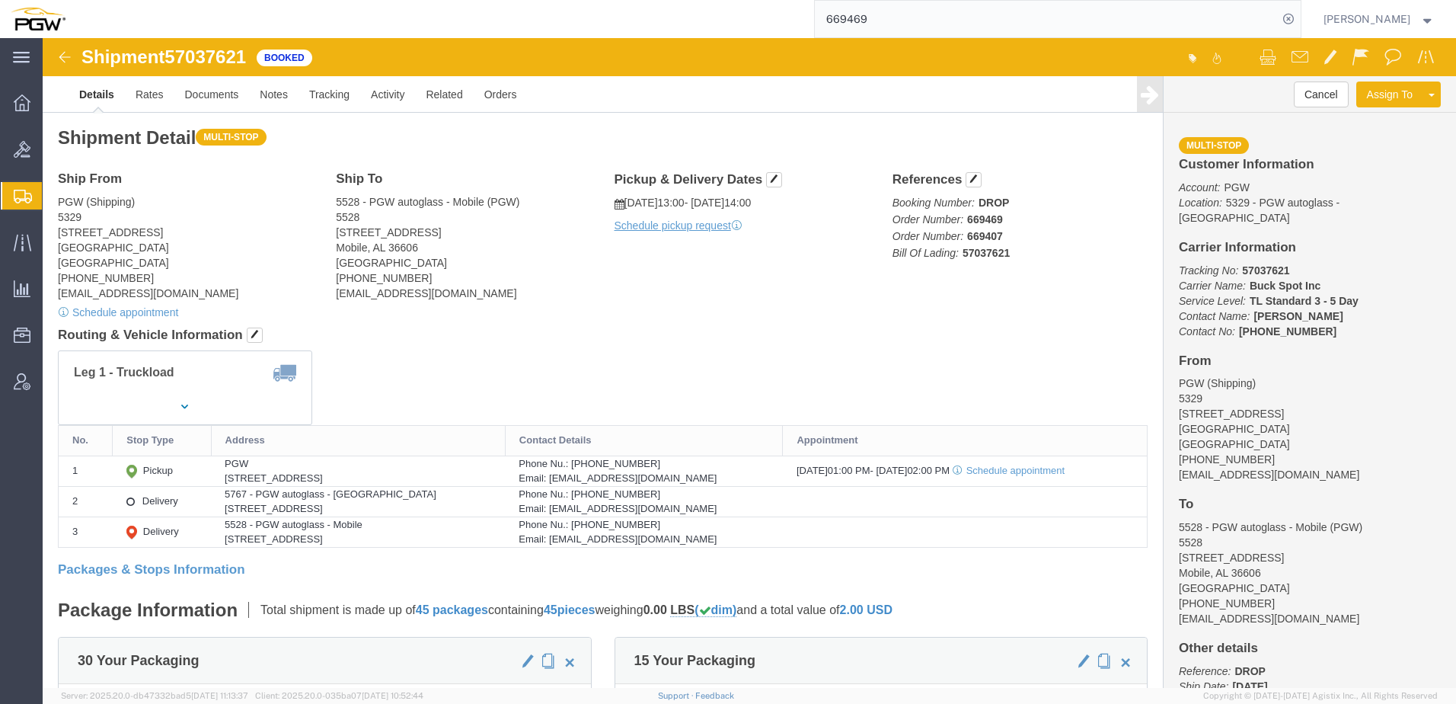
paste input "535"
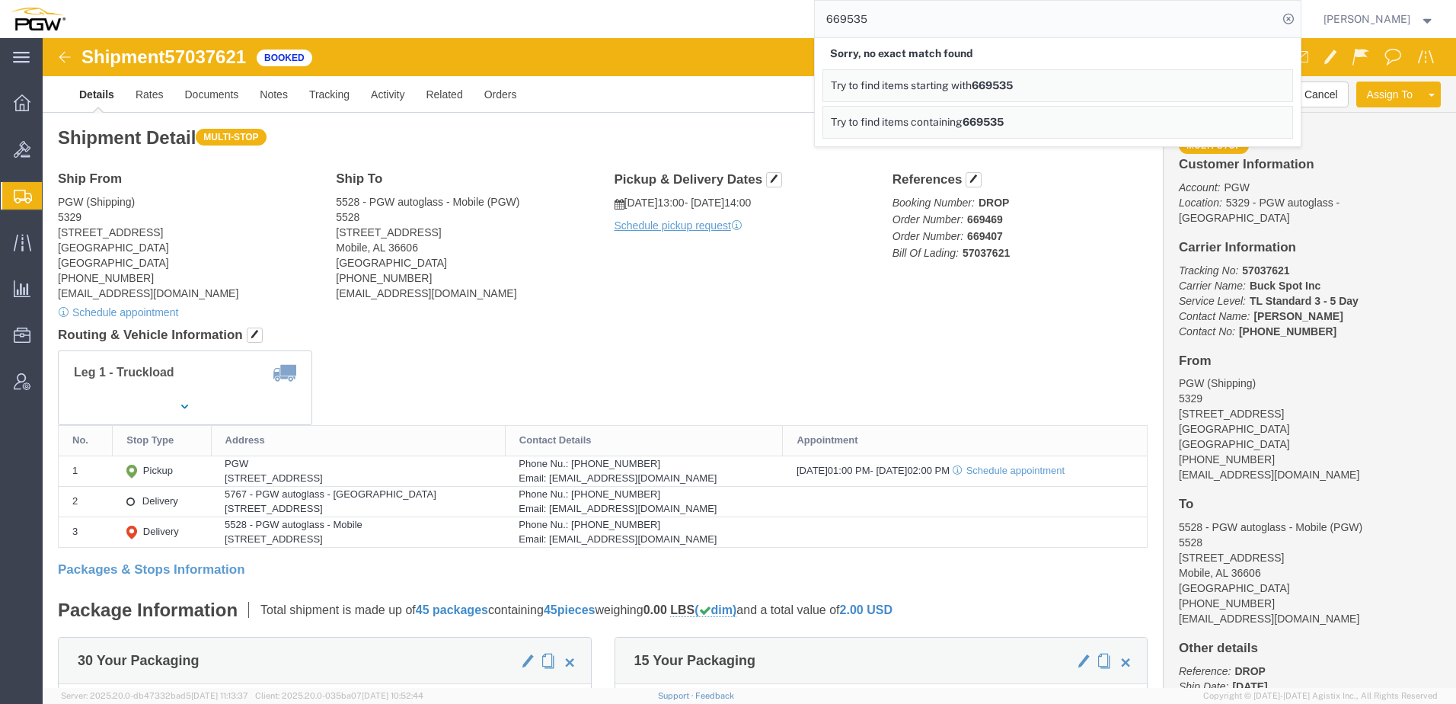
drag, startPoint x: 909, startPoint y: 30, endPoint x: 387, endPoint y: -7, distance: 523.0
click at [387, 0] on html "main_menu Created with Sketch. Collapse Menu Overview Bids Shipments Shipment M…" at bounding box center [728, 352] width 1456 height 704
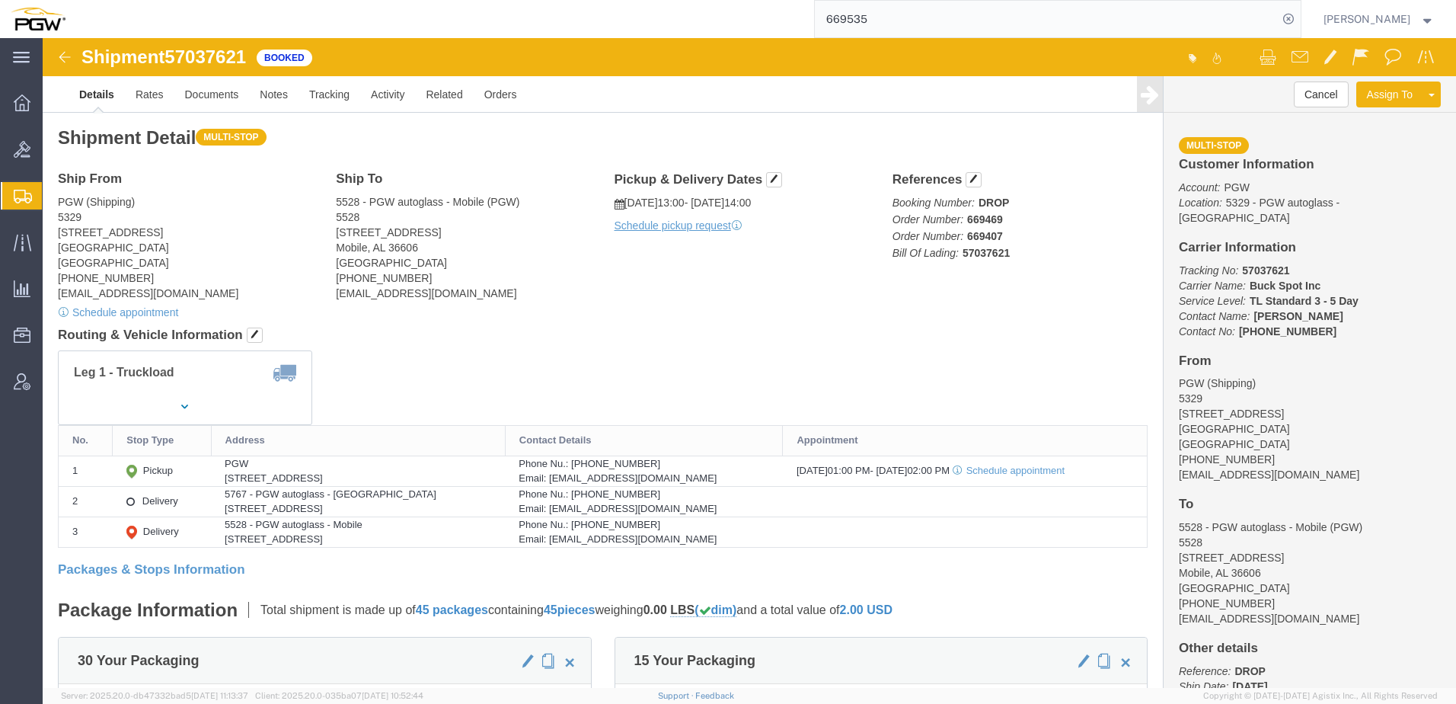
paste input "466"
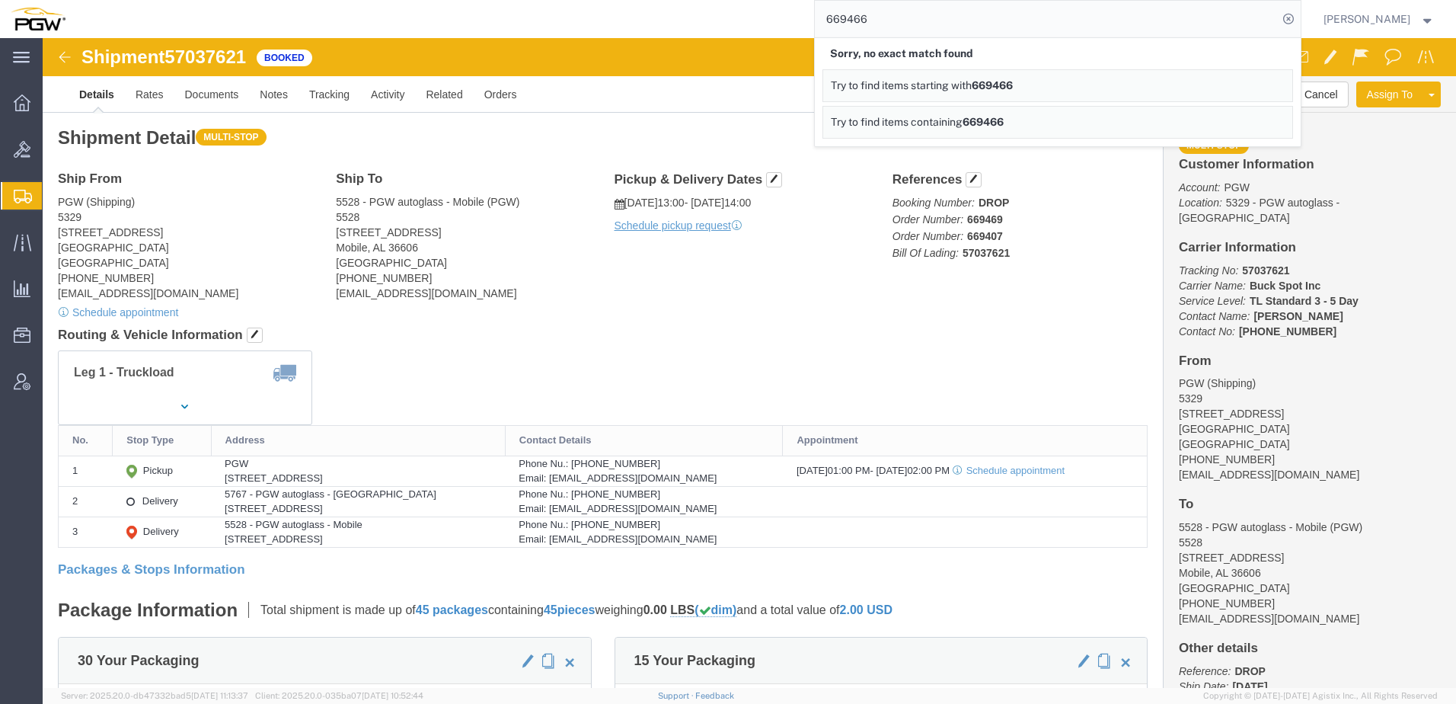
drag, startPoint x: 899, startPoint y: 24, endPoint x: 470, endPoint y: 22, distance: 428.8
click at [461, 24] on div "669466 Sorry, no exact match found Try to find items starting with 669466 Try t…" at bounding box center [688, 19] width 1225 height 38
paste input "75"
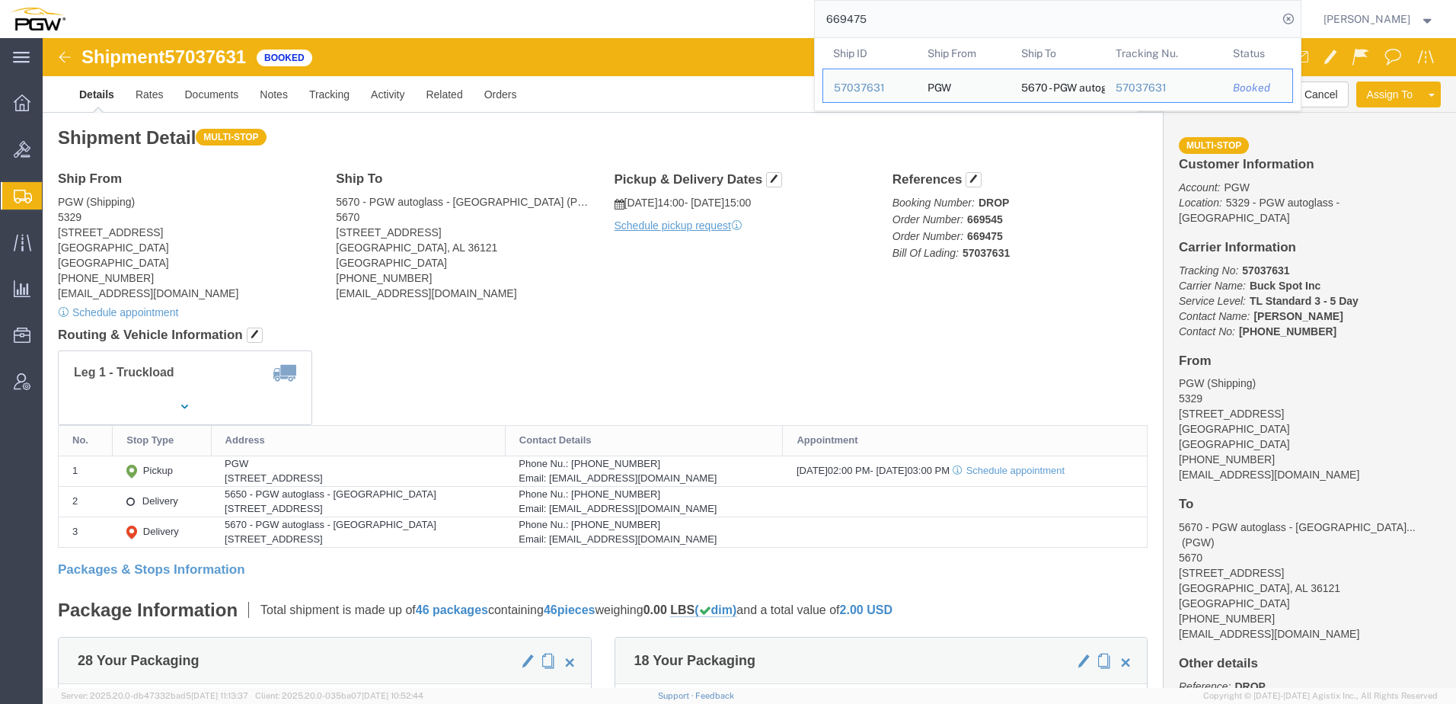
drag, startPoint x: 1001, startPoint y: 14, endPoint x: 408, endPoint y: 14, distance: 592.6
click at [403, 11] on div "669475 Ship ID Ship From Ship To Tracking Nu. Status Ship ID 57037631 Ship From…" at bounding box center [688, 19] width 1225 height 38
paste input "87"
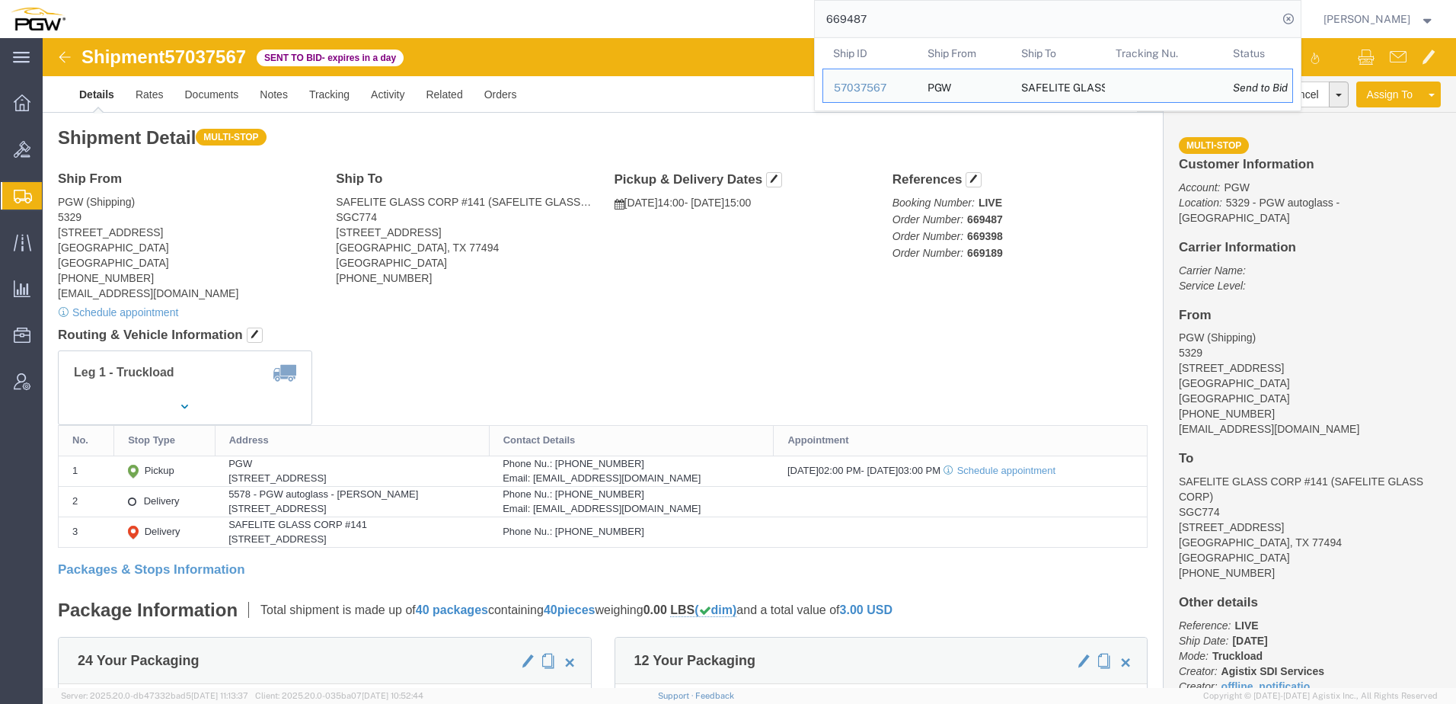
drag, startPoint x: 983, startPoint y: 33, endPoint x: 430, endPoint y: 16, distance: 553.2
click at [430, 16] on div "669487 Ship ID Ship From Ship To Tracking Nu. Status Ship ID 57037567 Ship From…" at bounding box center [688, 19] width 1225 height 38
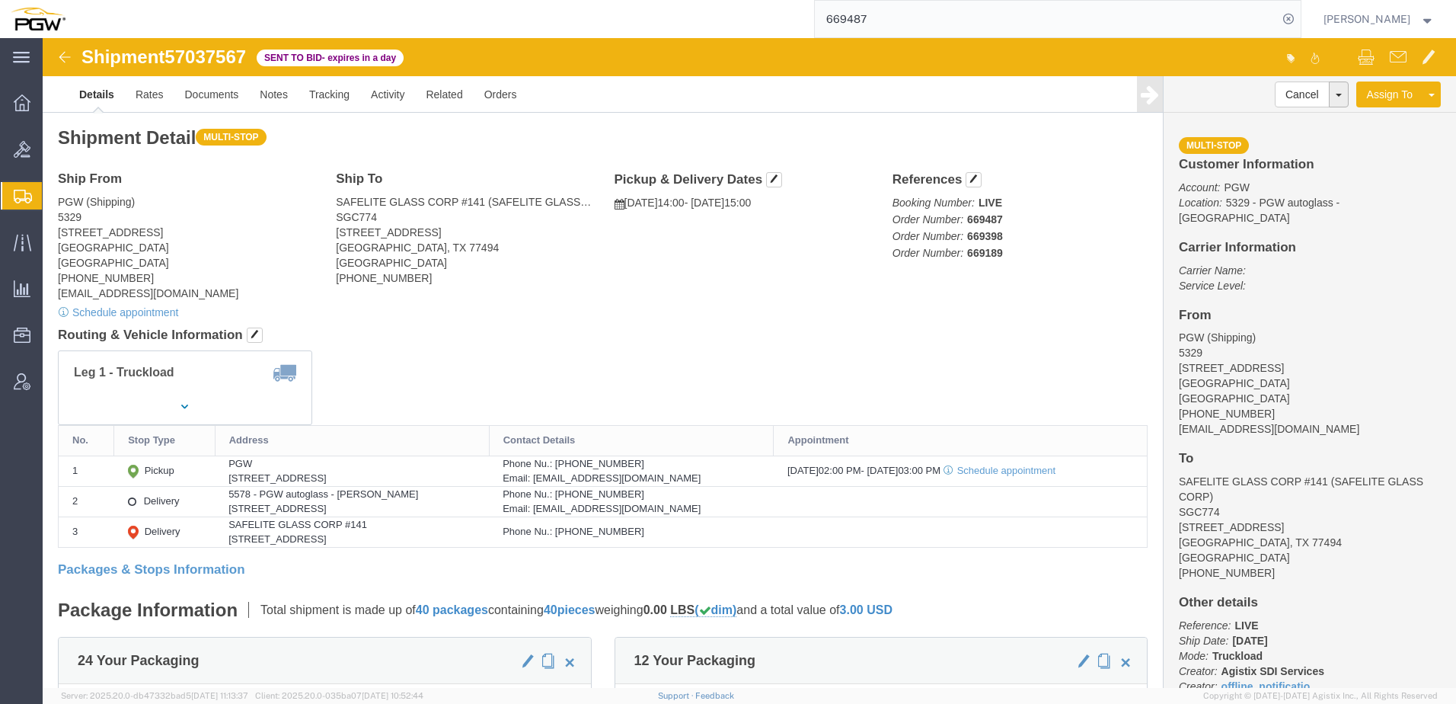
paste input "283"
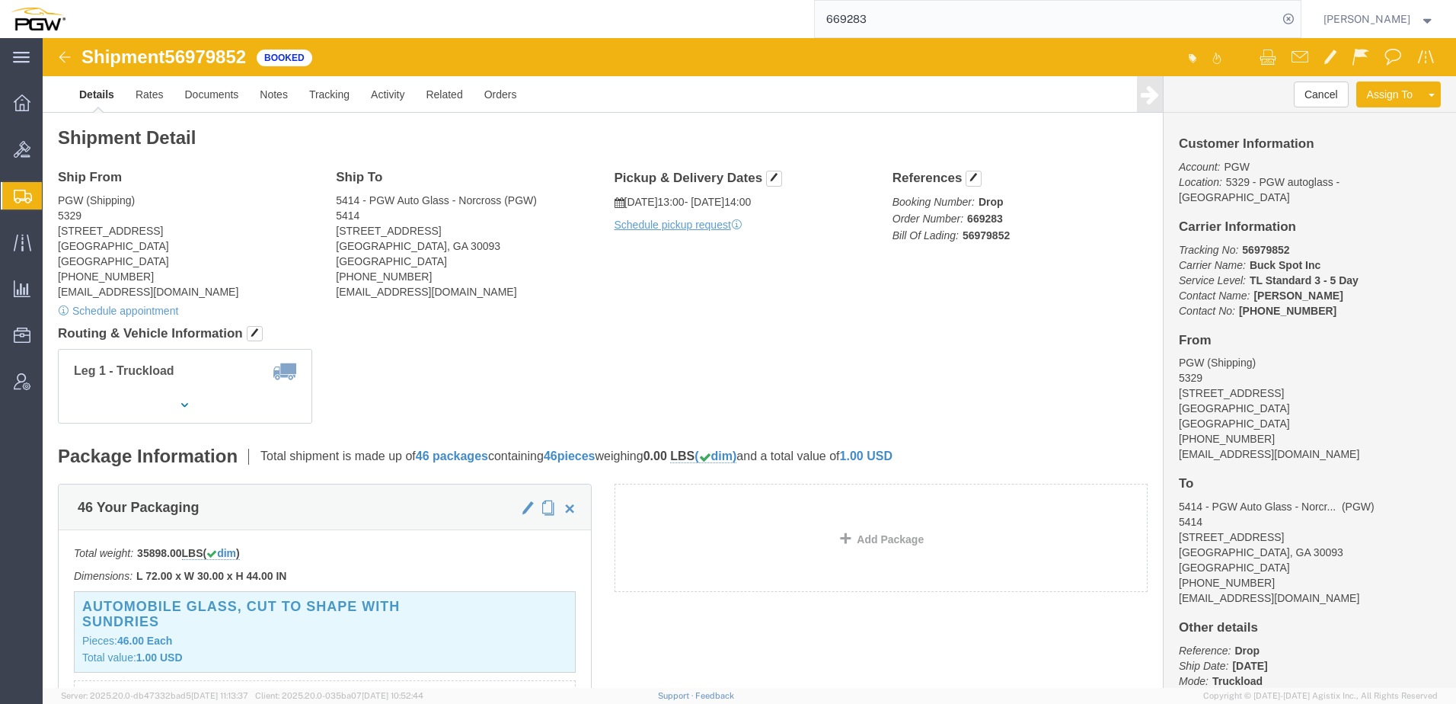
drag, startPoint x: 924, startPoint y: 21, endPoint x: 407, endPoint y: 10, distance: 517.3
click at [407, 10] on div "669283" at bounding box center [688, 19] width 1225 height 38
paste input "385"
type input "669385"
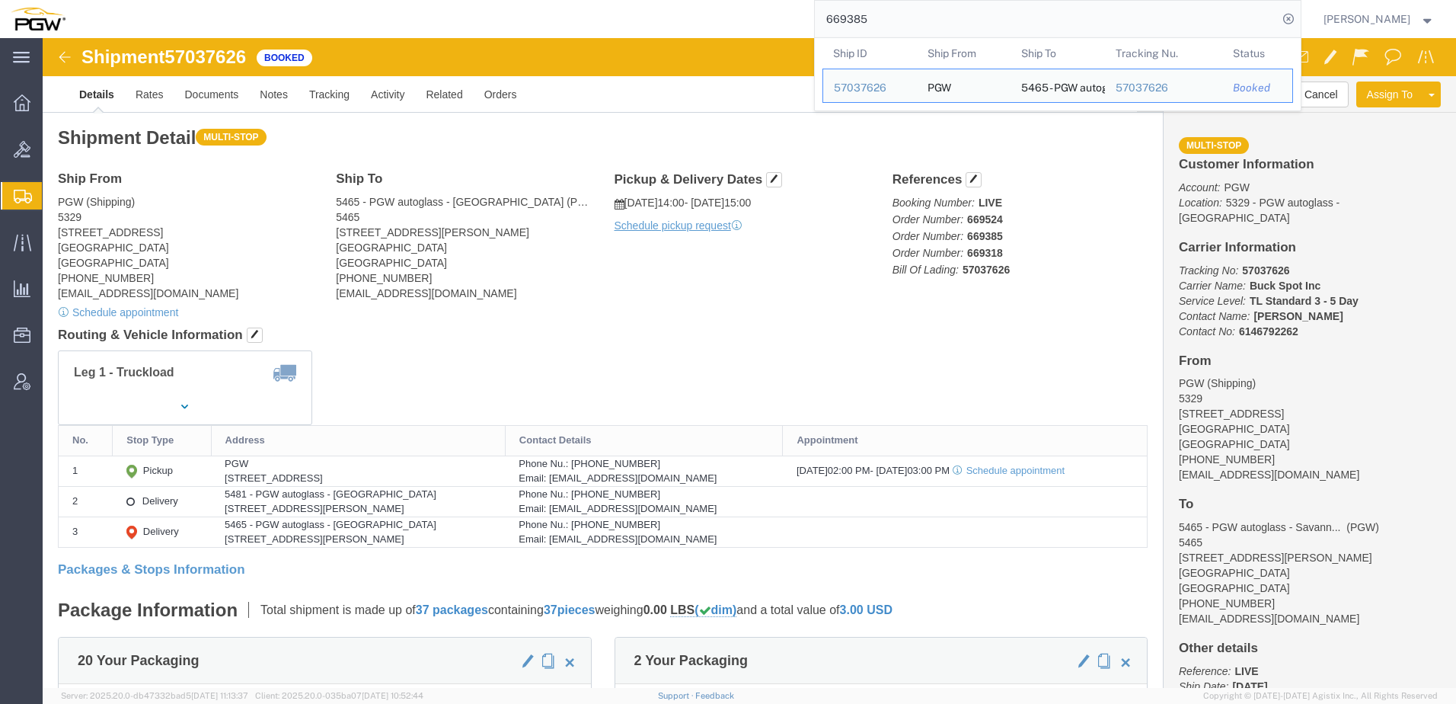
click at [0, 0] on span "Shipment Manager" at bounding box center [0, 0] width 0 height 0
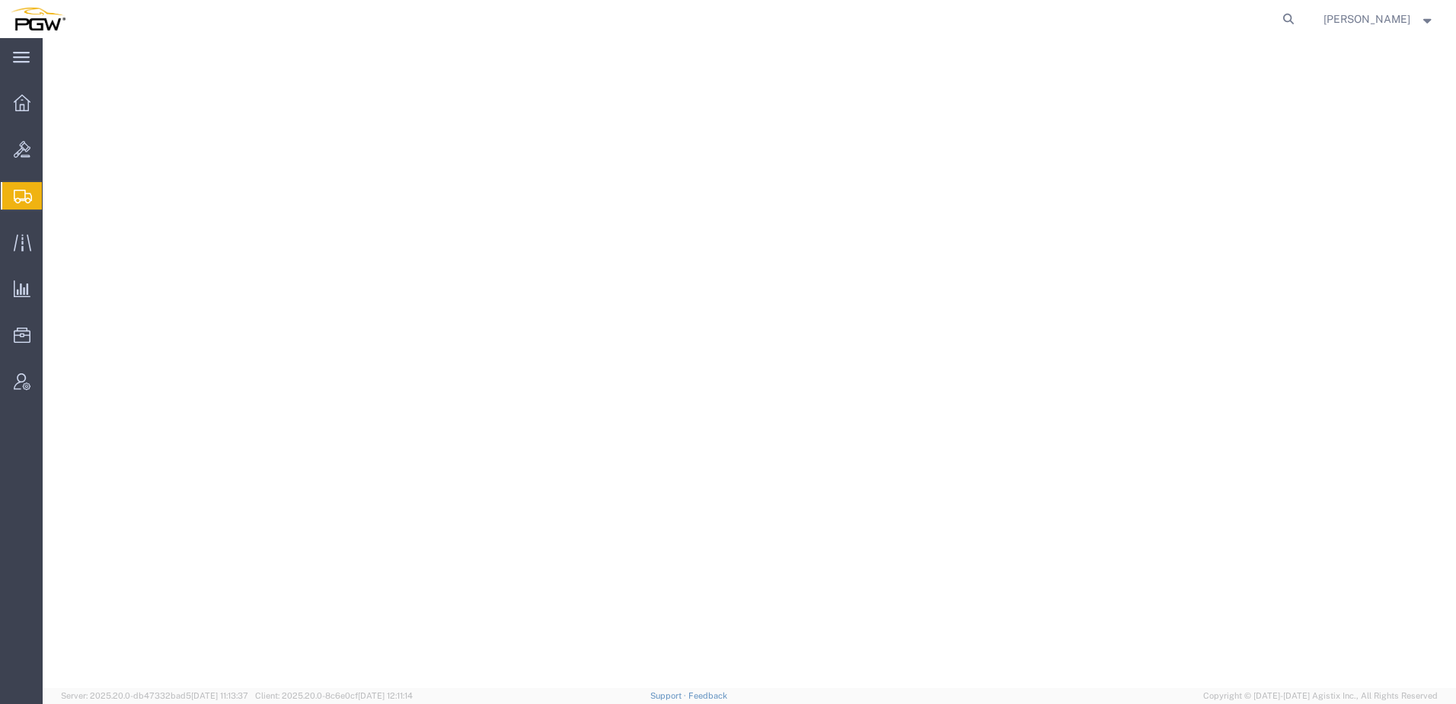
select select "28481"
select select
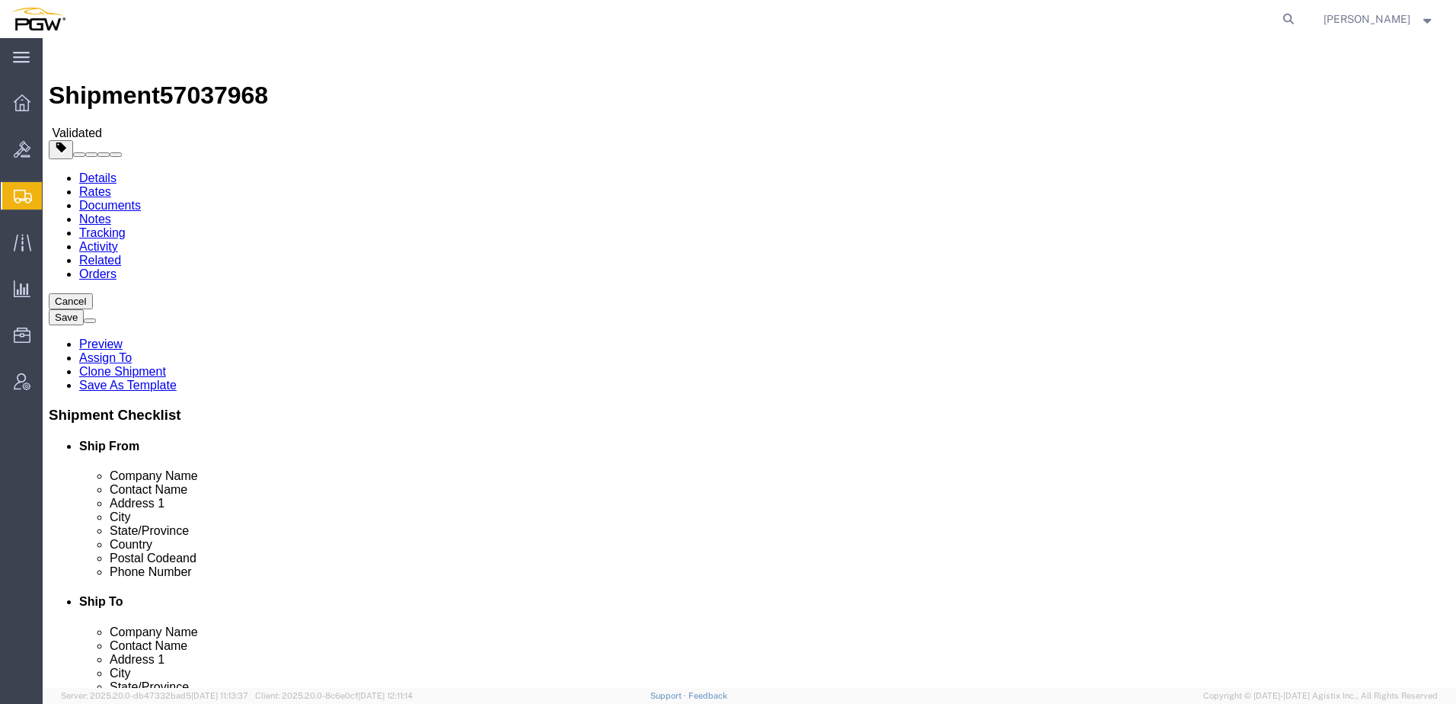
click icon
click link "Special Services"
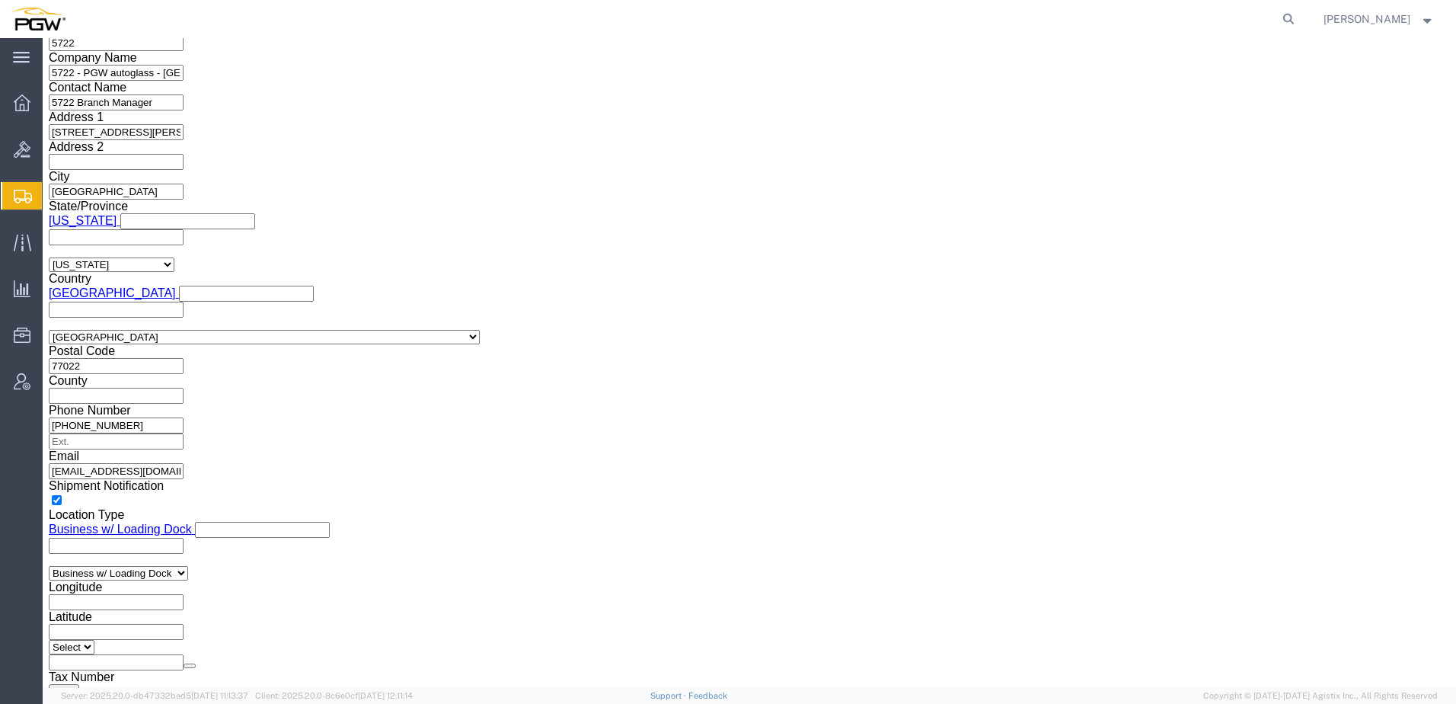
scroll to position [1219, 0]
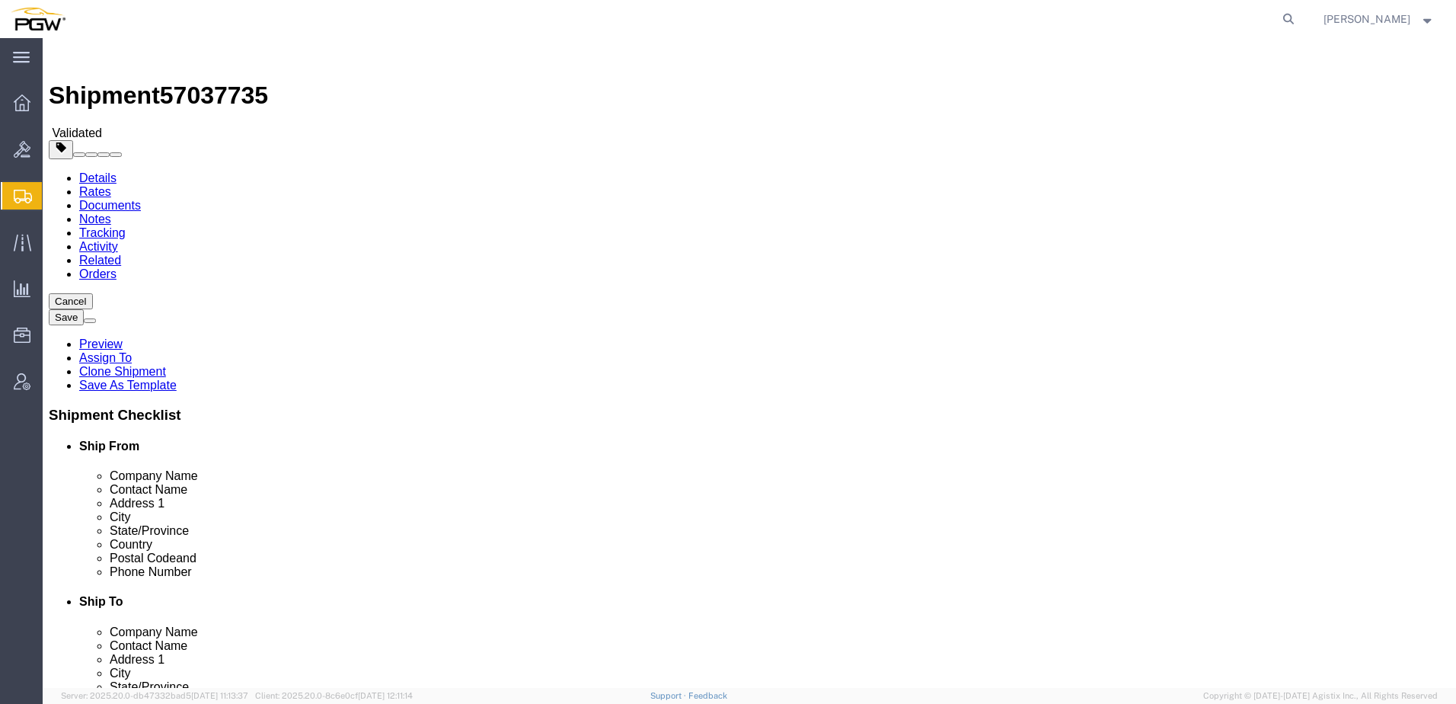
select select "28481"
select select
click link "Activity"
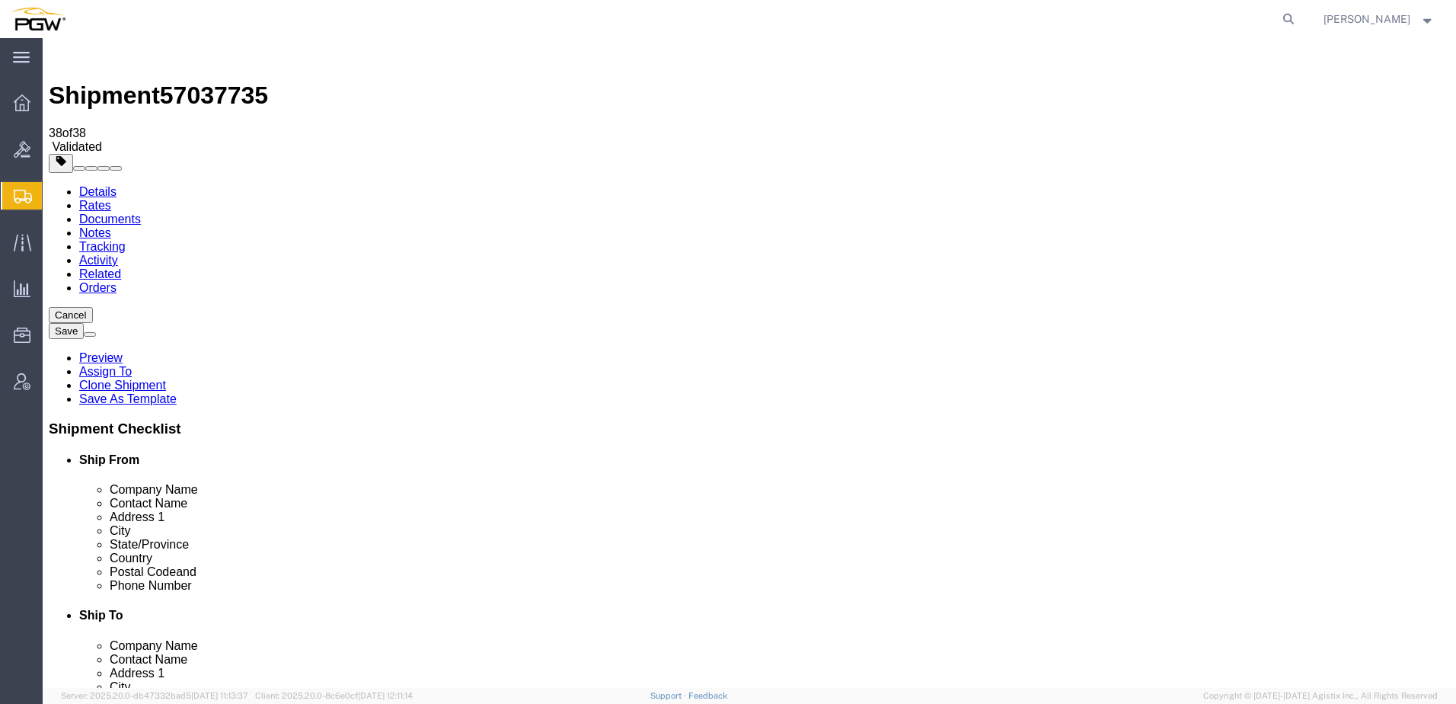
click at [79, 185] on link "Details" at bounding box center [97, 191] width 37 height 13
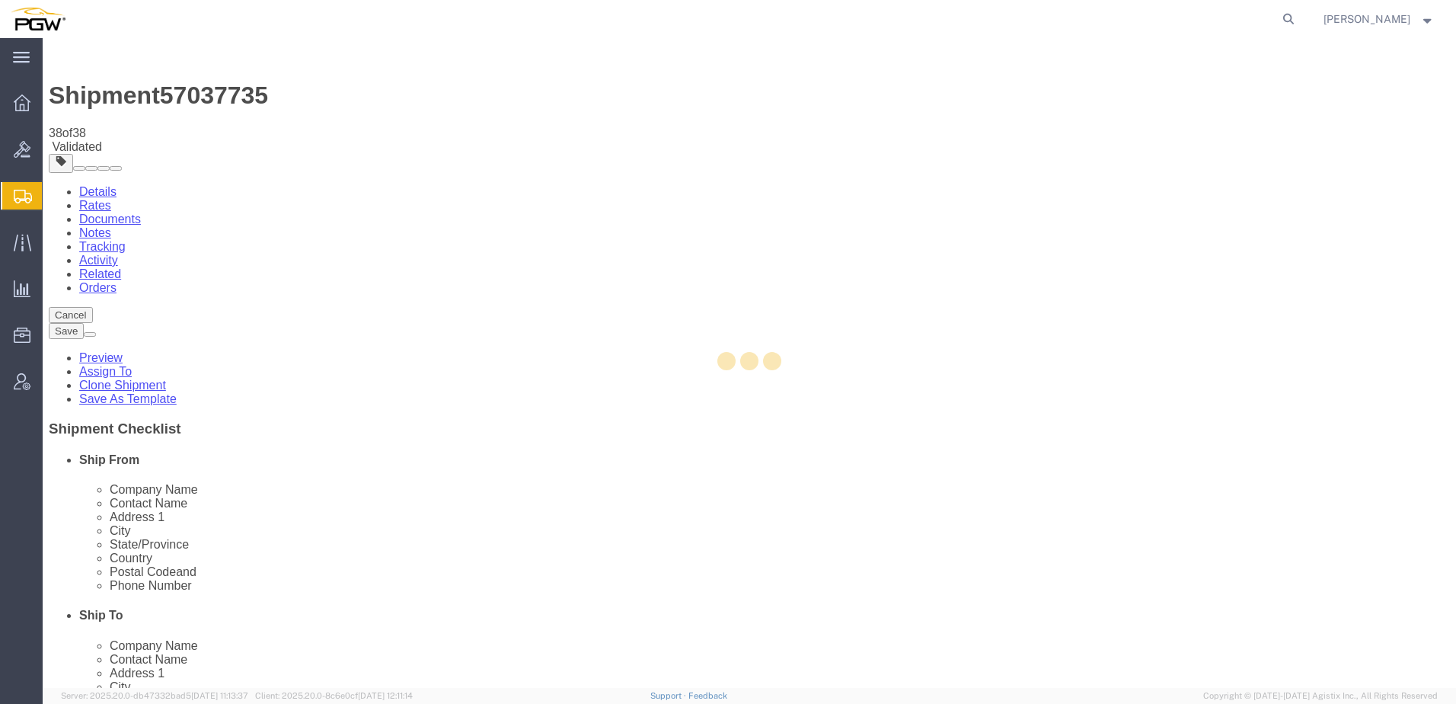
select select "28481"
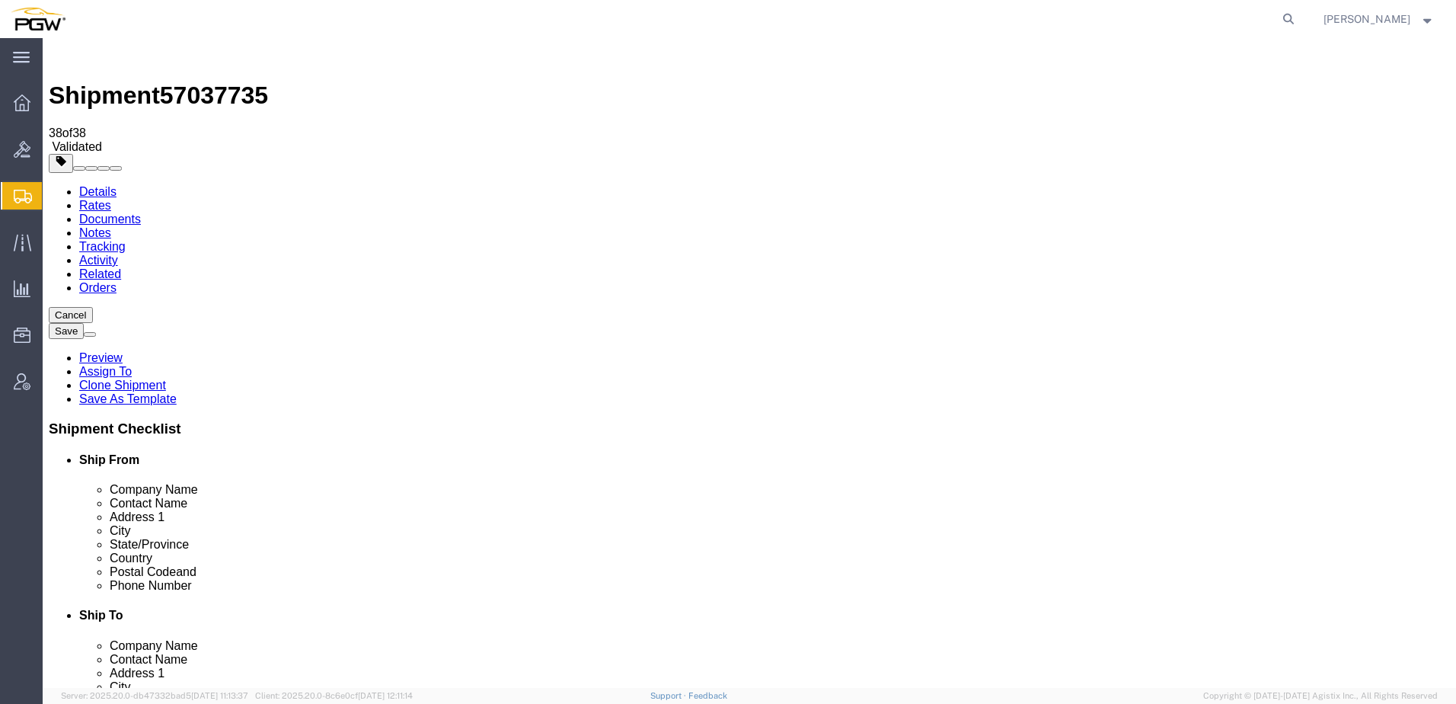
click link "Special Services"
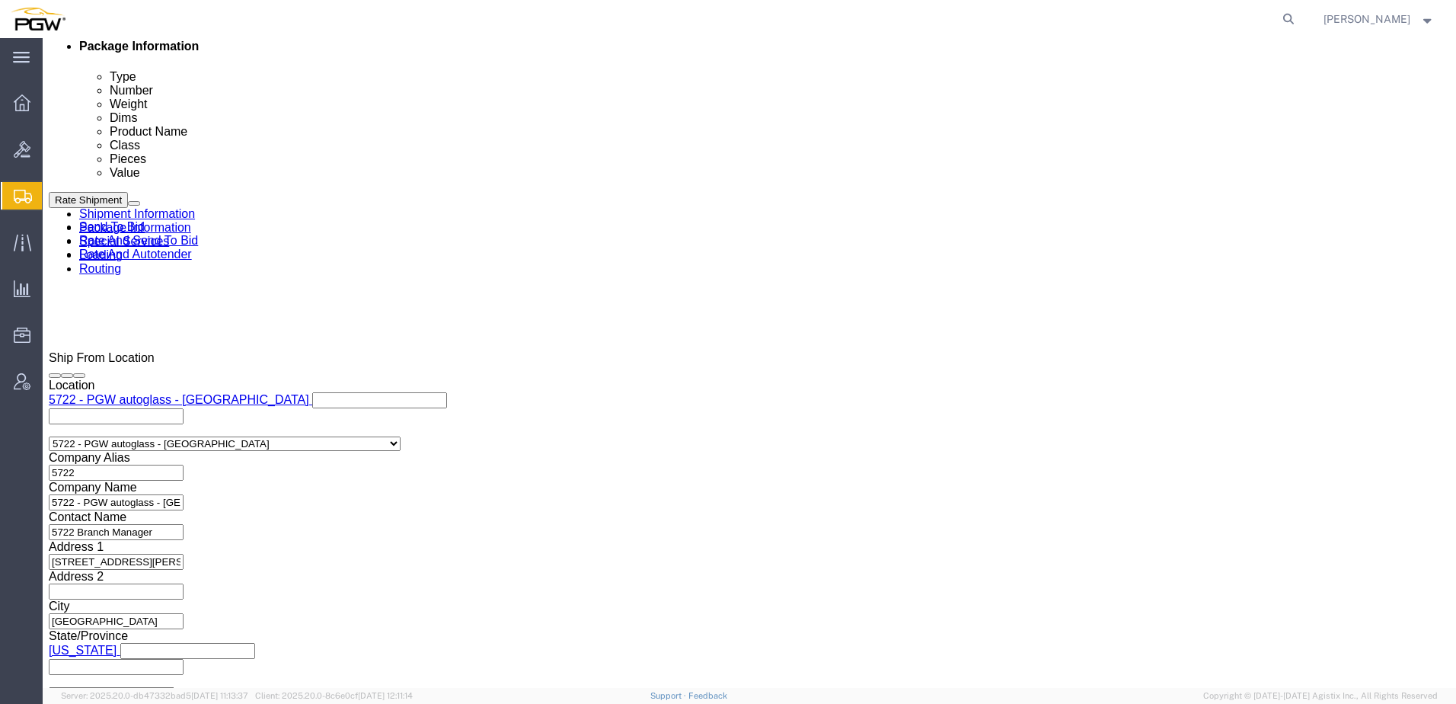
scroll to position [838, 0]
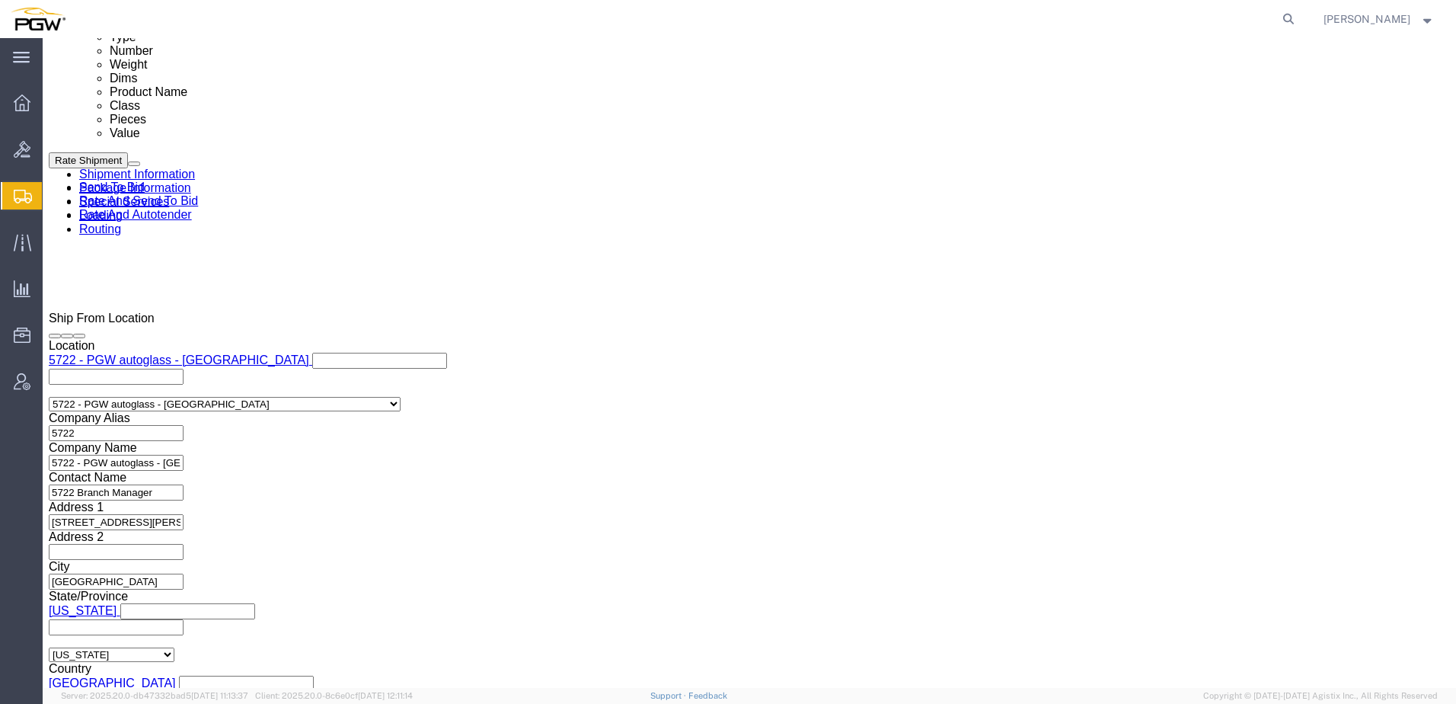
click link "Package Information"
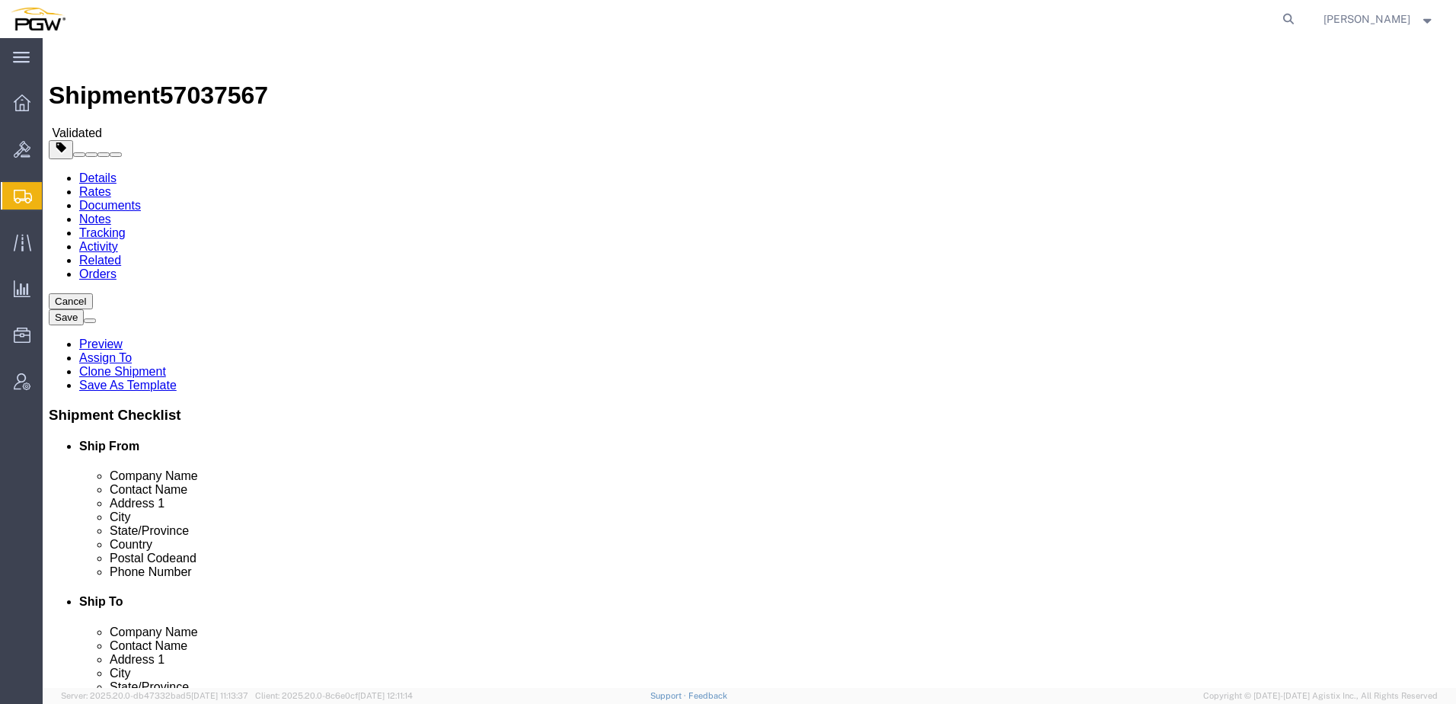
select select "28253"
select select
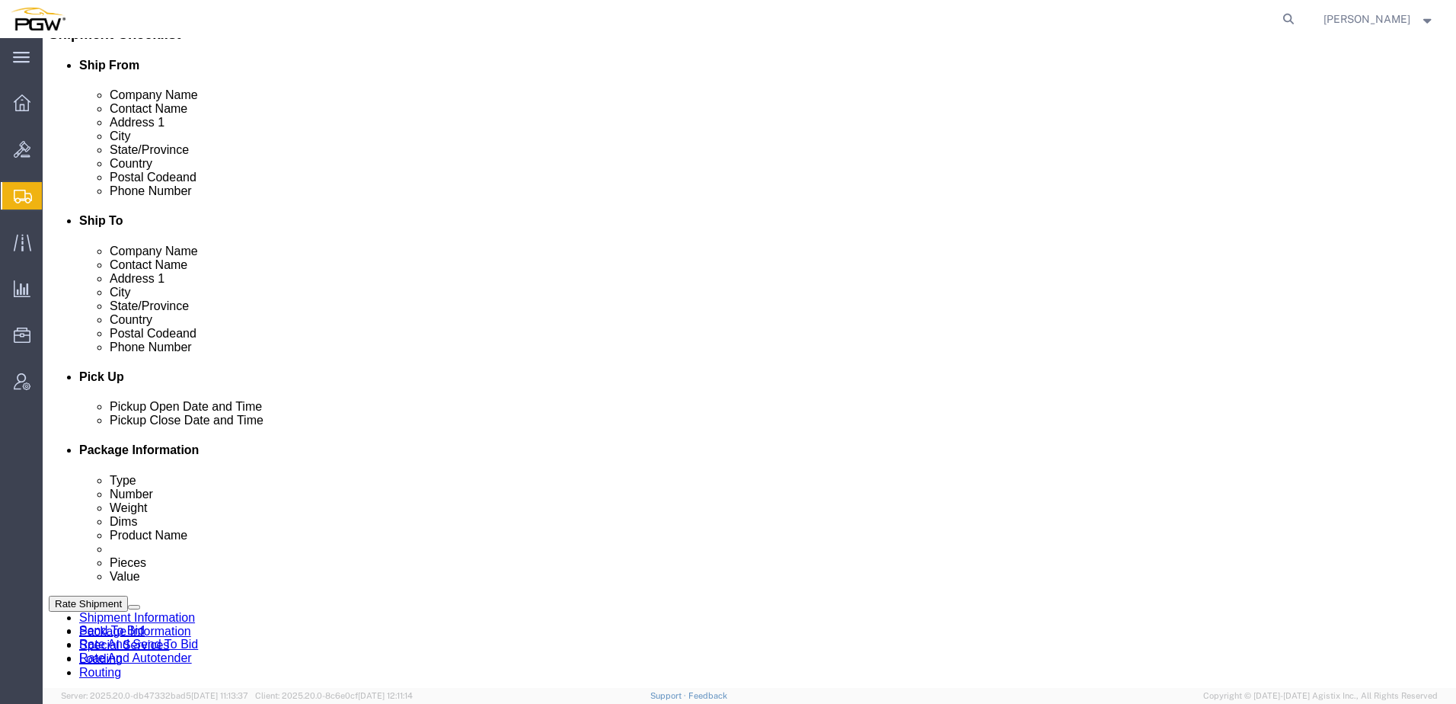
click link "Send To Bid"
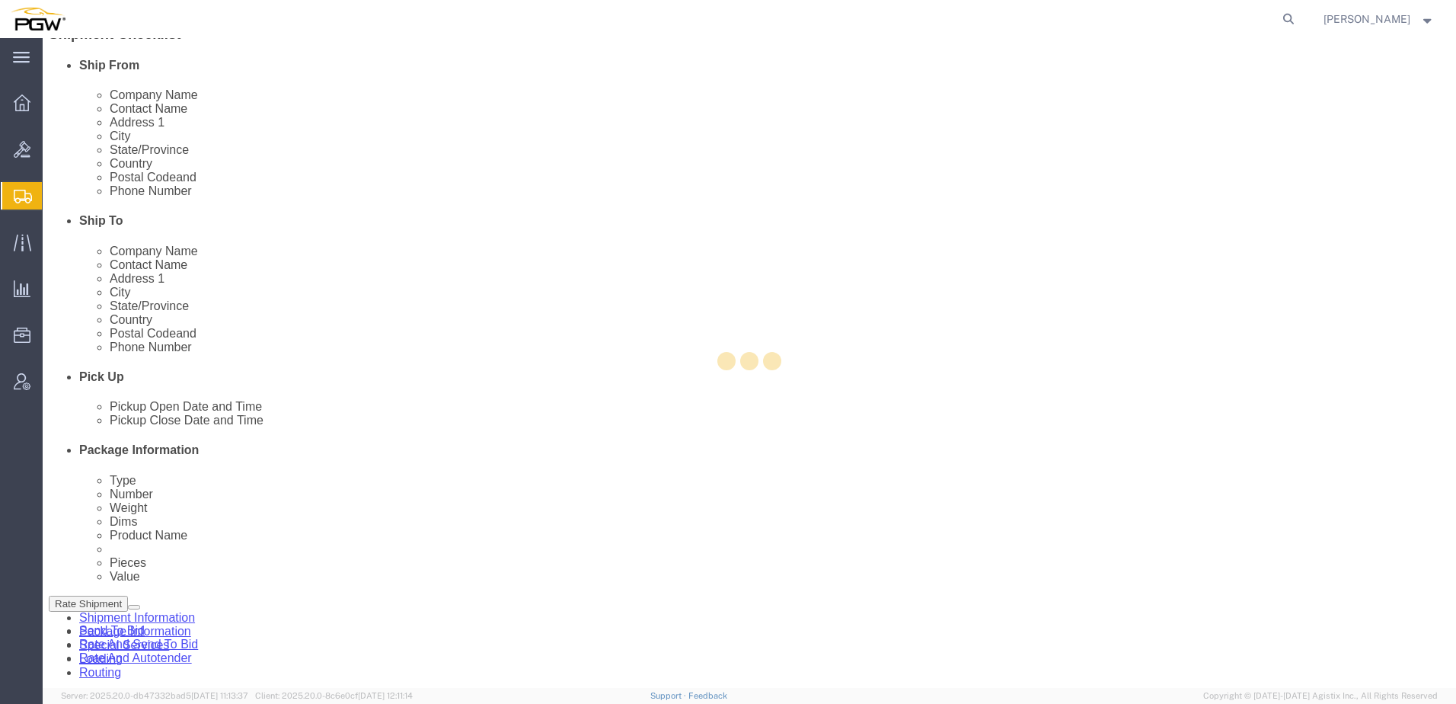
select select "28253"
select select
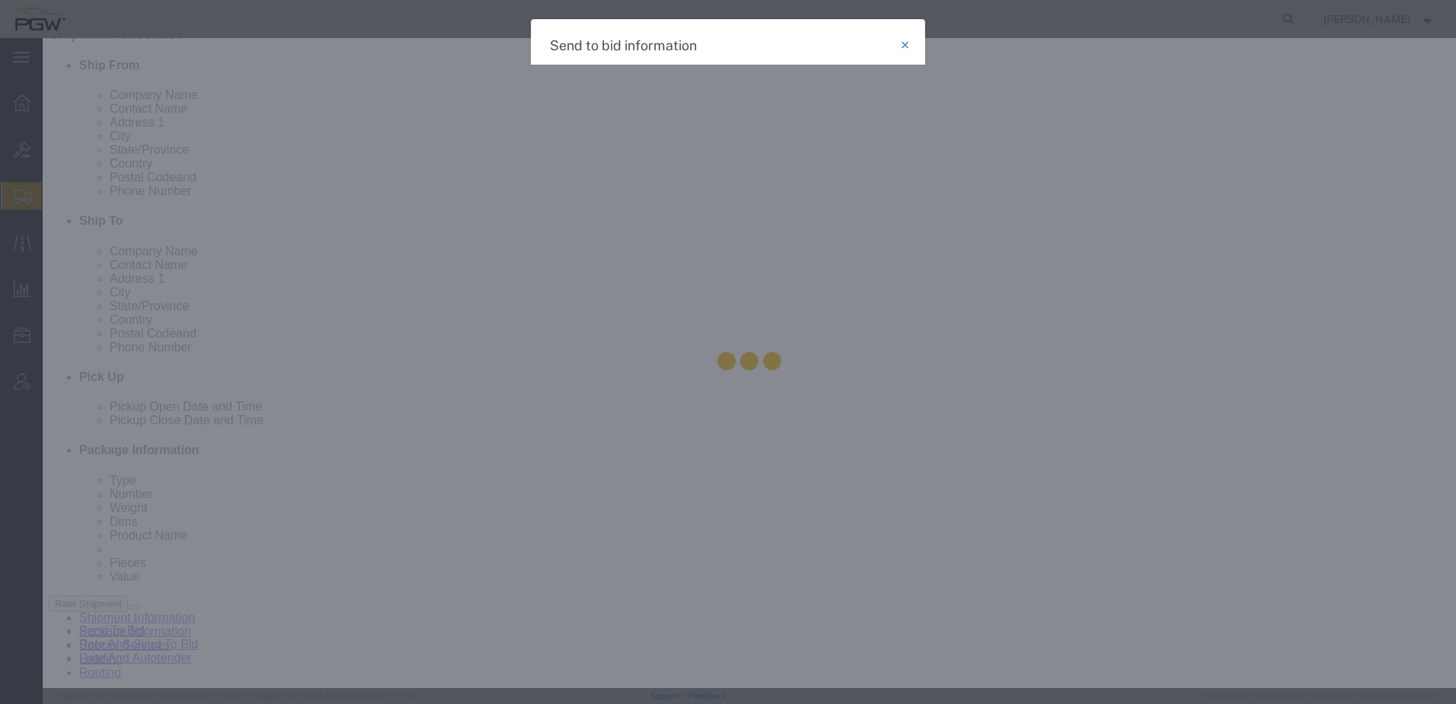
select select "TL"
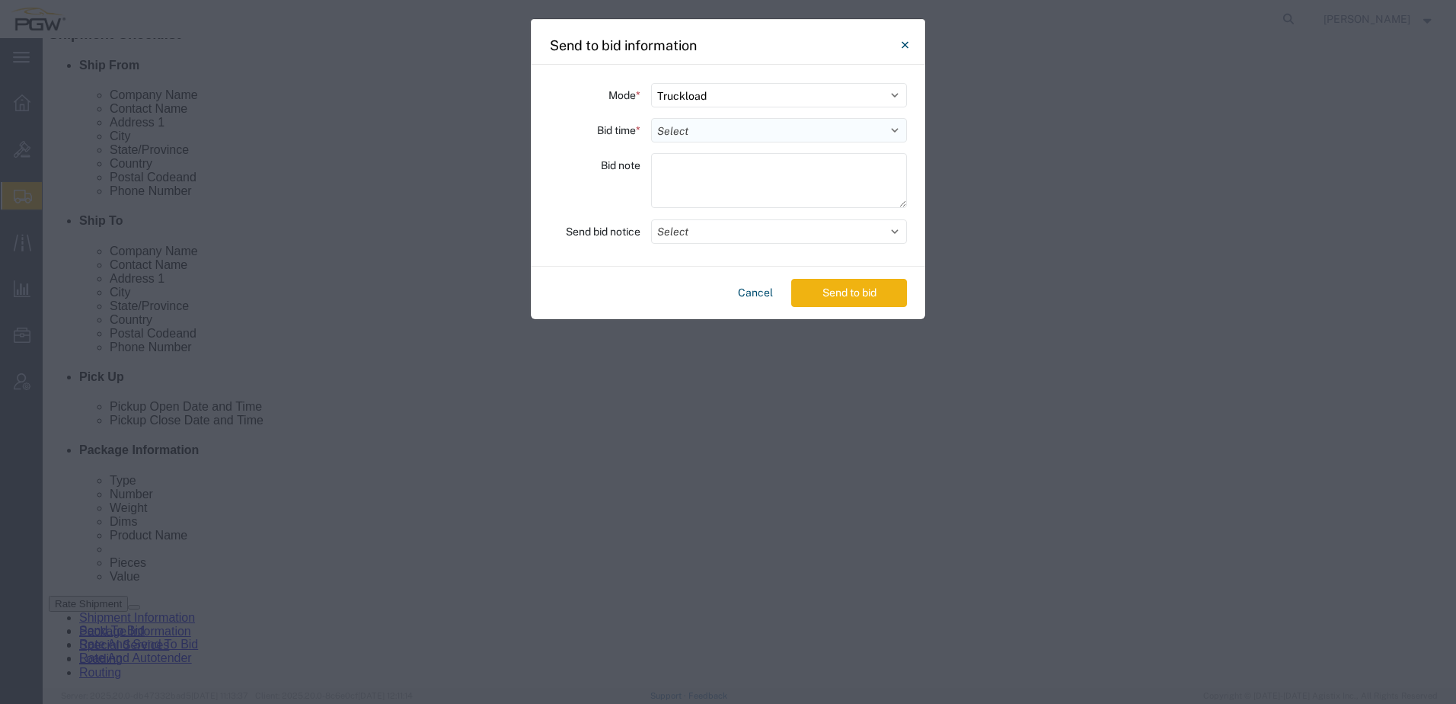
click at [676, 131] on select "Select 30 Min (Rush) 1 Hour (Rush) 2 Hours (Rush) 4 Hours (Rush) 8 Hours (Rush)…" at bounding box center [779, 130] width 256 height 24
select select "24"
click at [651, 118] on select "Select 30 Min (Rush) 1 Hour (Rush) 2 Hours (Rush) 4 Hours (Rush) 8 Hours (Rush)…" at bounding box center [779, 130] width 256 height 24
click at [829, 294] on button "Send to bid" at bounding box center [849, 293] width 116 height 28
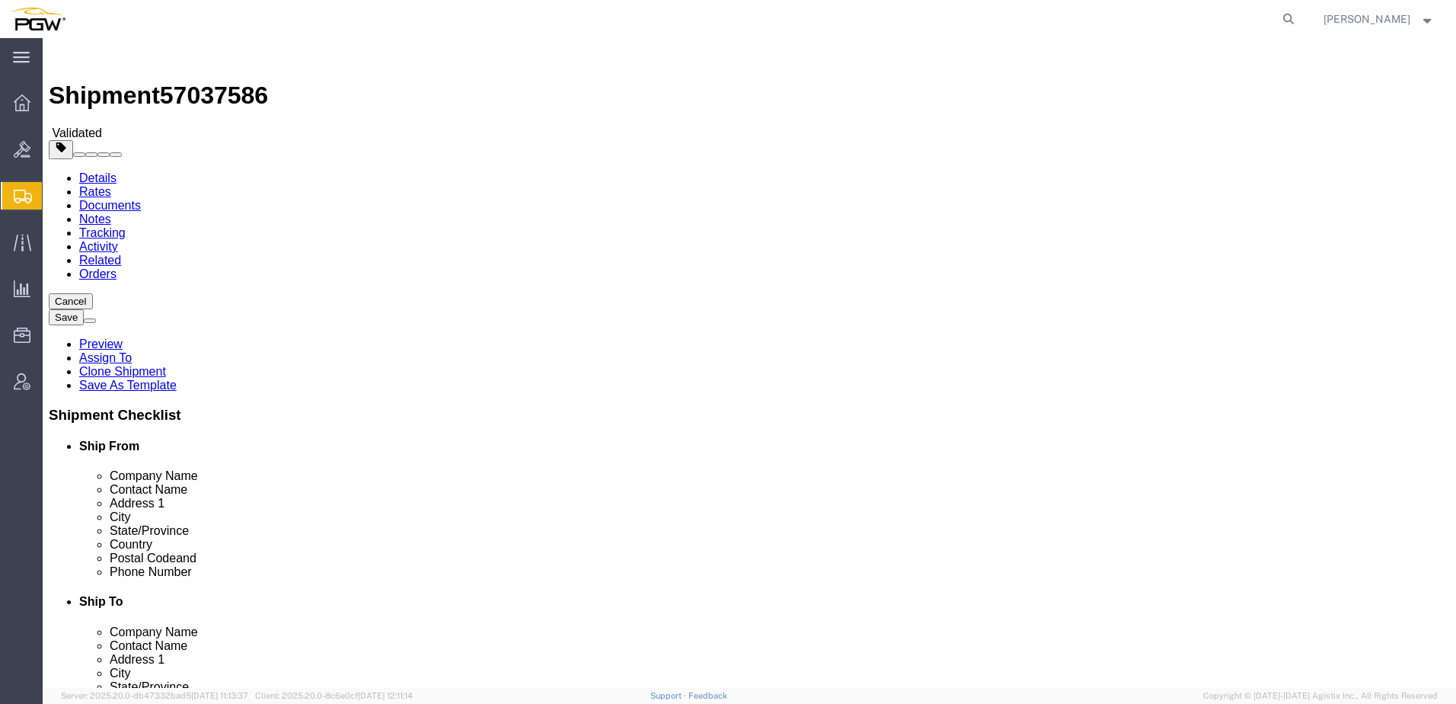
select select "28253"
select select
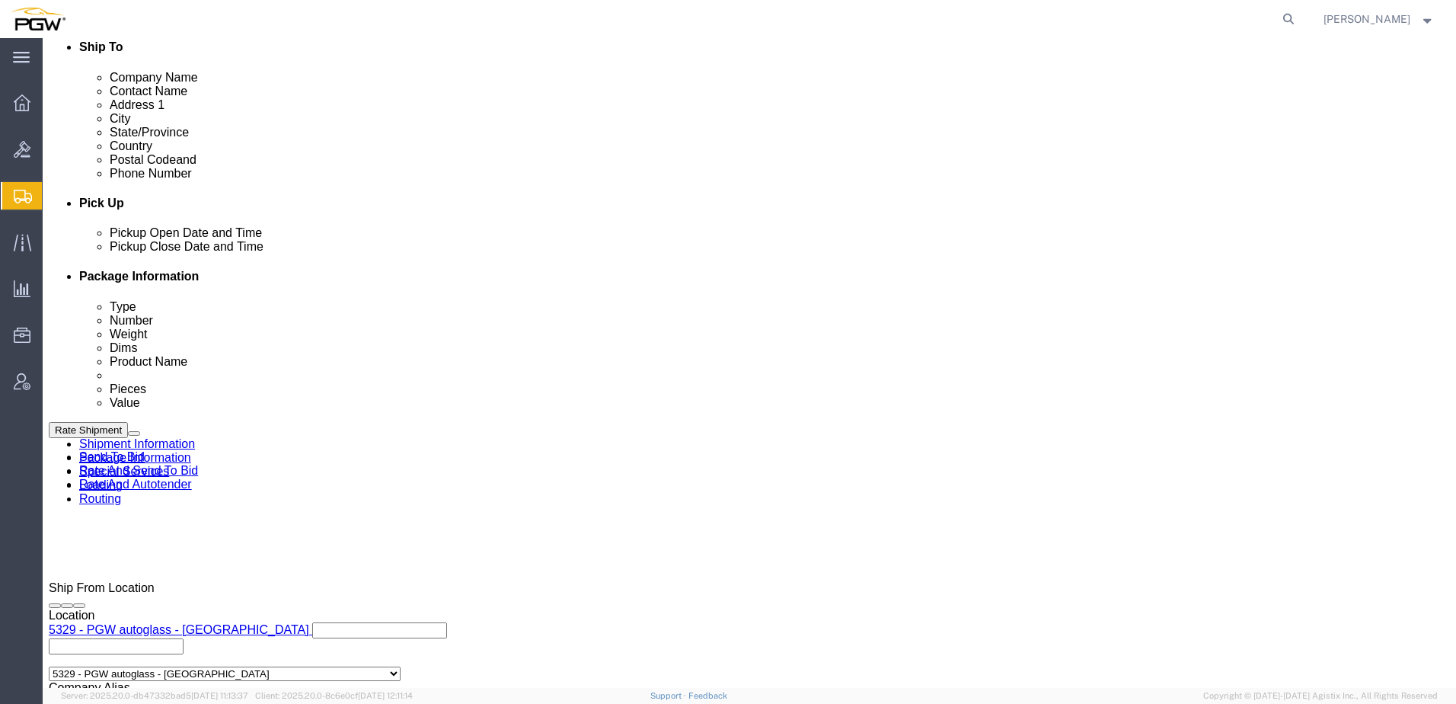
scroll to position [609, 0]
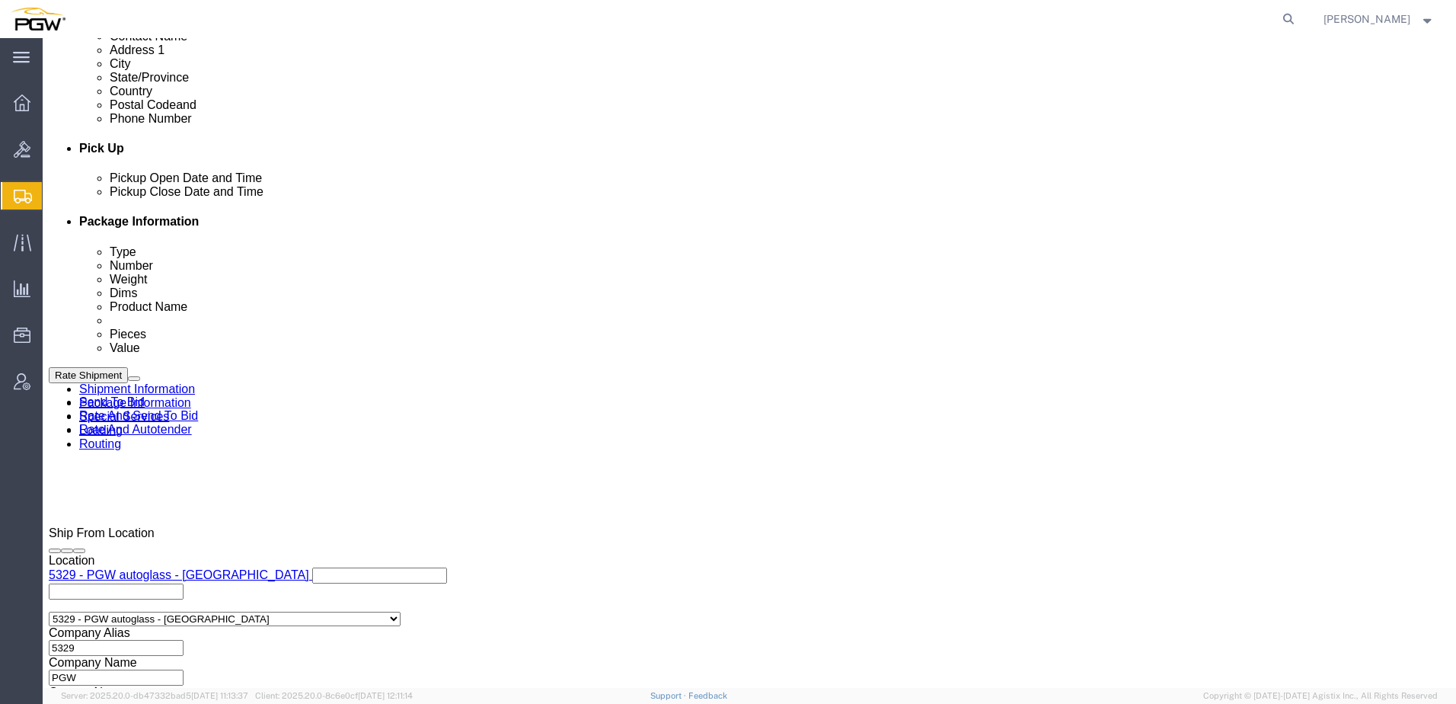
click link "Send To Bid"
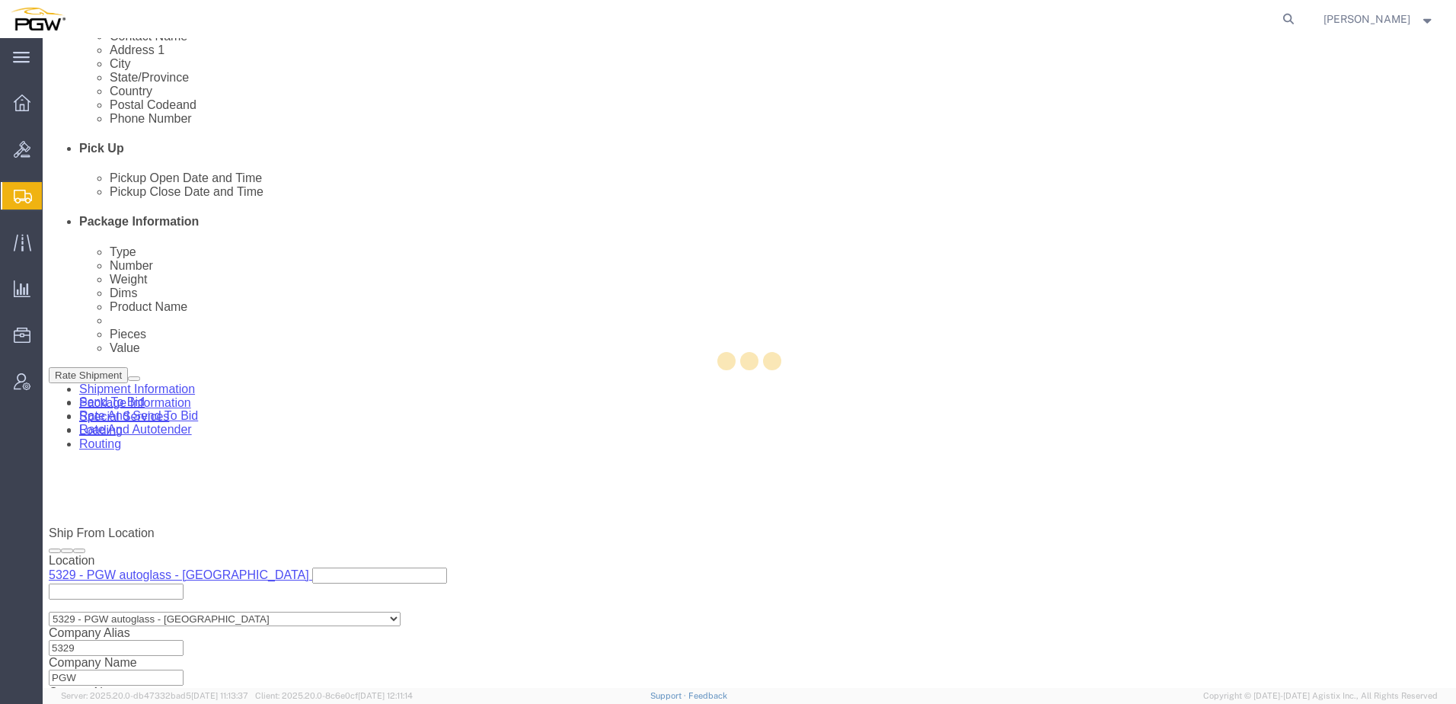
select select "28253"
select select
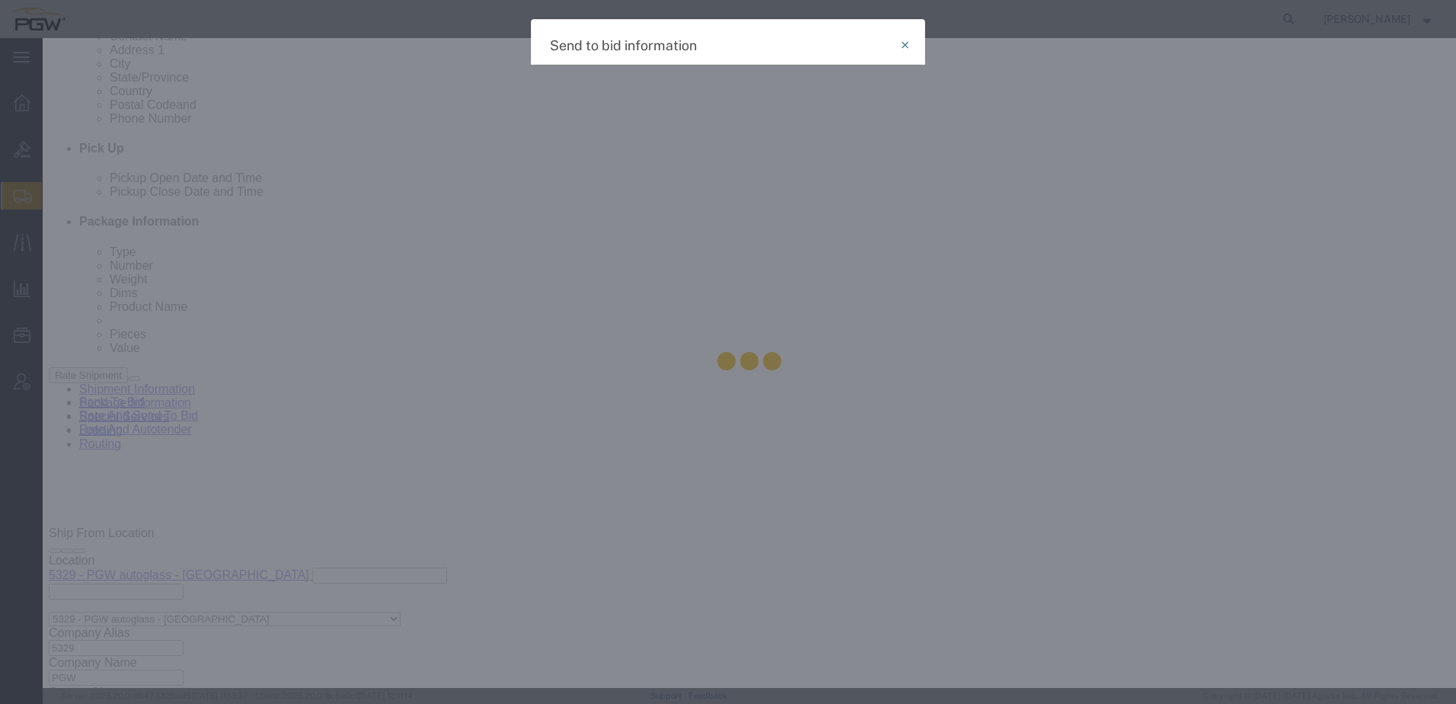
select select "TL"
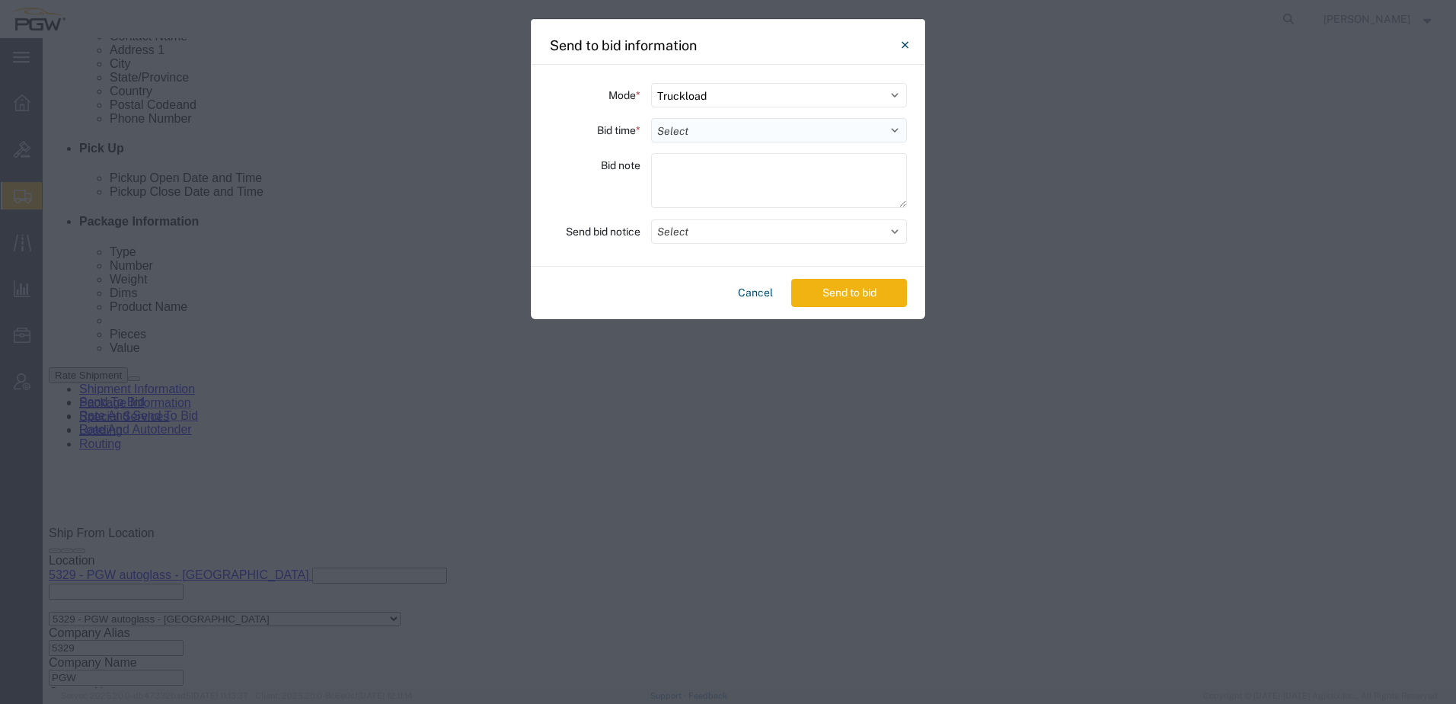
click at [701, 123] on select "Select 30 Min (Rush) 1 Hour (Rush) 2 Hours (Rush) 4 Hours (Rush) 8 Hours (Rush)…" at bounding box center [779, 130] width 256 height 24
select select "24"
click at [651, 118] on select "Select 30 Min (Rush) 1 Hour (Rush) 2 Hours (Rush) 4 Hours (Rush) 8 Hours (Rush)…" at bounding box center [779, 130] width 256 height 24
click at [827, 291] on button "Send to bid" at bounding box center [849, 293] width 116 height 28
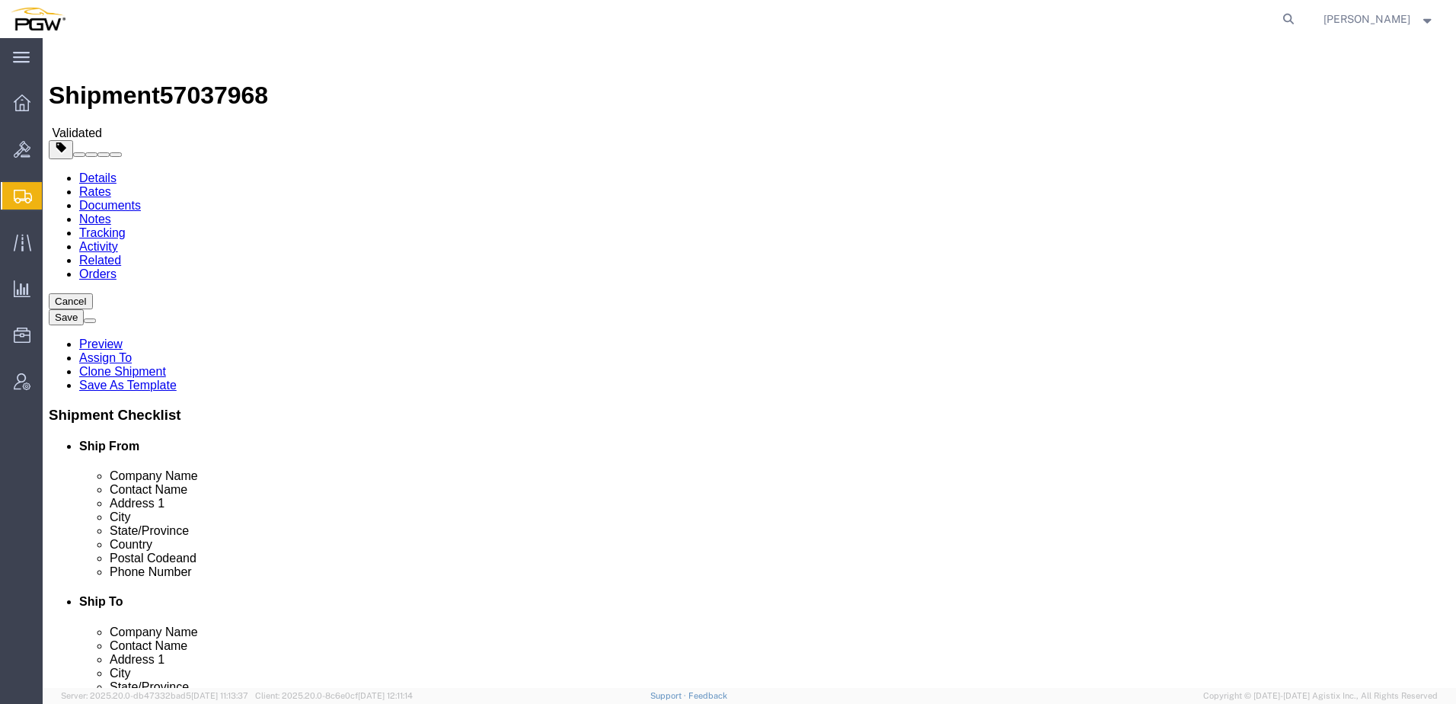
select select "28481"
select select
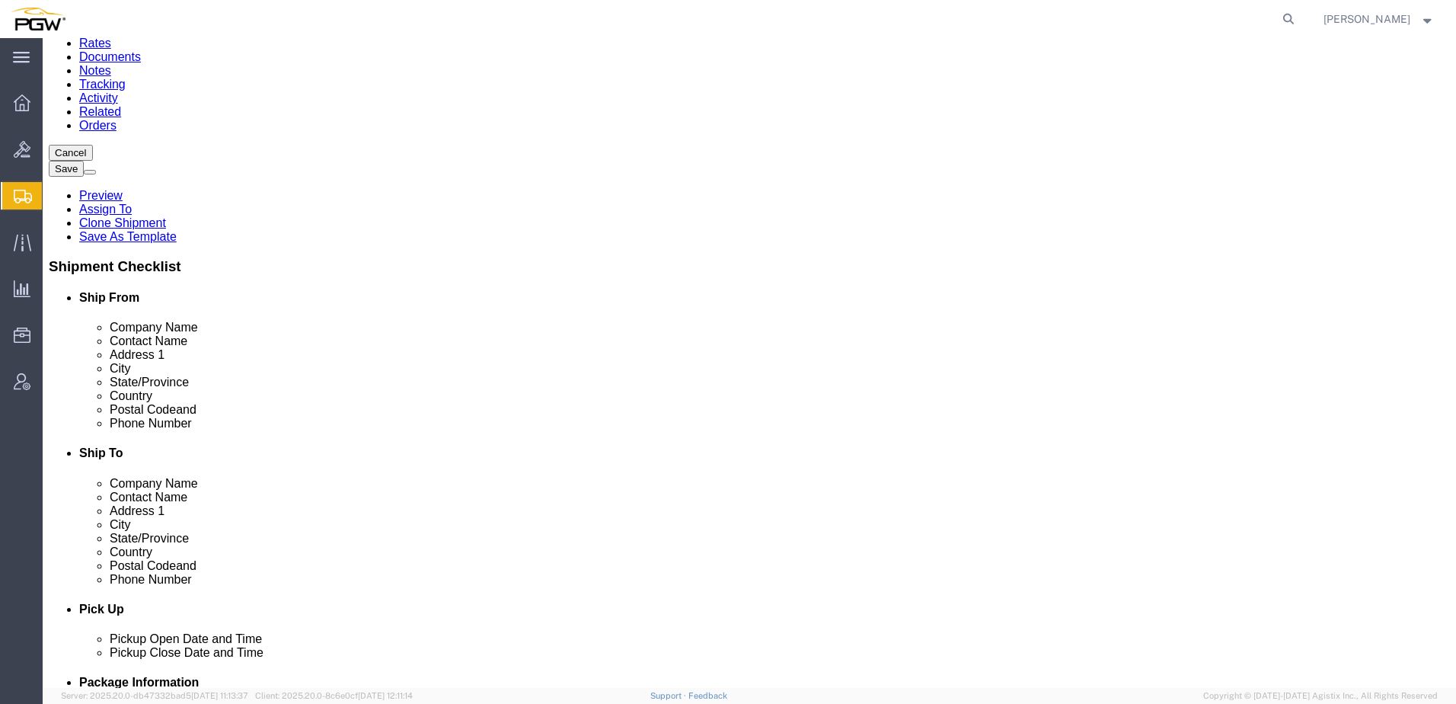
scroll to position [152, 0]
click button "Cancel"
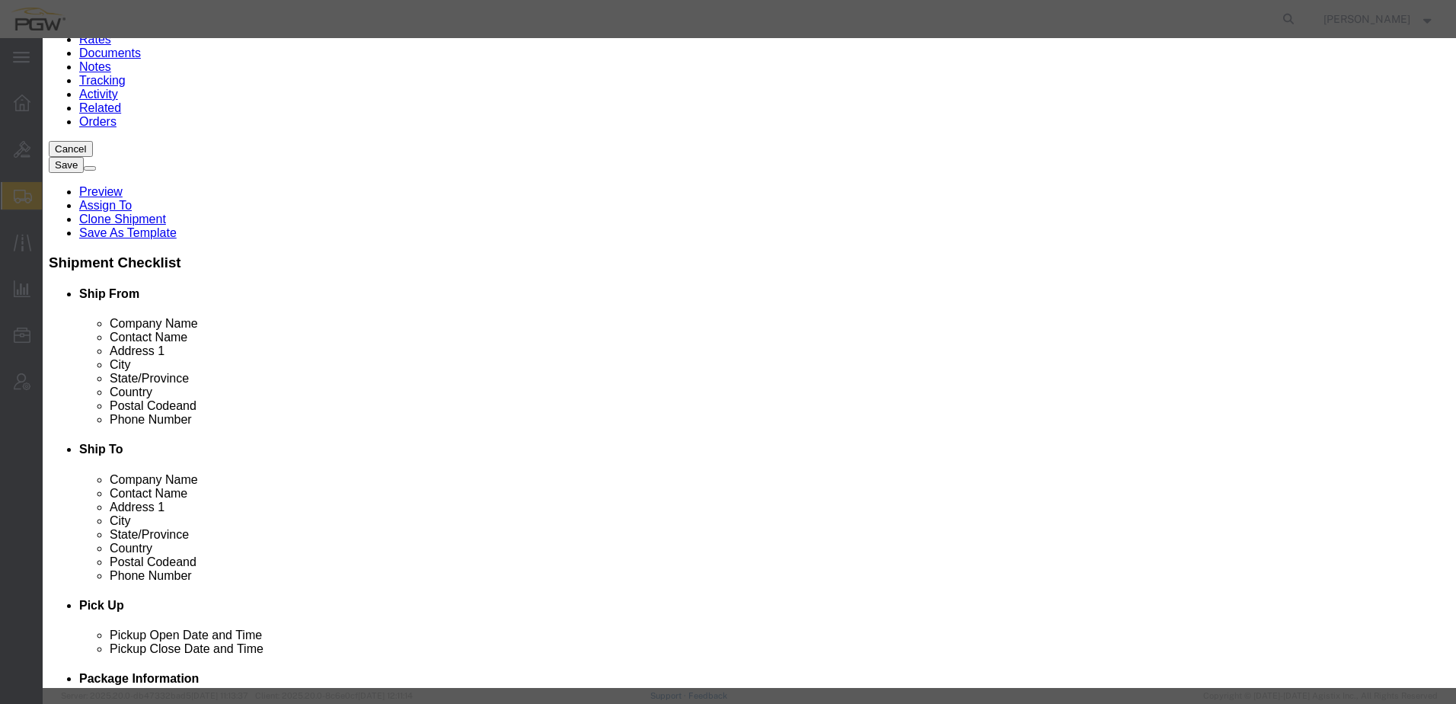
click button "Yes"
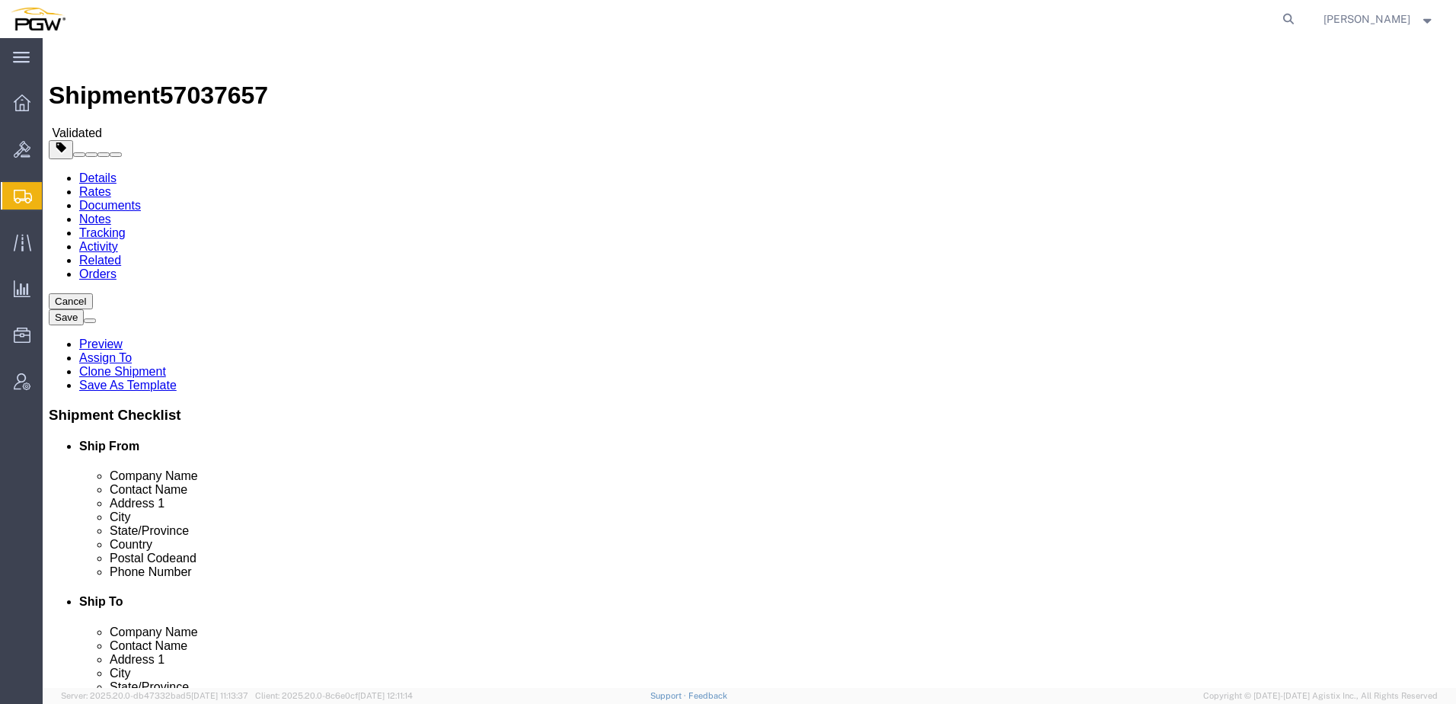
select select "62351"
select select "28253"
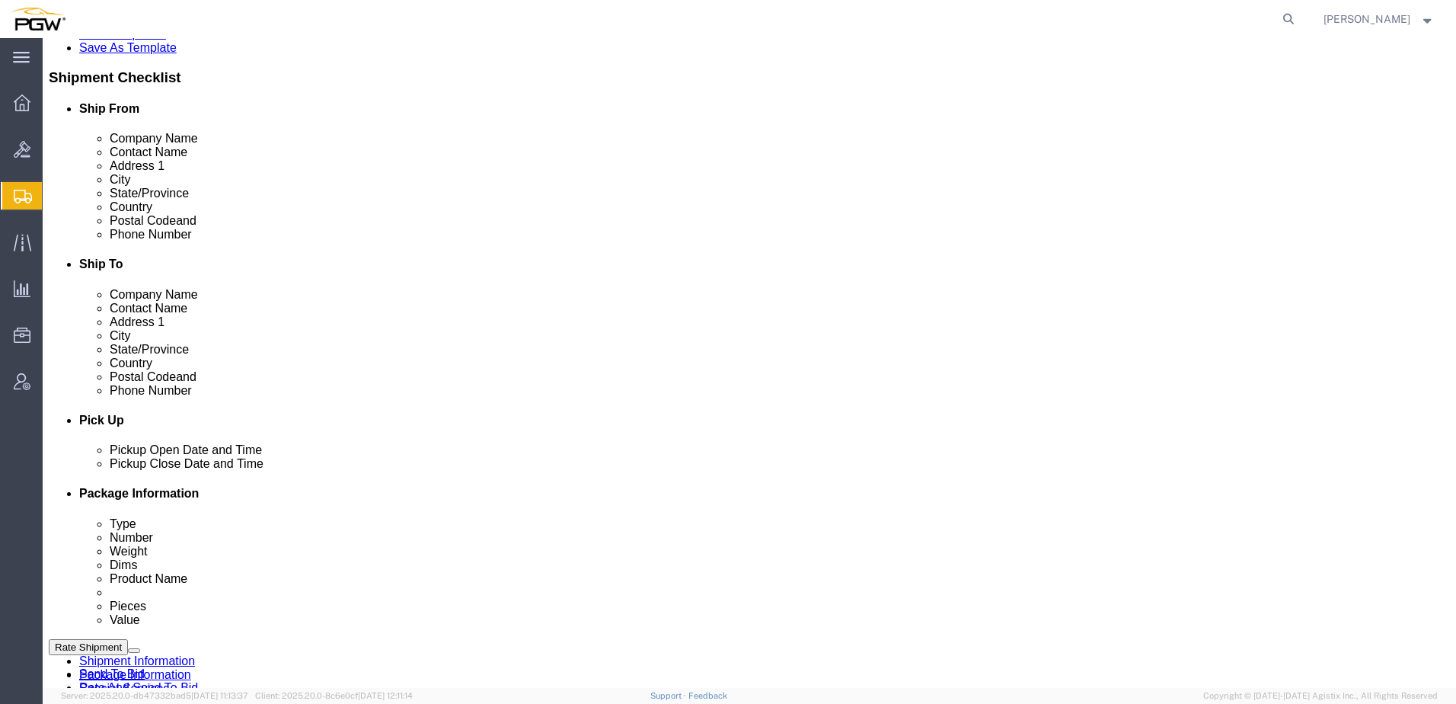
scroll to position [381, 0]
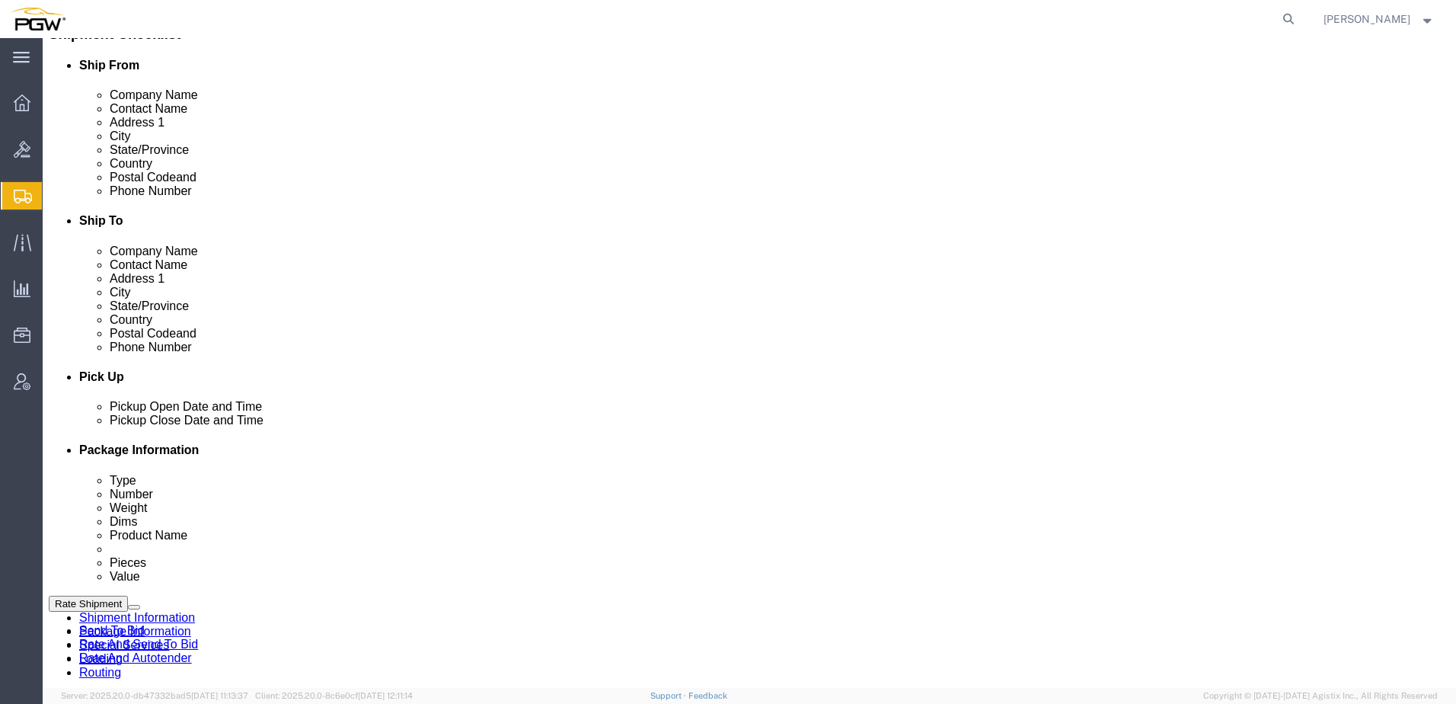
click link "Send To Bid"
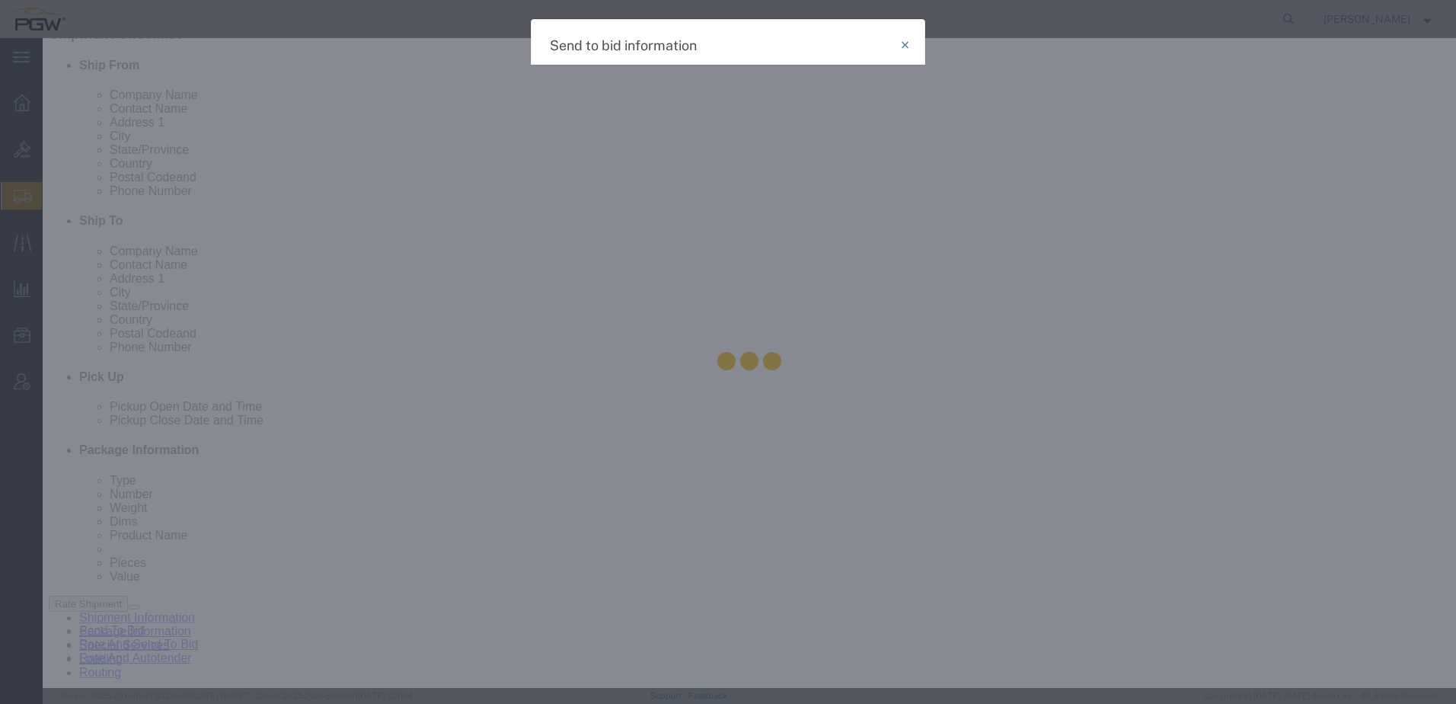
select select "TL"
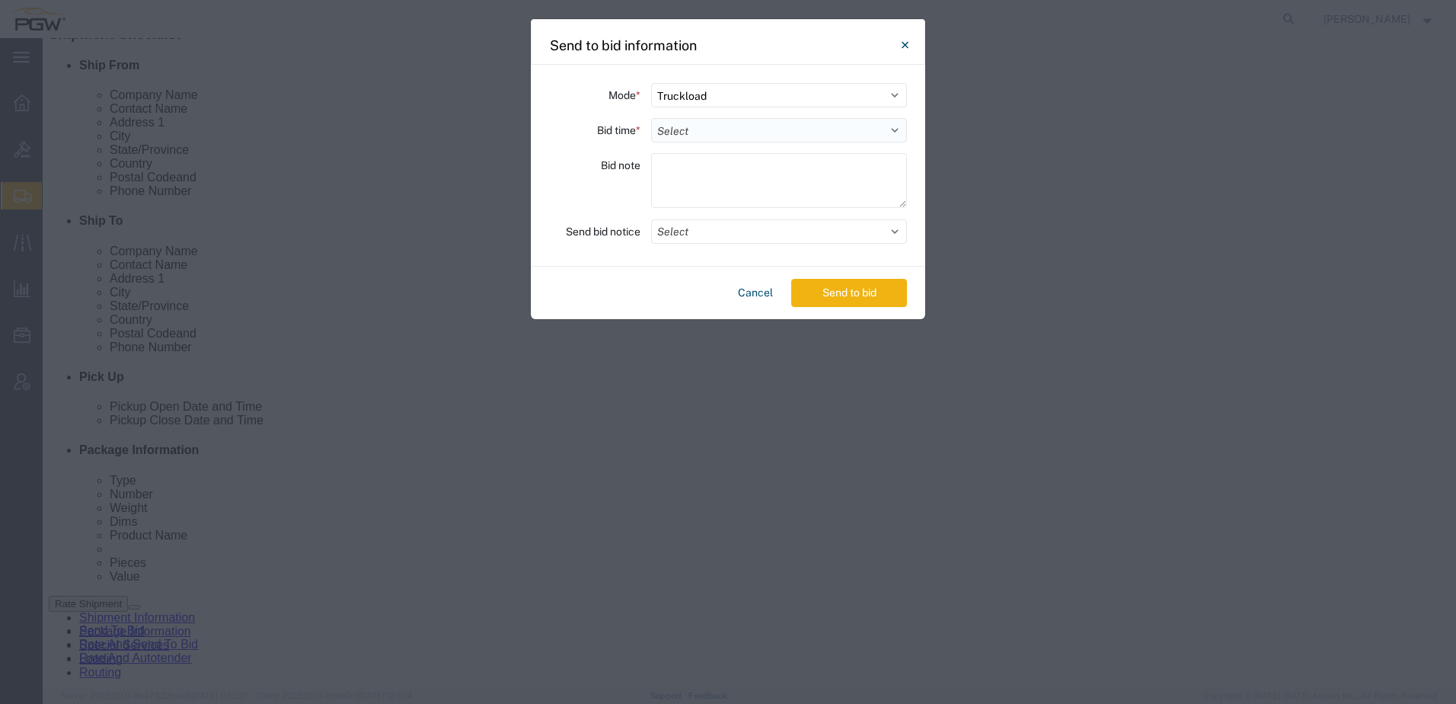
click at [746, 135] on select "Select 30 Min (Rush) 1 Hour (Rush) 2 Hours (Rush) 4 Hours (Rush) 8 Hours (Rush)…" at bounding box center [779, 130] width 256 height 24
select select "24"
click at [651, 118] on select "Select 30 Min (Rush) 1 Hour (Rush) 2 Hours (Rush) 4 Hours (Rush) 8 Hours (Rush)…" at bounding box center [779, 130] width 256 height 24
click at [850, 305] on button "Send to bid" at bounding box center [849, 293] width 116 height 28
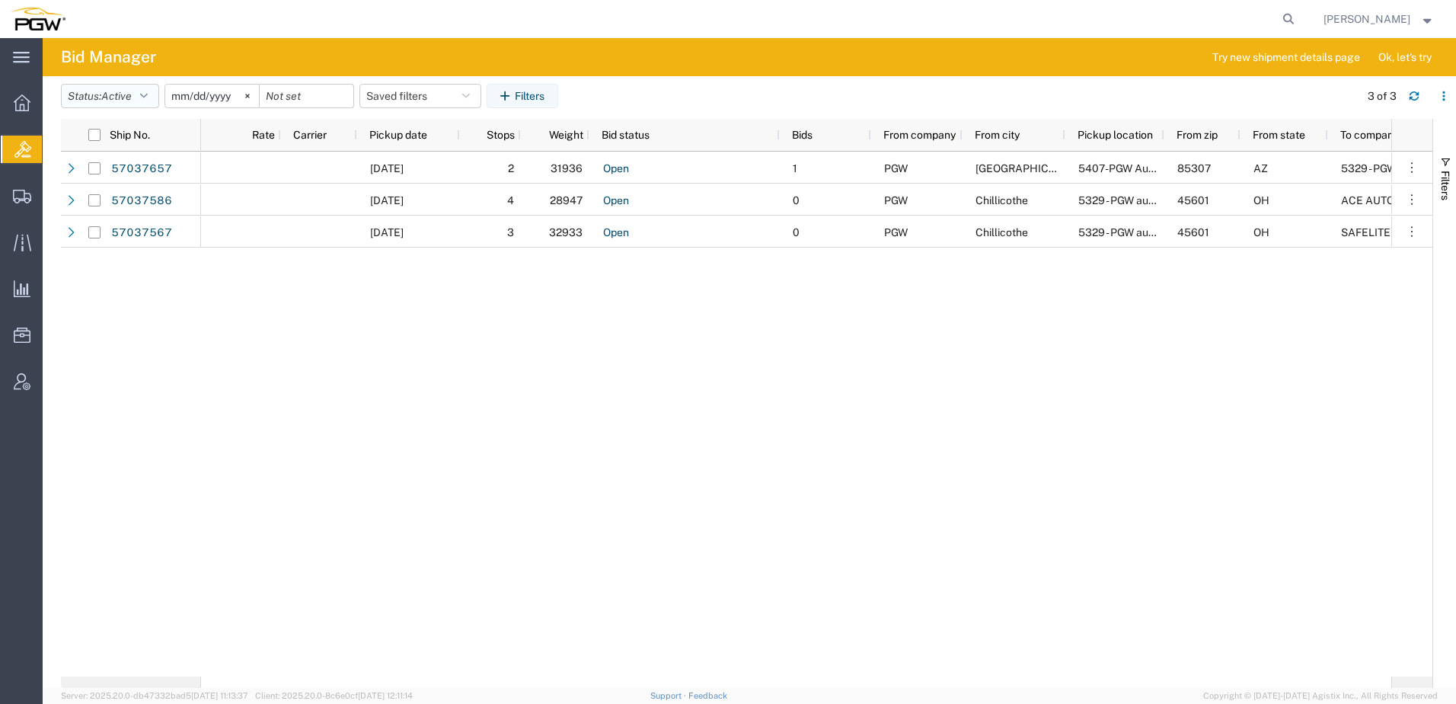
click at [123, 97] on span "Active" at bounding box center [116, 96] width 30 height 12
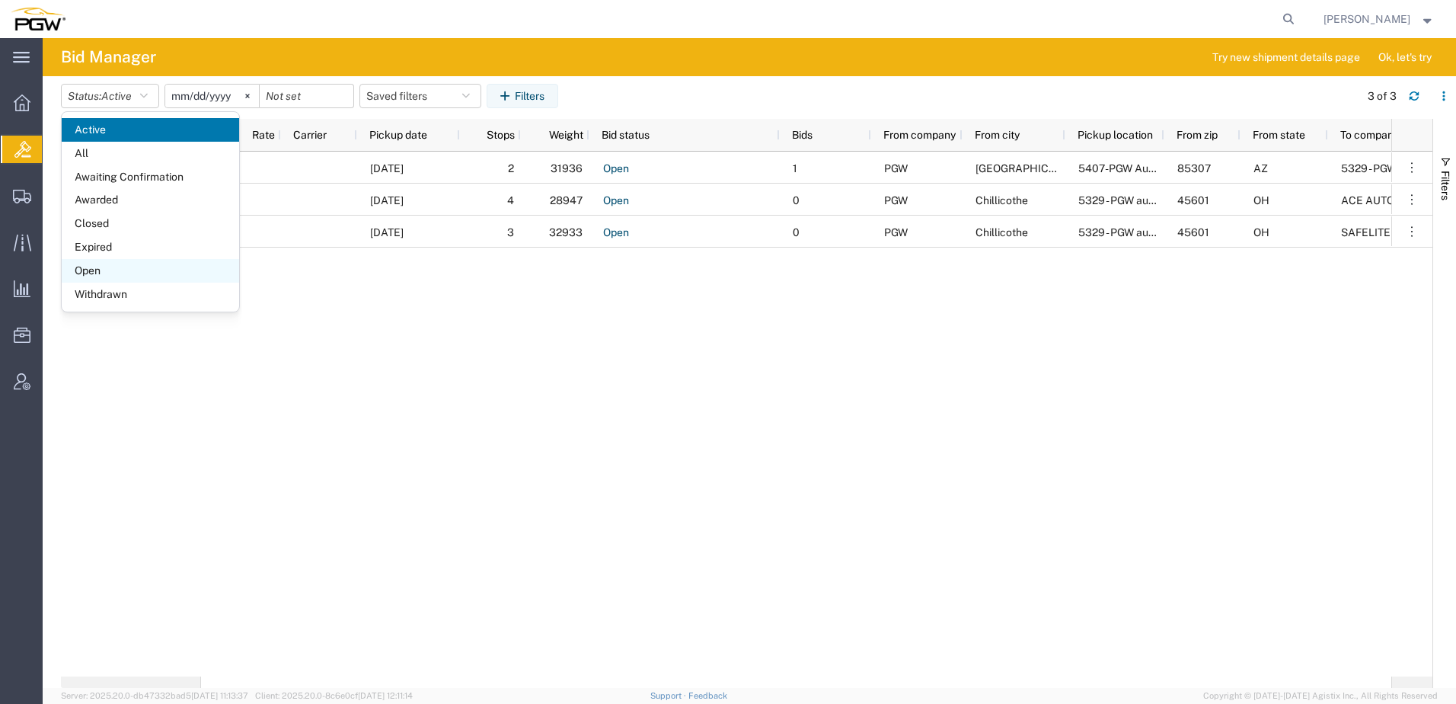
click at [86, 276] on span "Open" at bounding box center [150, 271] width 177 height 24
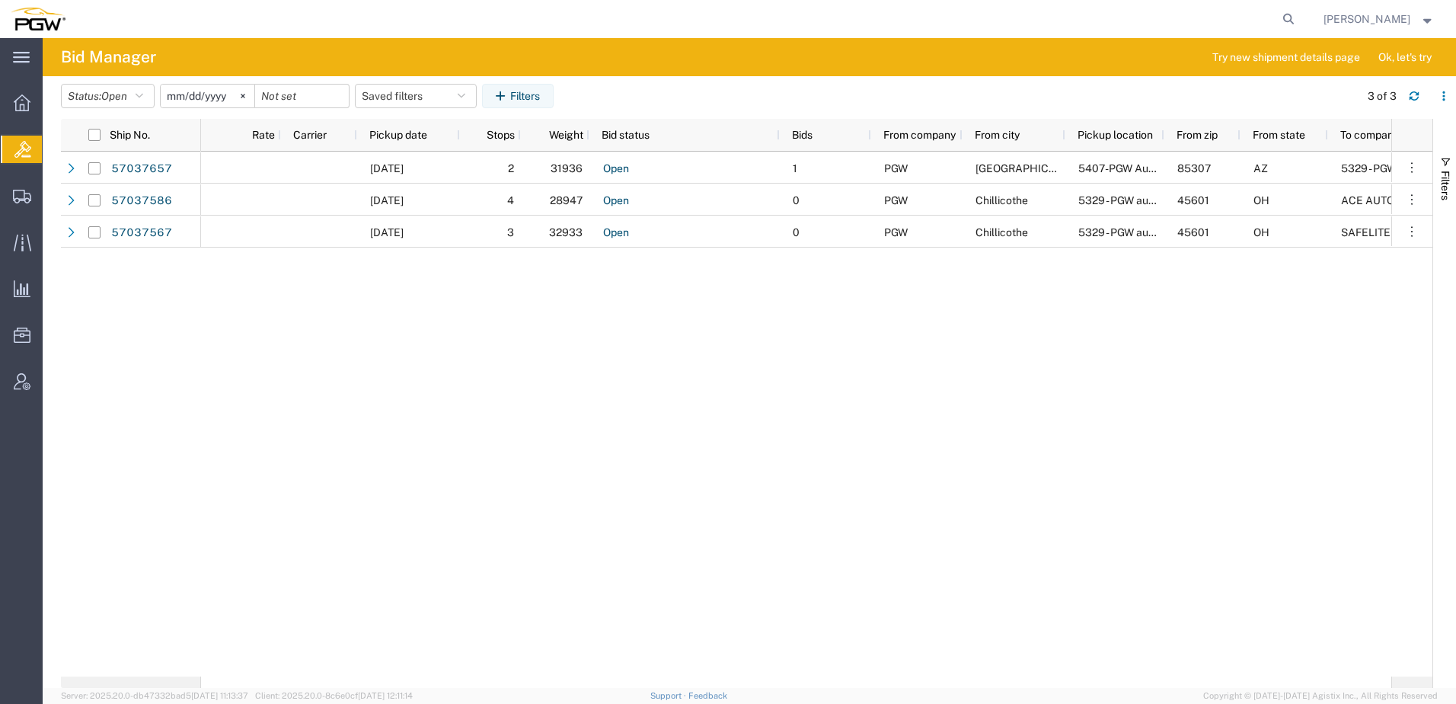
drag, startPoint x: 101, startPoint y: 417, endPoint x: 167, endPoint y: 391, distance: 70.7
click at [101, 417] on div "57037657 57037586 57037567 [DATE] 2 31936 Open 1 PGW [GEOGRAPHIC_DATA] 5407-PGW…" at bounding box center [747, 414] width 1372 height 525
click at [1299, 15] on icon at bounding box center [1288, 18] width 21 height 21
click at [1191, 18] on input "search" at bounding box center [1046, 19] width 463 height 37
paste input "57037577"
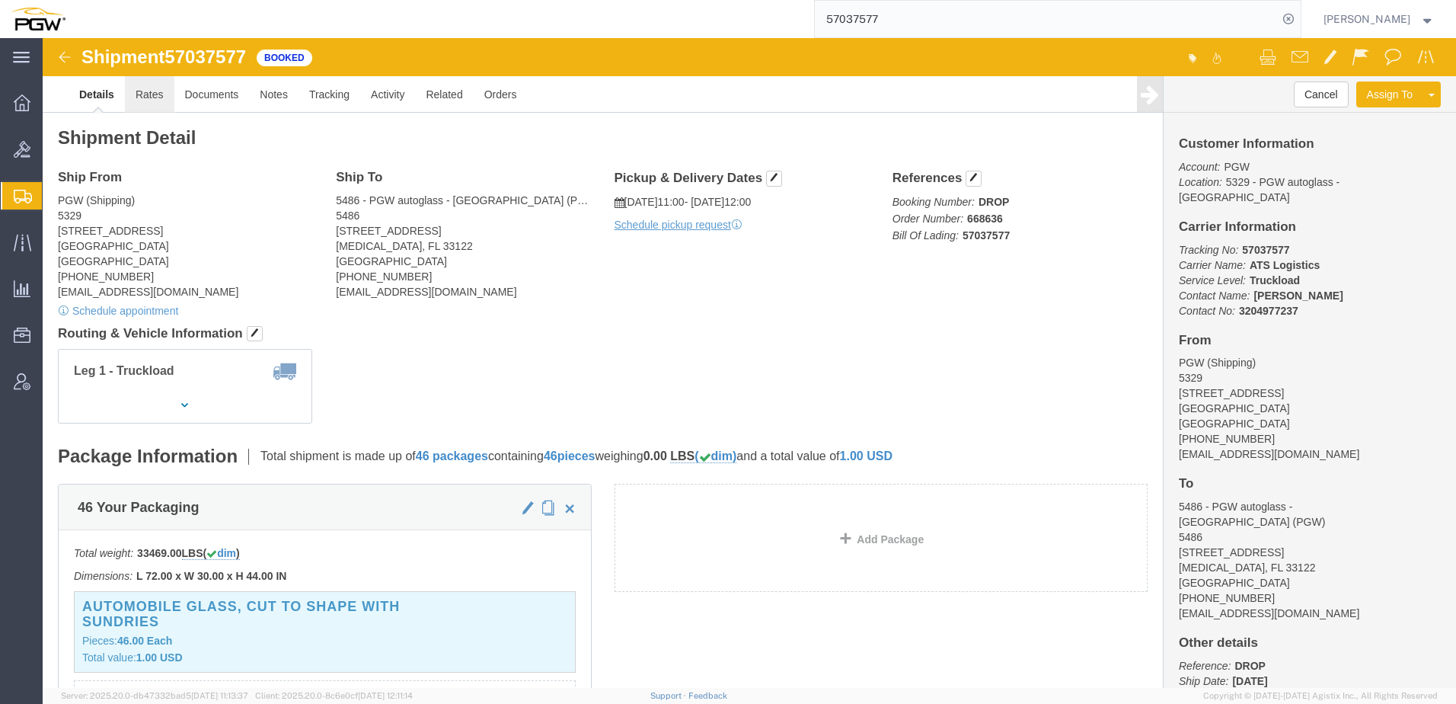
click link "Rates"
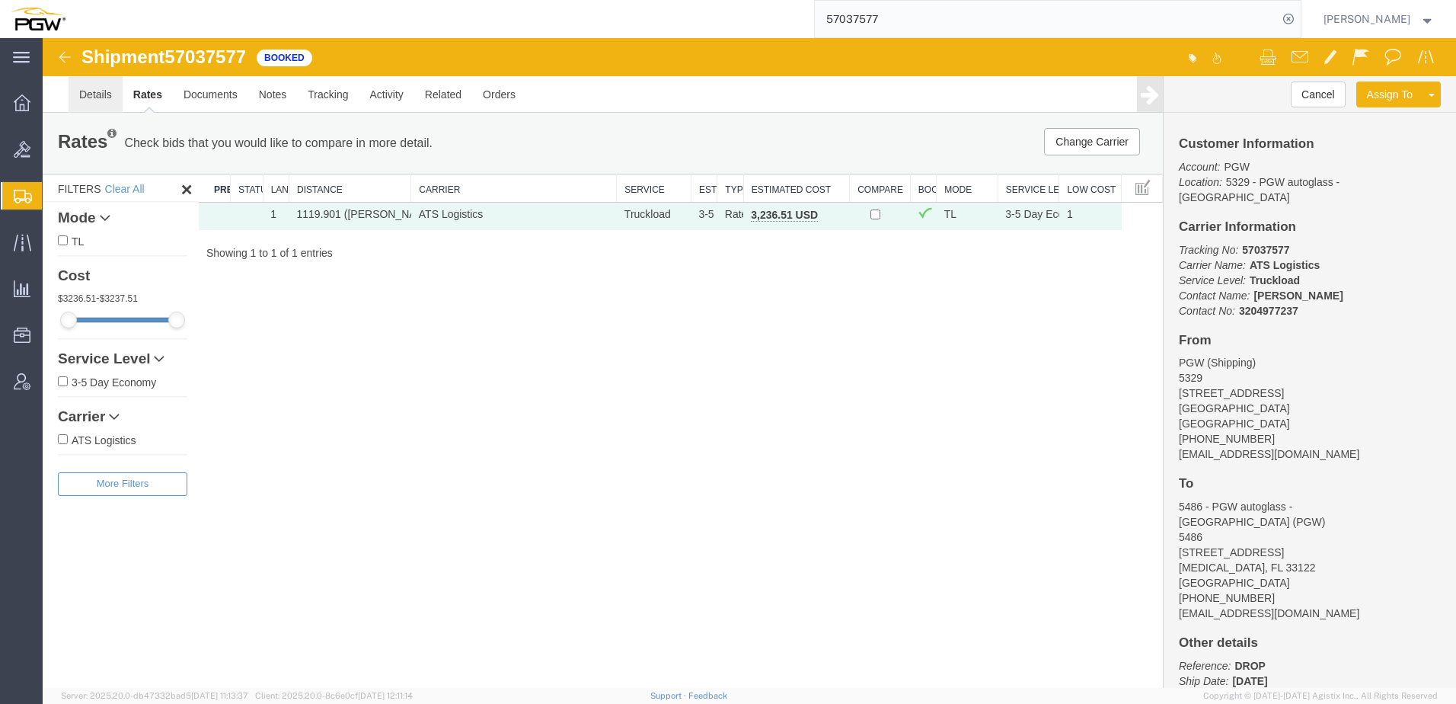
click at [89, 101] on link "Details" at bounding box center [96, 94] width 54 height 37
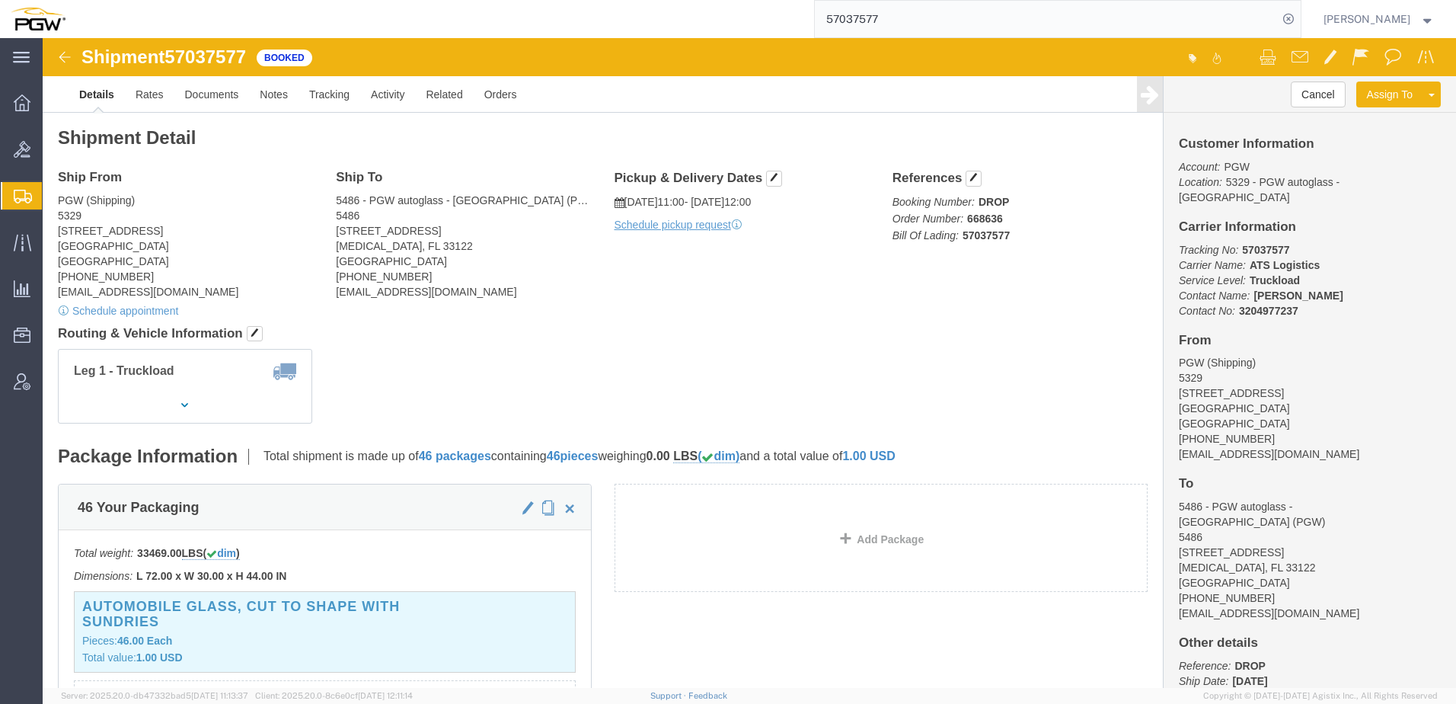
click div "Leg 1 - Truckload"
drag, startPoint x: 71, startPoint y: 188, endPoint x: 93, endPoint y: 184, distance: 22.4
click address "PGW (Shipping) [STREET_ADDRESS] [PHONE_NUMBER] [EMAIL_ADDRESS][DOMAIN_NAME]"
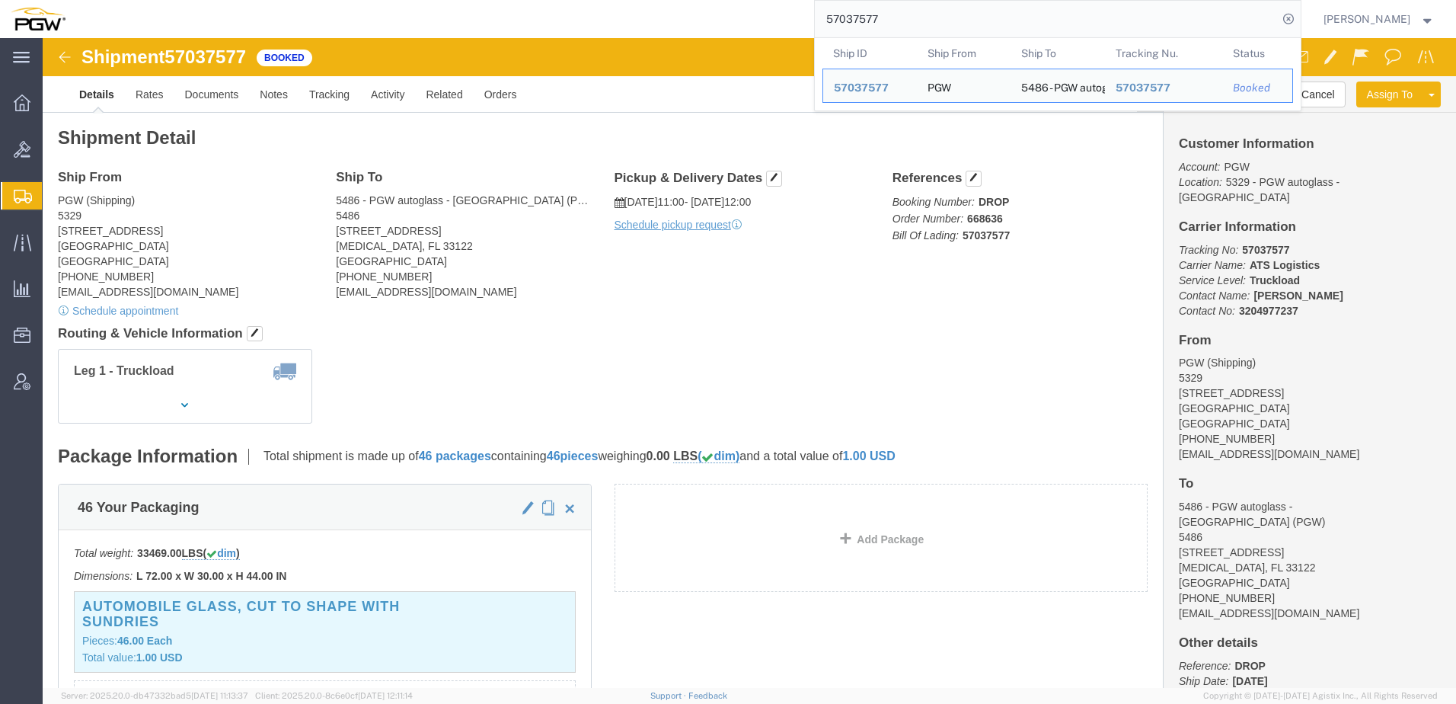
drag, startPoint x: 975, startPoint y: 23, endPoint x: 202, endPoint y: 25, distance: 773.1
click at [215, 28] on div "57037577 Ship ID Ship From Ship To Tracking Nu. Status Ship ID 57037577 Ship Fr…" at bounding box center [688, 19] width 1225 height 38
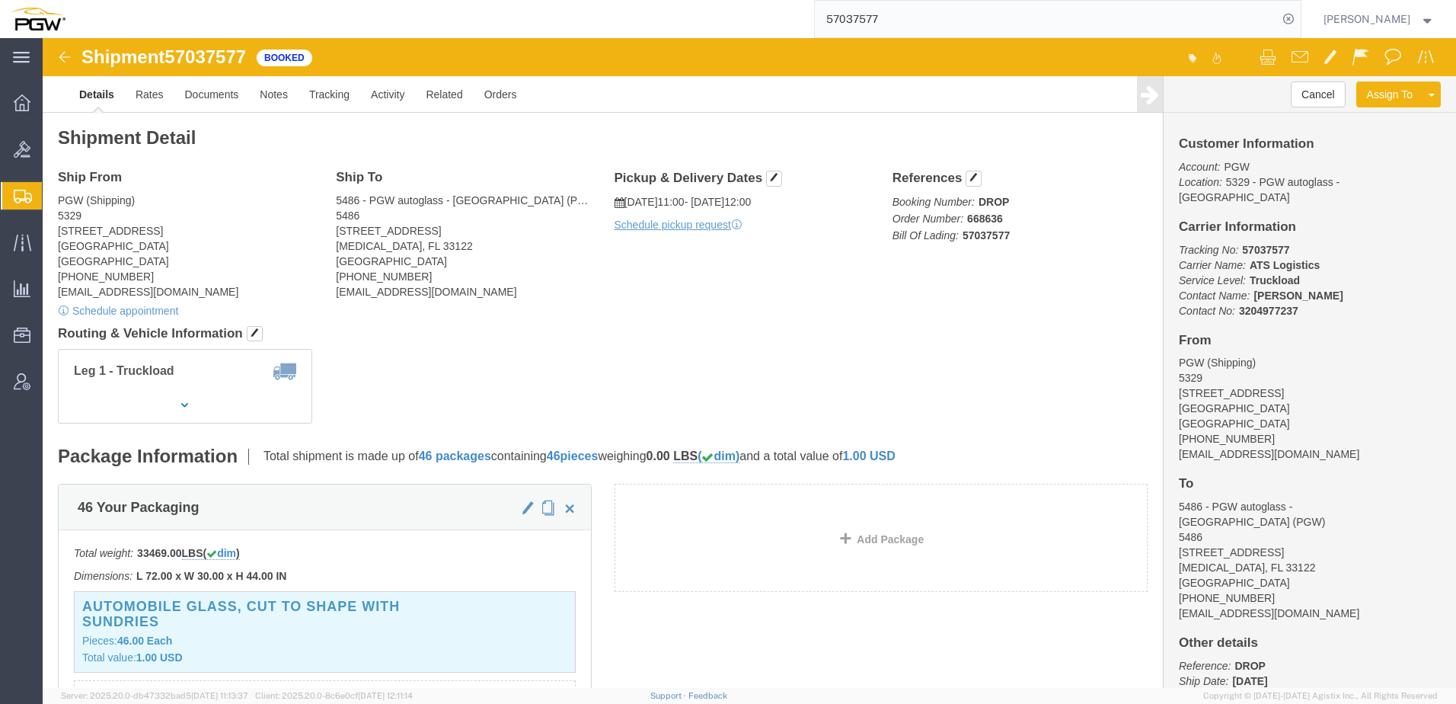
paste input "6979829"
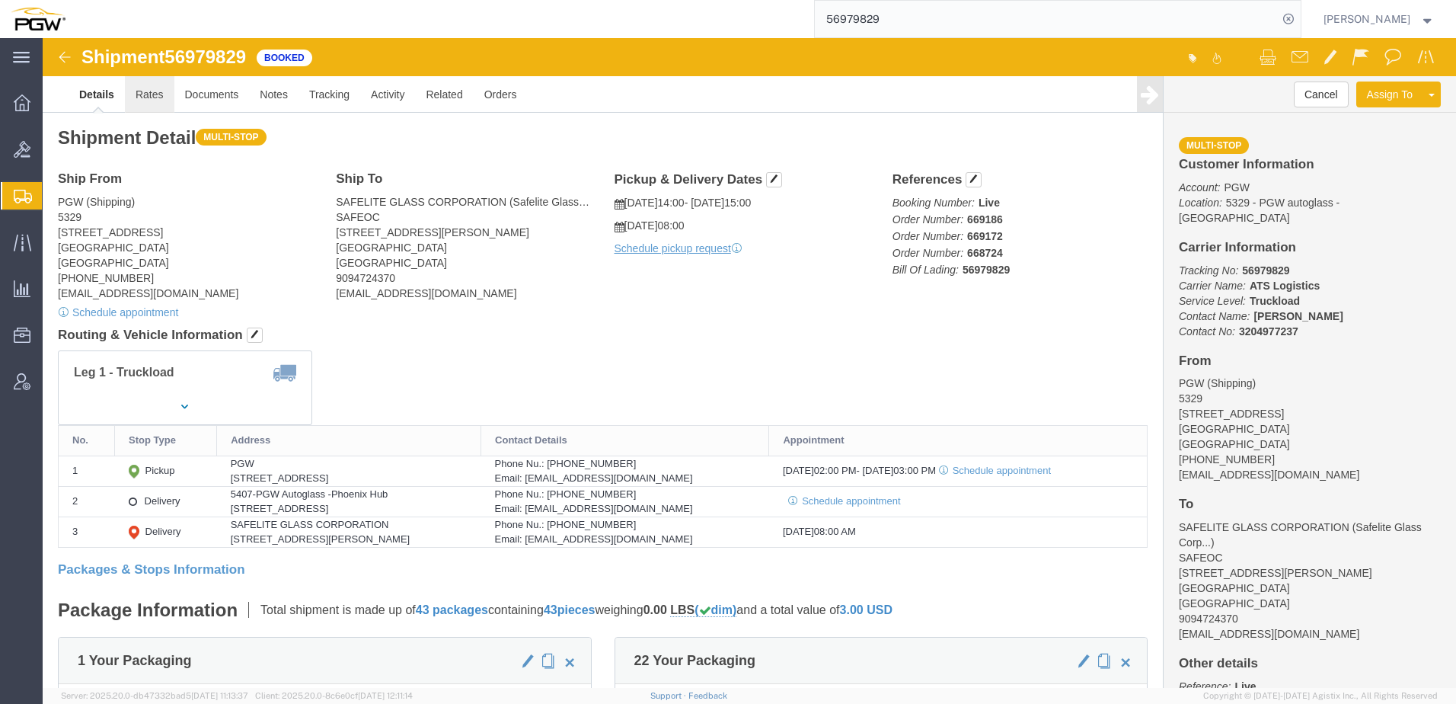
click link "Rates"
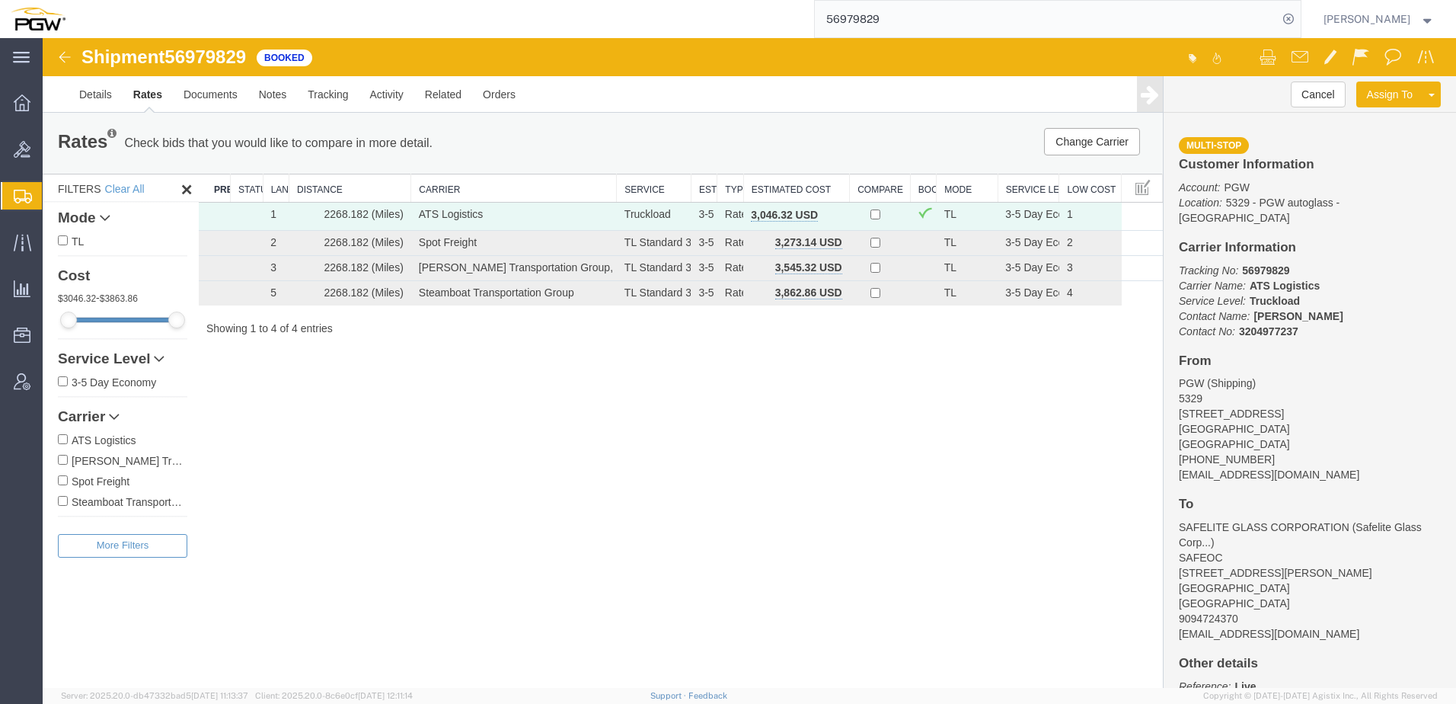
click at [546, 441] on div "Shipment 56979829 4 of 4 Booked Details Rates Documents Notes Tracking Activity…" at bounding box center [750, 363] width 1414 height 650
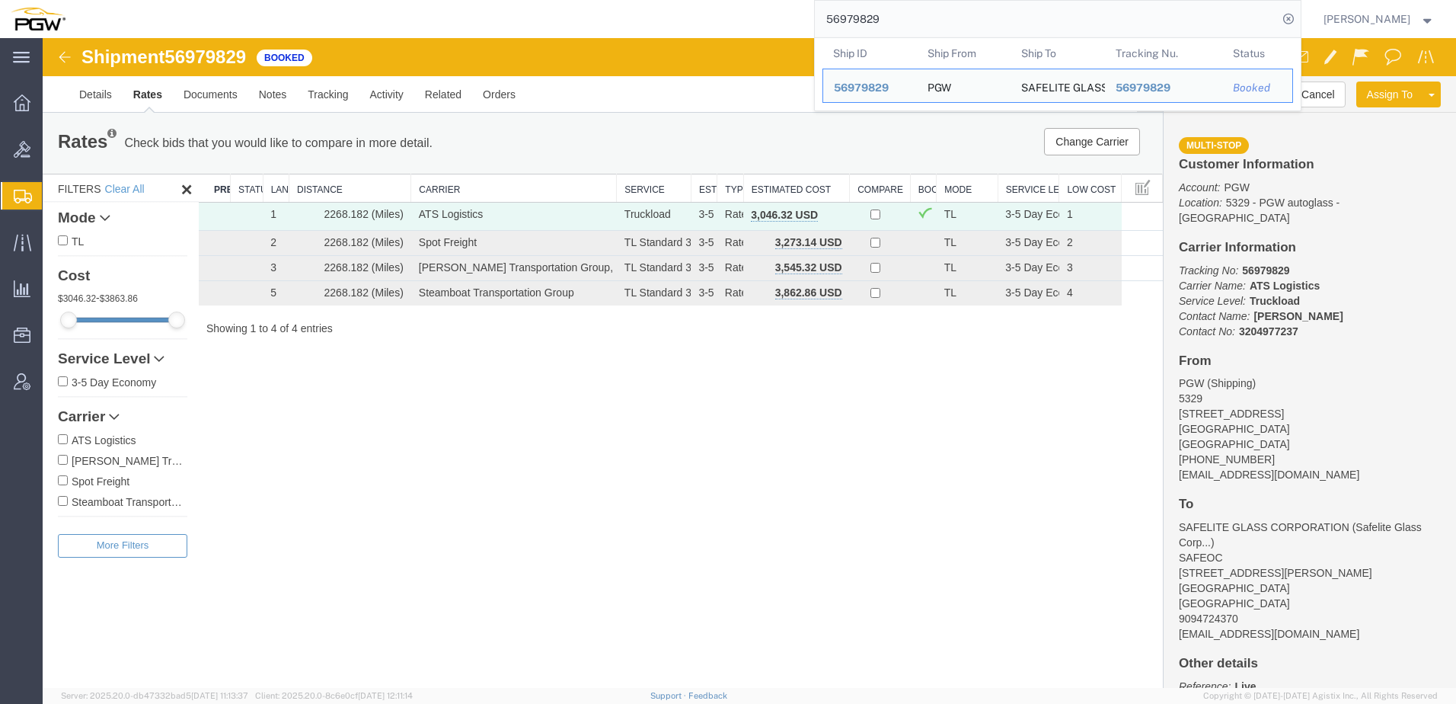
drag, startPoint x: 968, startPoint y: 3, endPoint x: 537, endPoint y: -14, distance: 431.4
click at [537, 0] on html "main_menu Created with Sketch. Collapse Menu Overview Bids Shipments Shipment M…" at bounding box center [728, 352] width 1456 height 704
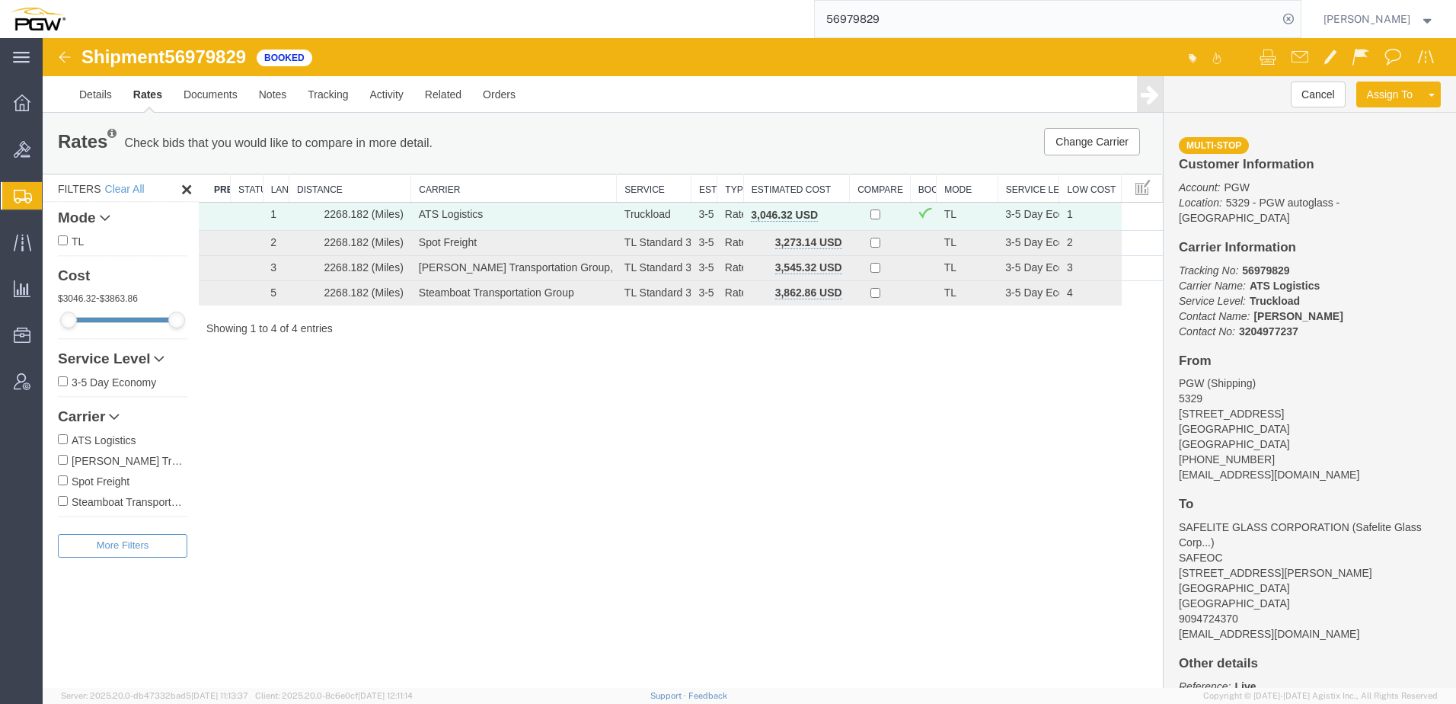
paste input "7014070"
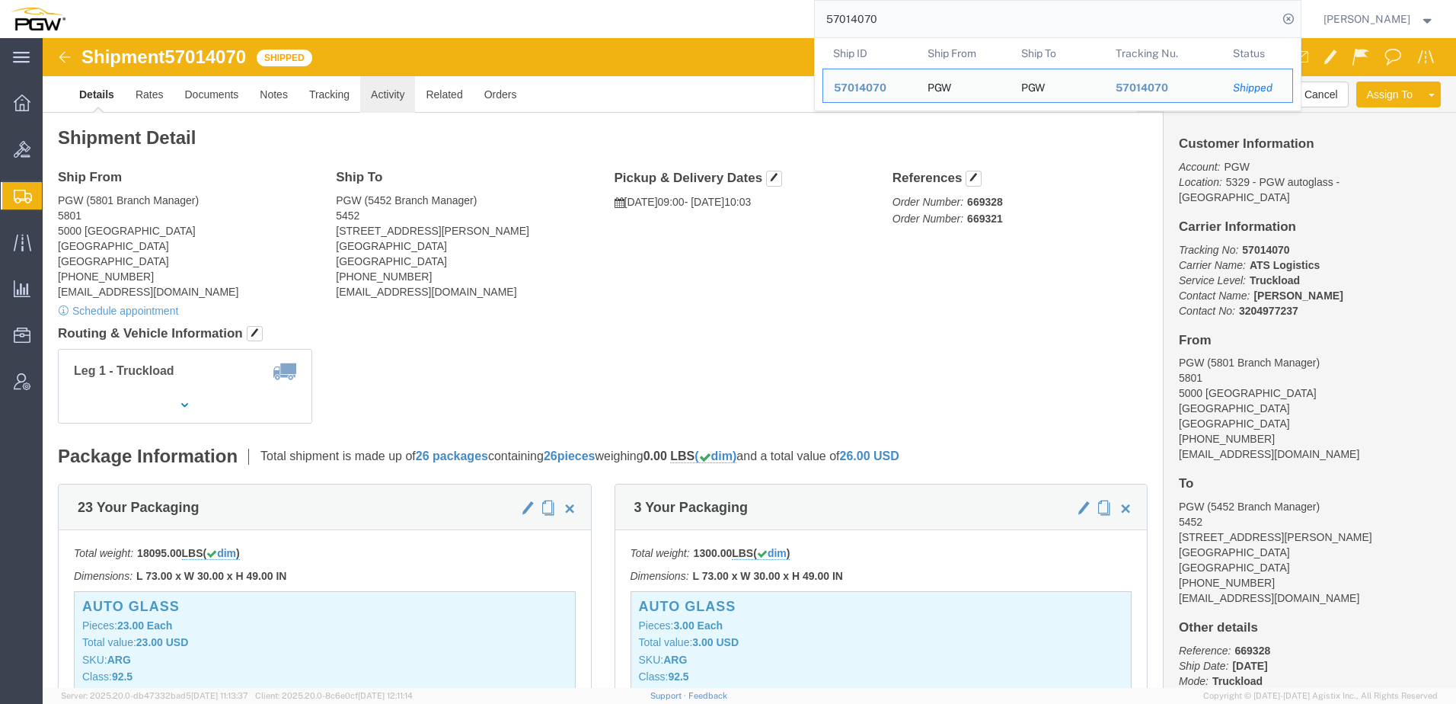
drag, startPoint x: 338, startPoint y: 56, endPoint x: 564, endPoint y: 215, distance: 276.0
click link "Activity"
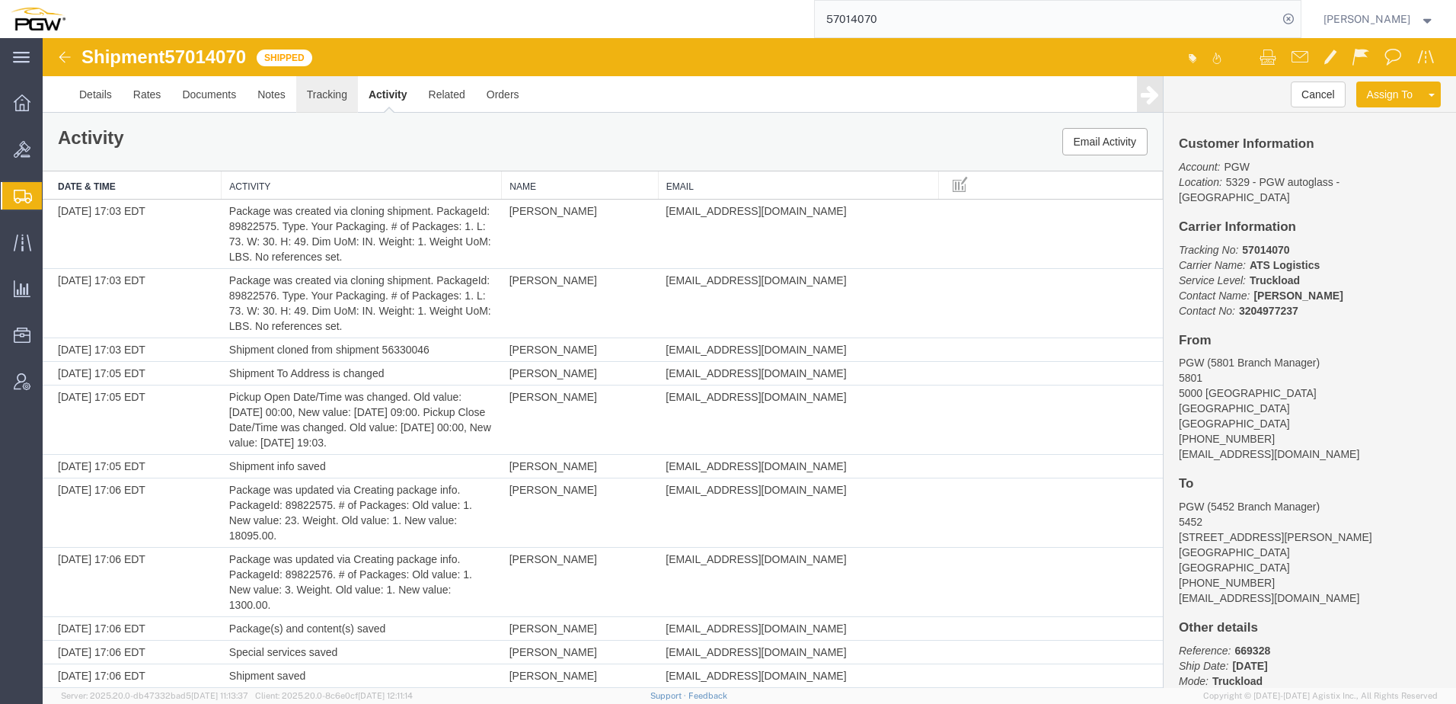
click at [321, 98] on link "Tracking" at bounding box center [327, 94] width 62 height 37
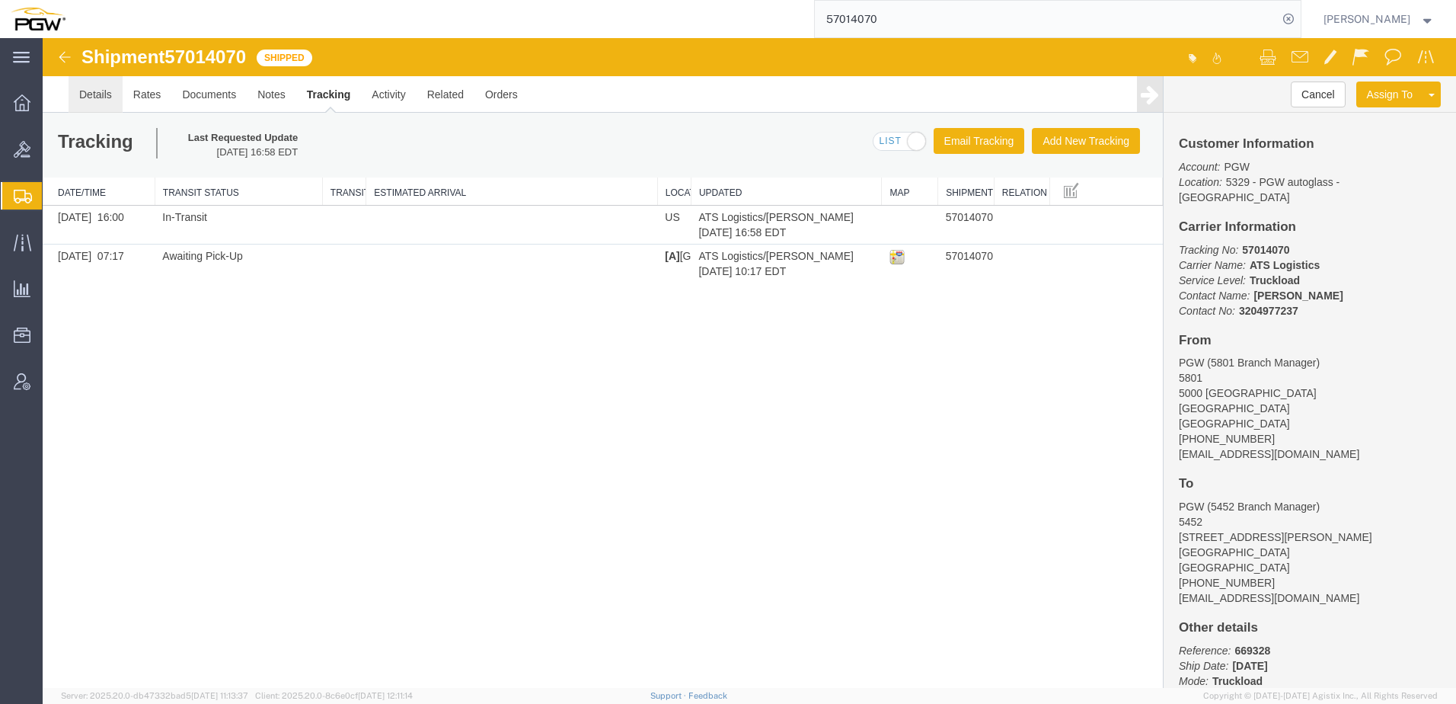
click at [90, 95] on link "Details" at bounding box center [96, 94] width 54 height 37
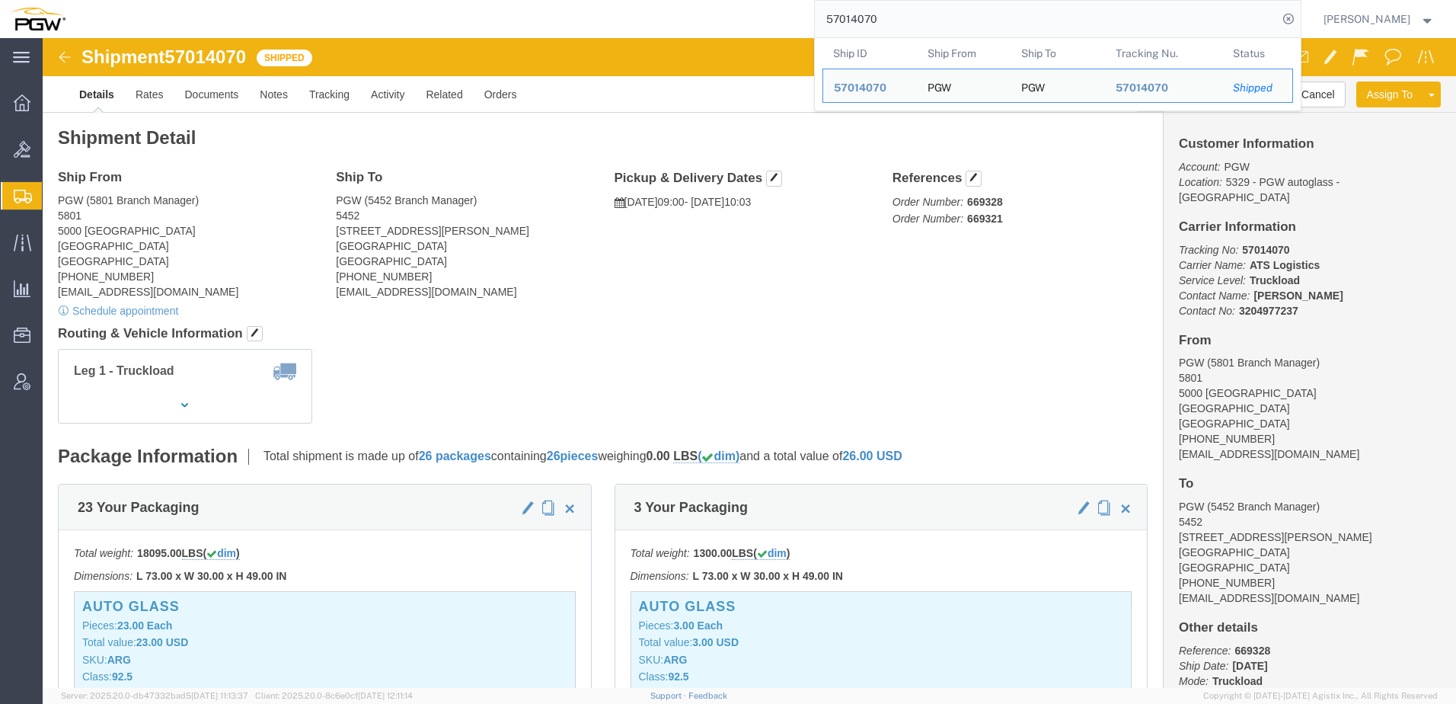
drag, startPoint x: 911, startPoint y: 20, endPoint x: 574, endPoint y: 1, distance: 337.2
click at [578, 0] on html "main_menu Created with Sketch. Collapse Menu Overview Bids Shipments Shipment M…" at bounding box center [728, 352] width 1456 height 704
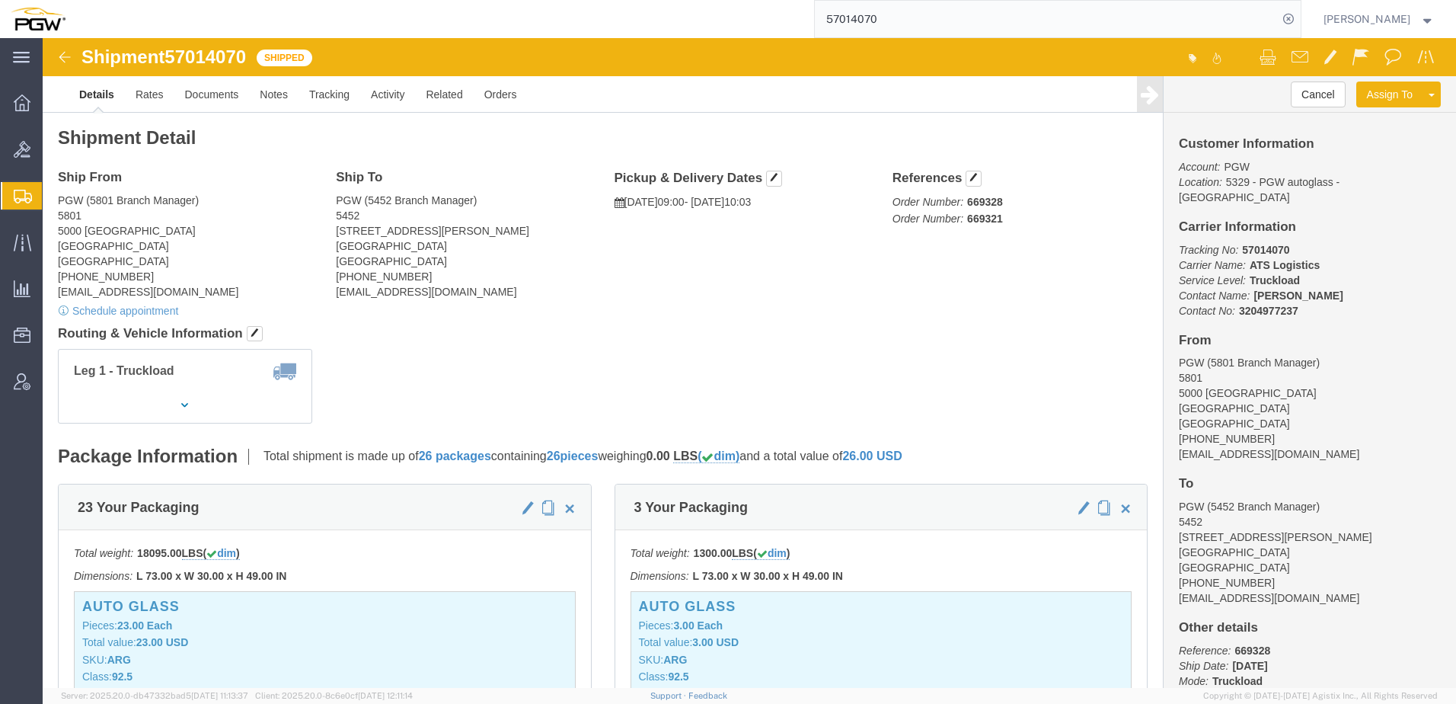
paste input "669118"
type input "669118"
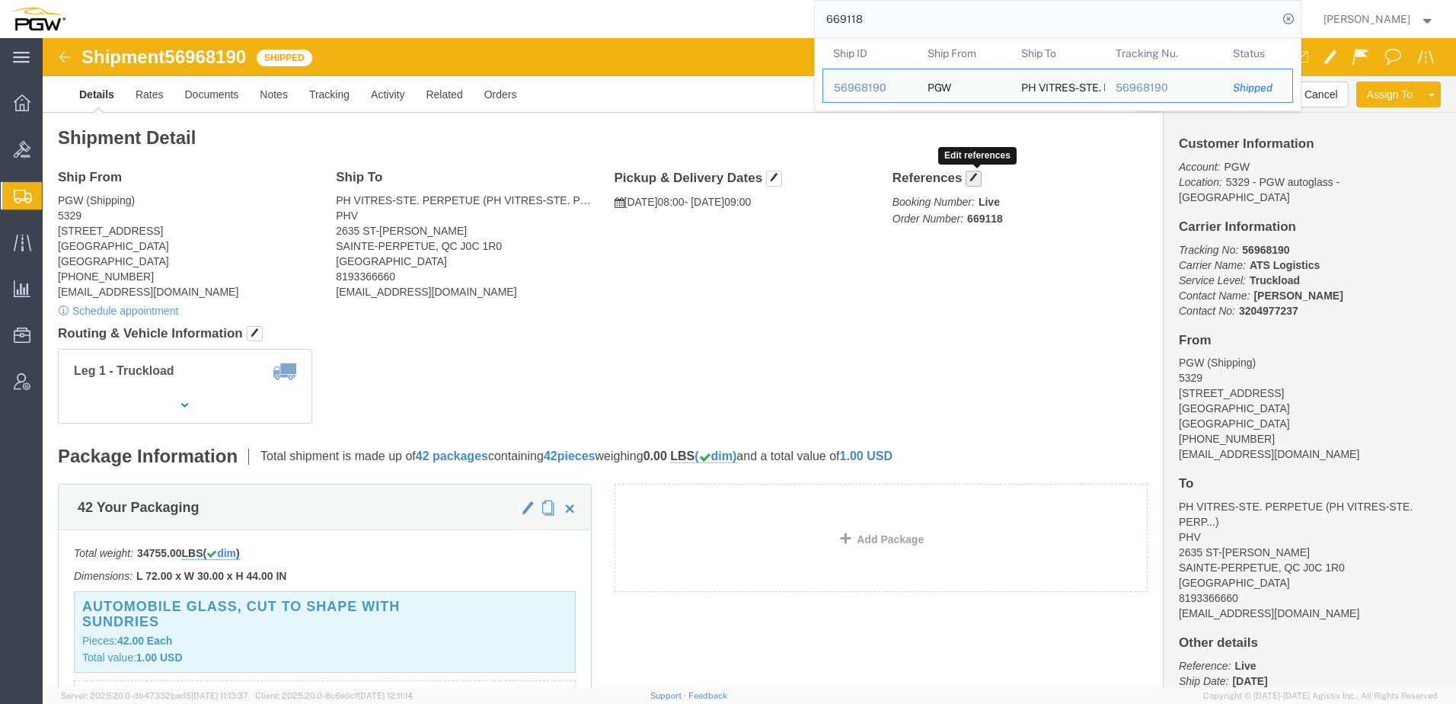
click button "button"
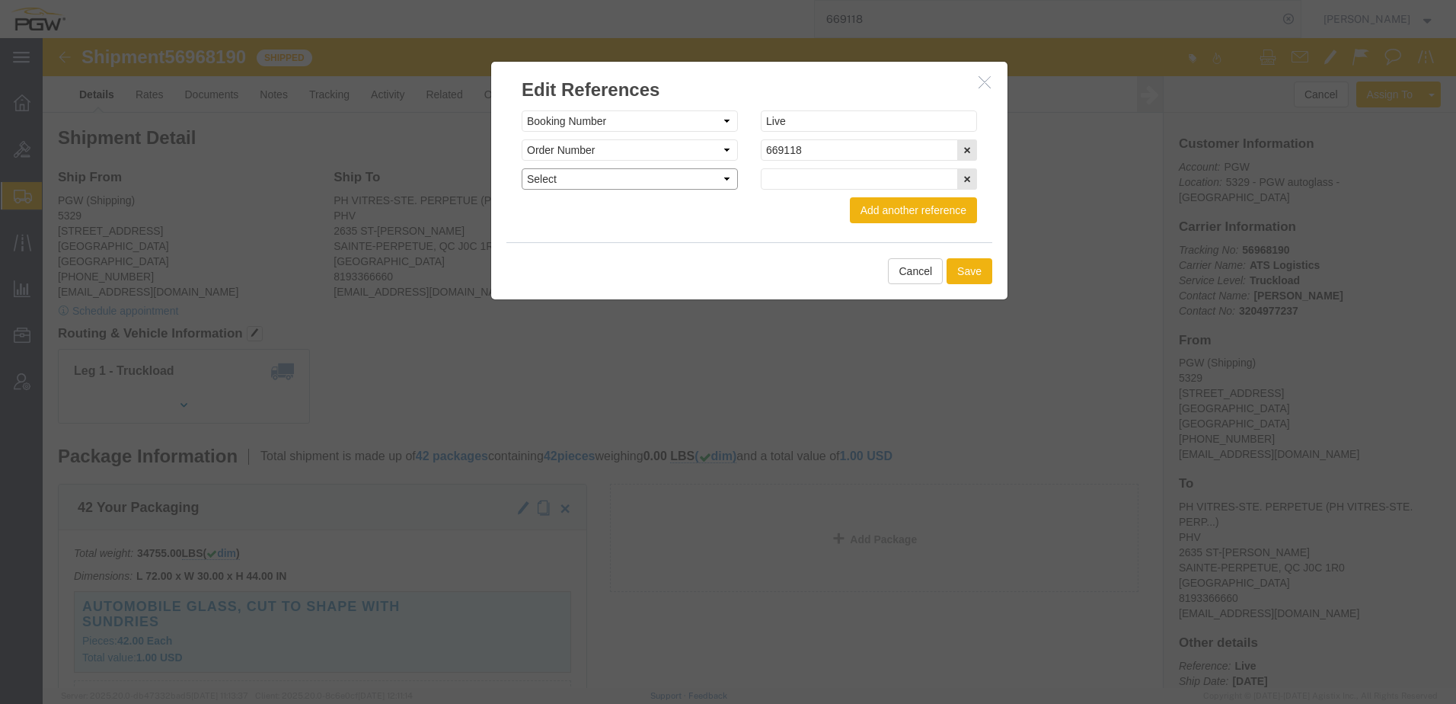
click select "Select Account Type Activity ID Airline Appointment Number ASN Batch Request # …"
select select "PURCHORD"
click select "Select Account Type Activity ID Airline Appointment Number ASN Batch Request # …"
click input "text"
paste input "189520"
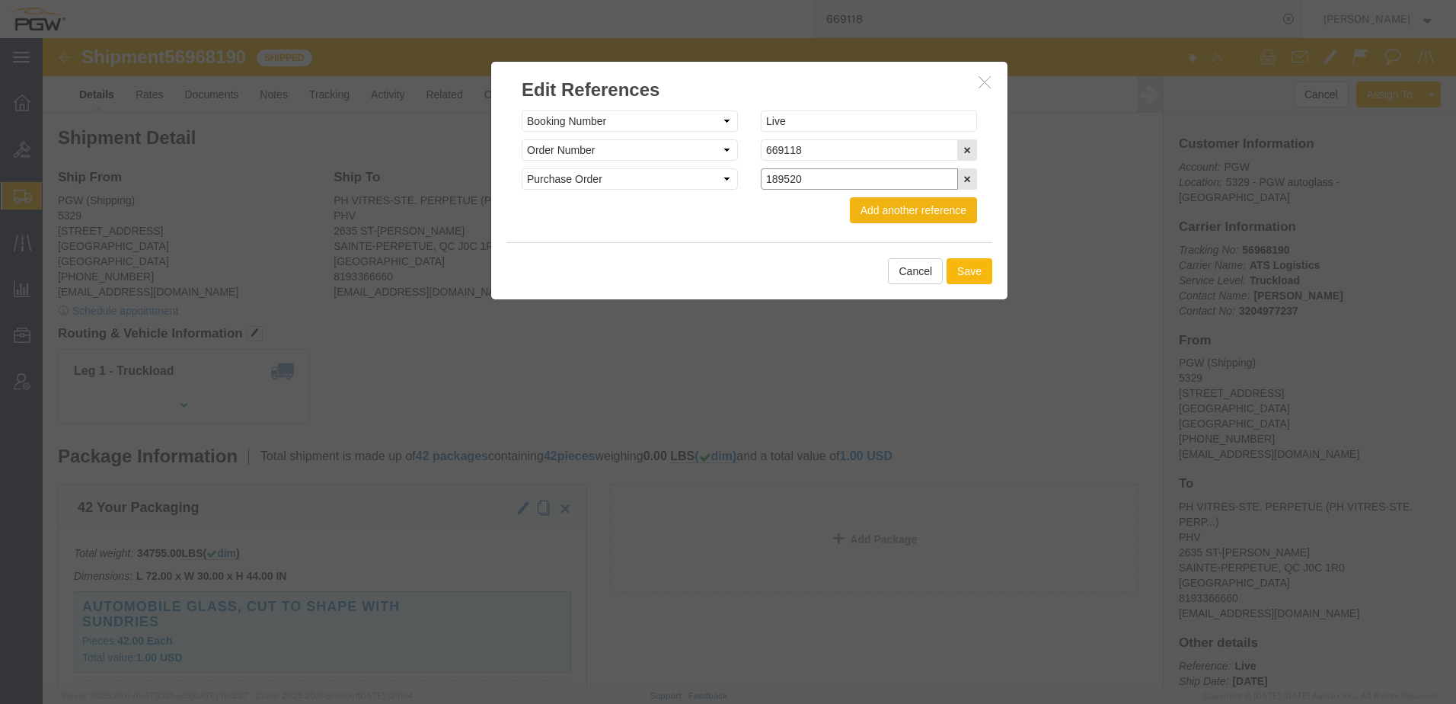
type input "189520"
click button "Save"
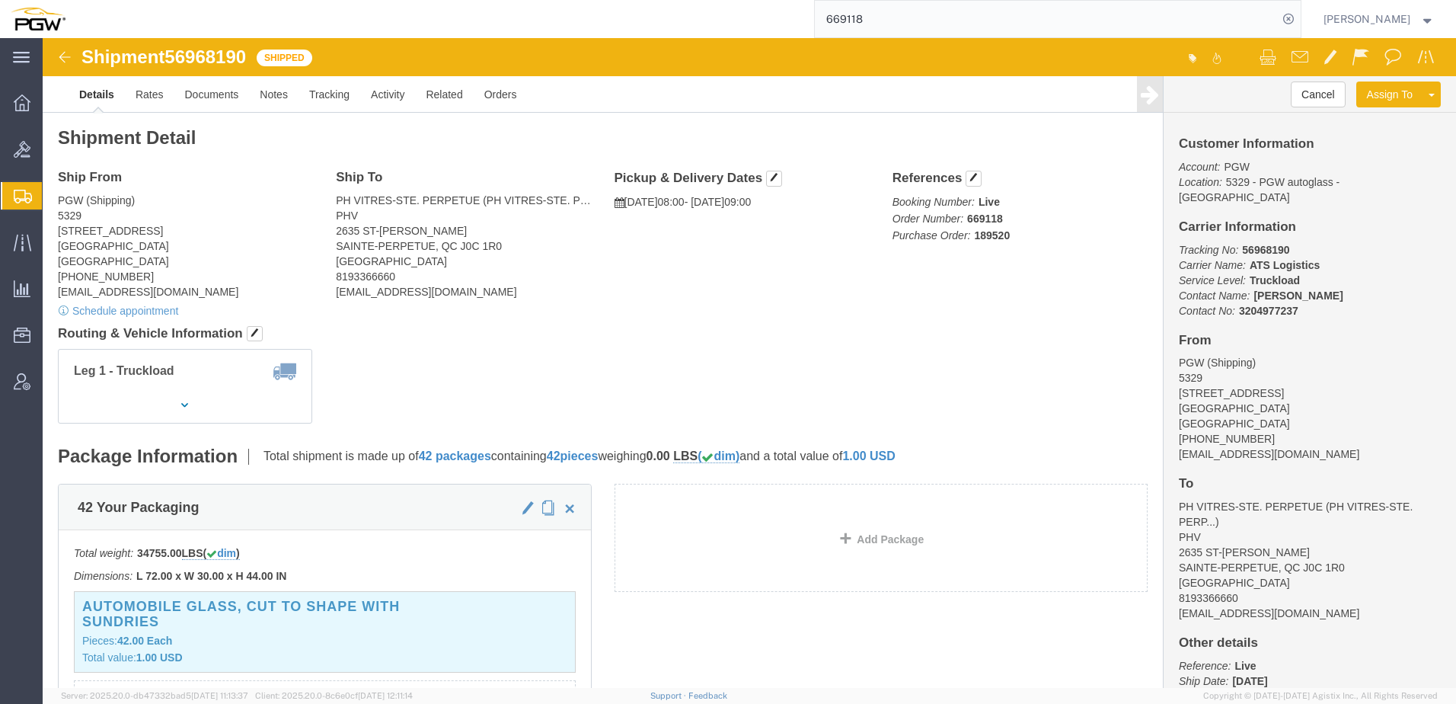
drag, startPoint x: 871, startPoint y: 305, endPoint x: 1059, endPoint y: 217, distance: 207.8
click div "Shipment Detail Ship From PGW (Shipping) [STREET_ADDRESS] [PHONE_NUMBER] [EMAIL…"
click div "Ship From PGW (Shipping) [STREET_ADDRESS] [PHONE_NUMBER] [EMAIL_ADDRESS][DOMAIN…"
